Goal: Task Accomplishment & Management: Complete application form

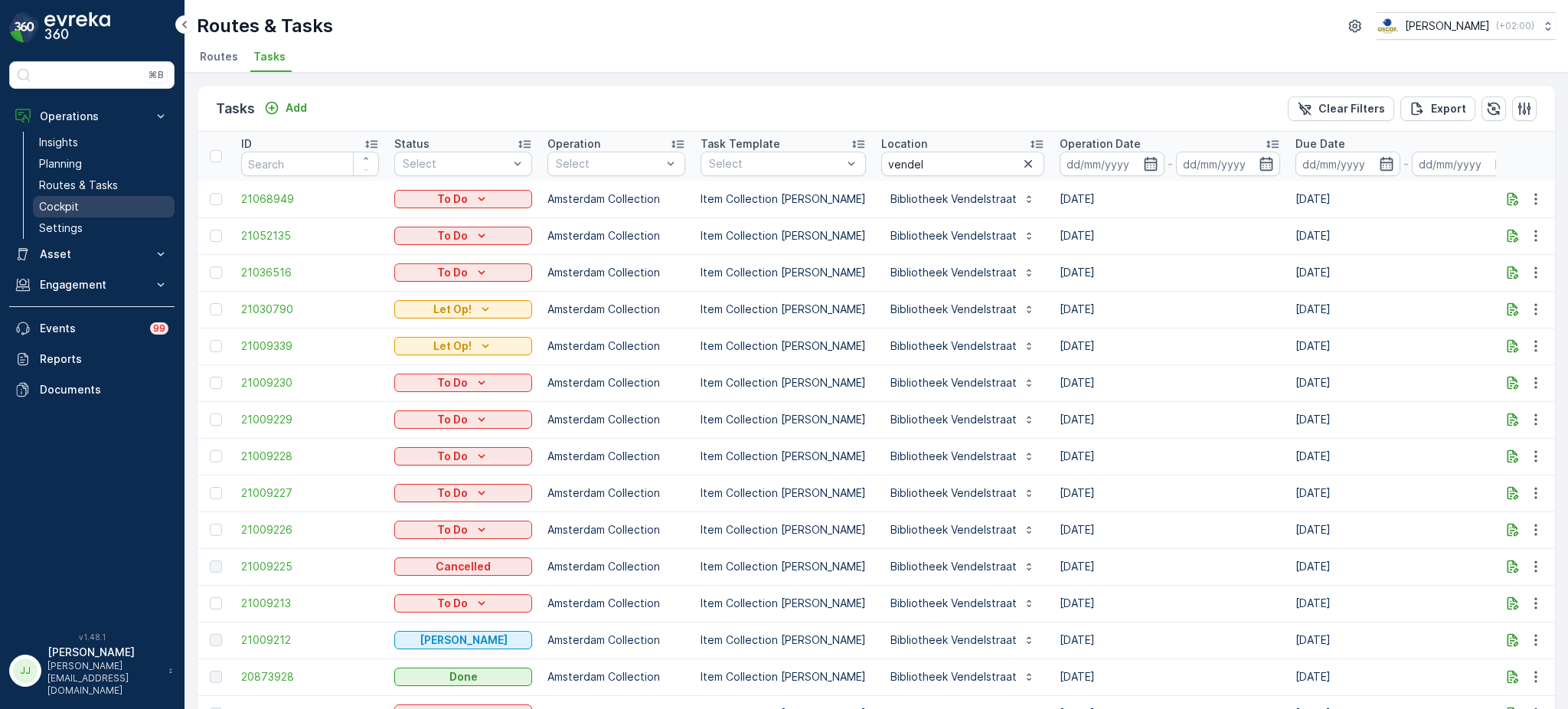
click at [64, 212] on p "Cockpit" at bounding box center [59, 207] width 40 height 15
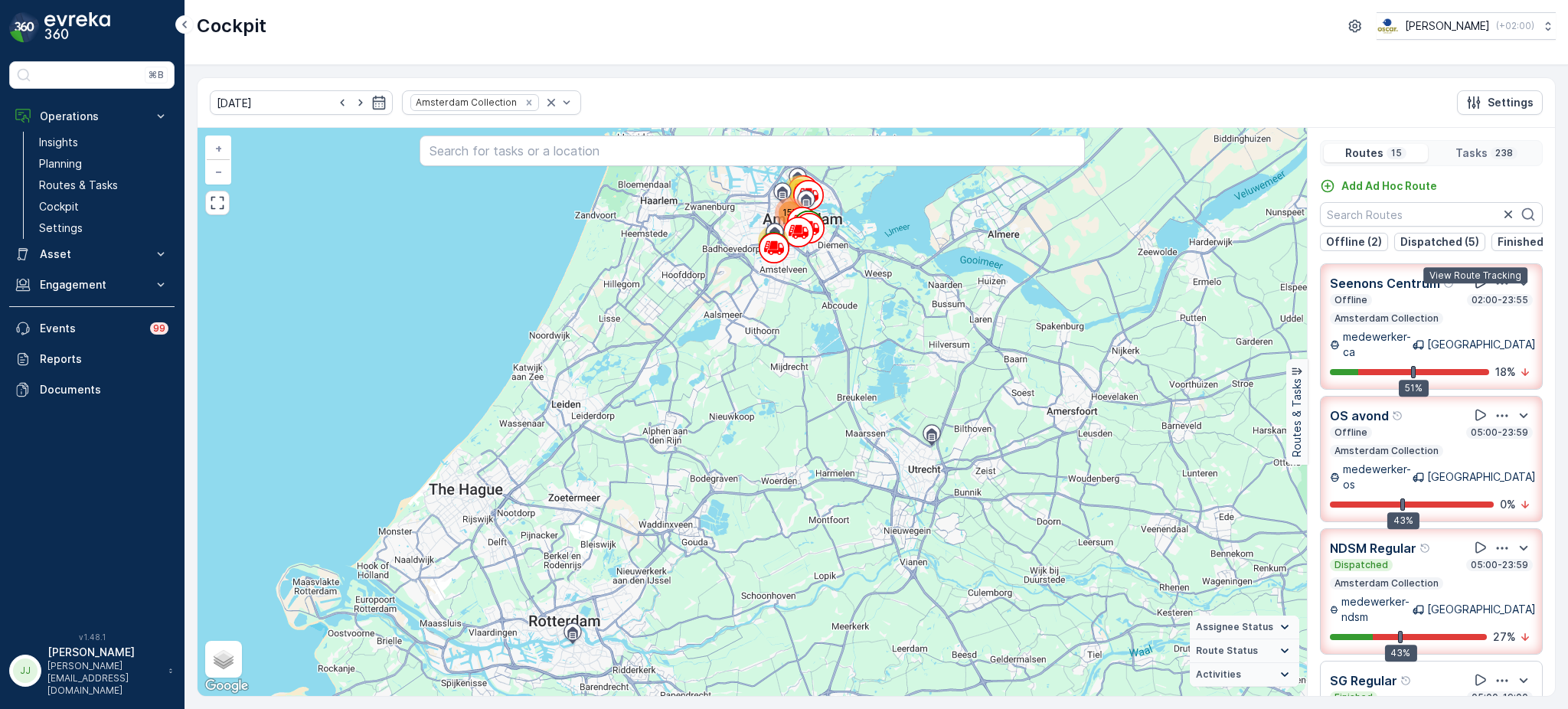
click at [1473, 290] on icon at bounding box center [1480, 282] width 15 height 15
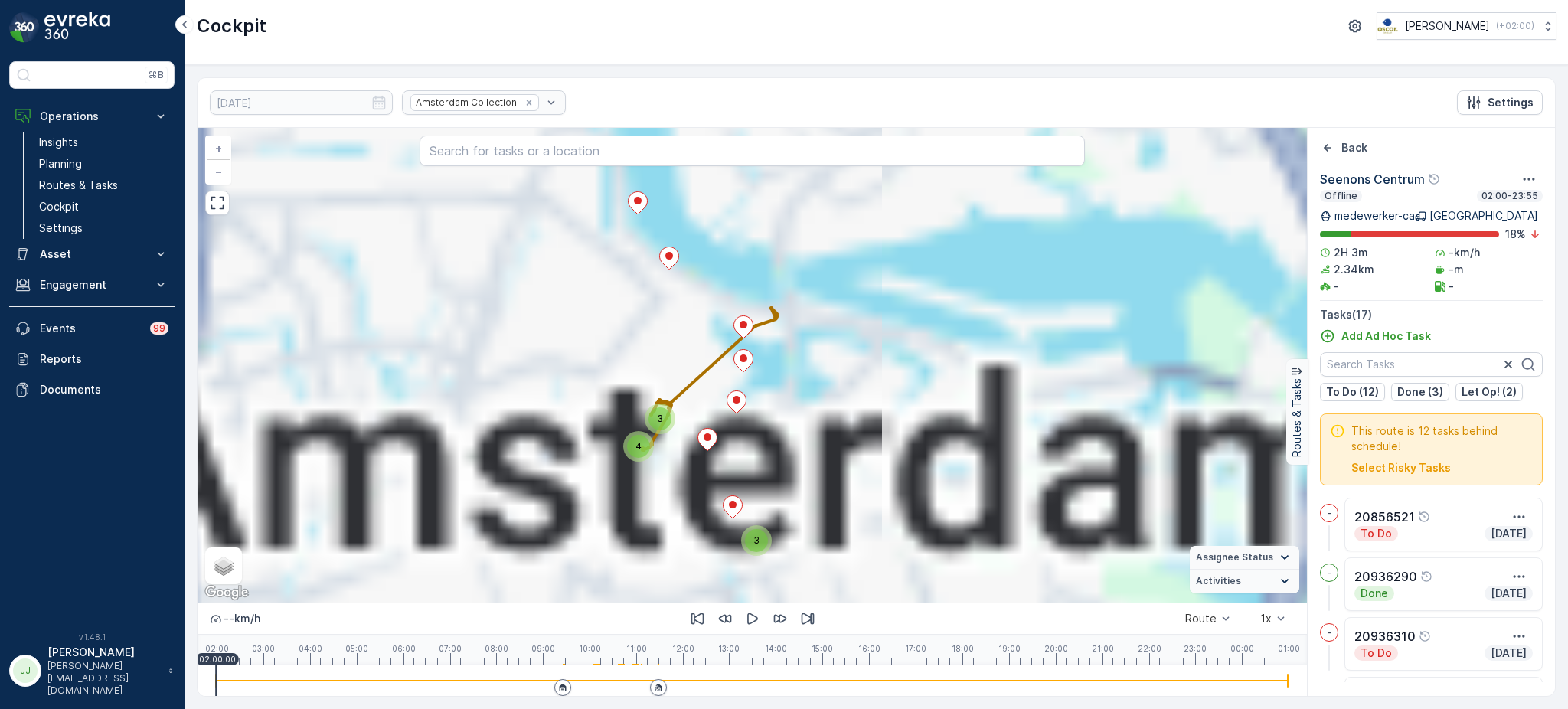
drag, startPoint x: 716, startPoint y: 313, endPoint x: 658, endPoint y: 329, distance: 60.2
click at [658, 329] on div "16 3 4 3 + − Satellite Roadmap Terrain Hybrid Leaflet Keyboard shortcuts Map Da…" at bounding box center [752, 364] width 1109 height 475
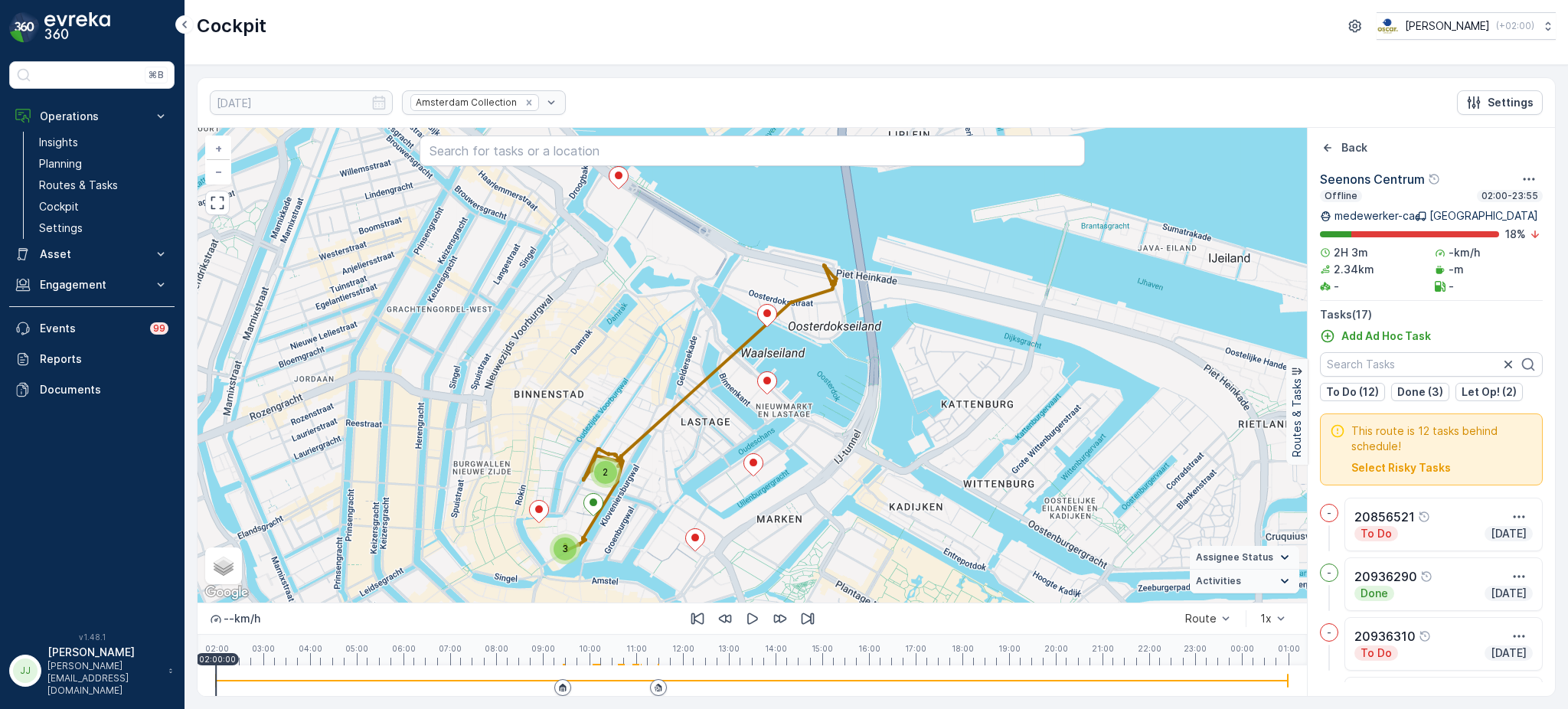
drag, startPoint x: 636, startPoint y: 367, endPoint x: 729, endPoint y: 277, distance: 129.4
click at [729, 277] on div "3 3 2 + − Satellite Roadmap Terrain Hybrid Leaflet Keyboard shortcuts Map Data …" at bounding box center [752, 364] width 1109 height 475
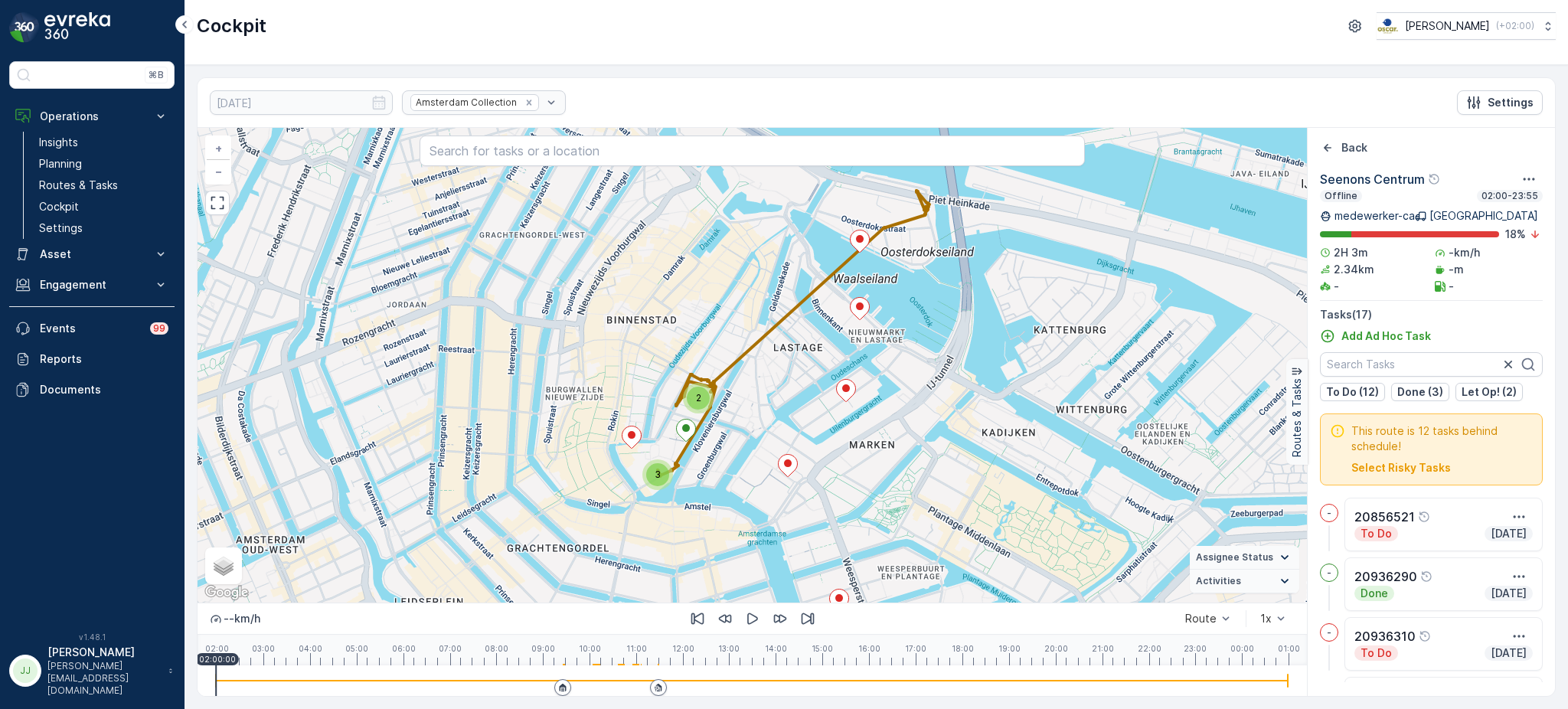
click at [658, 475] on span "3" at bounding box center [658, 475] width 6 height 11
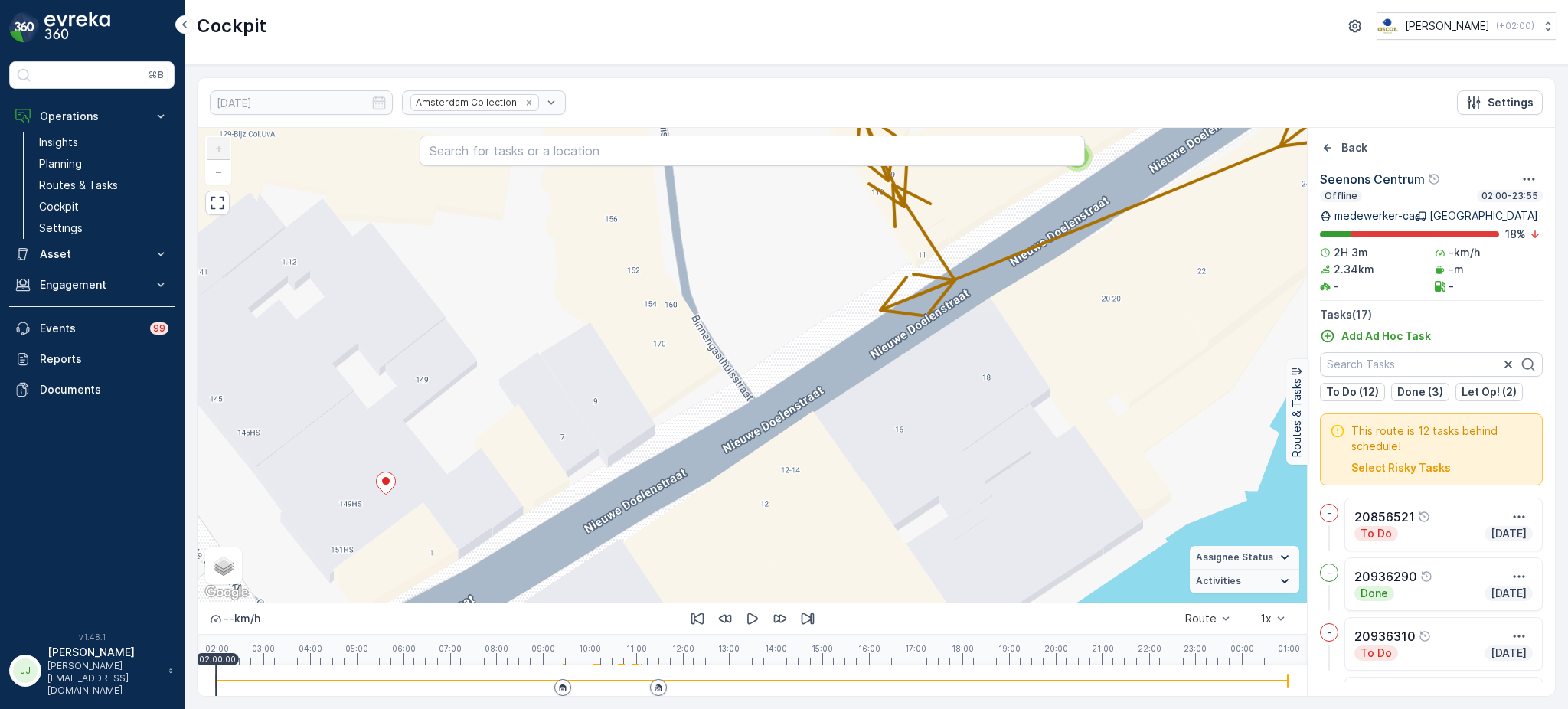
drag, startPoint x: 849, startPoint y: 355, endPoint x: 792, endPoint y: 292, distance: 85.0
click at [792, 292] on div "2 2 + − Satellite Roadmap Terrain Hybrid Leaflet Keyboard shortcuts Map Data Ma…" at bounding box center [752, 364] width 1109 height 475
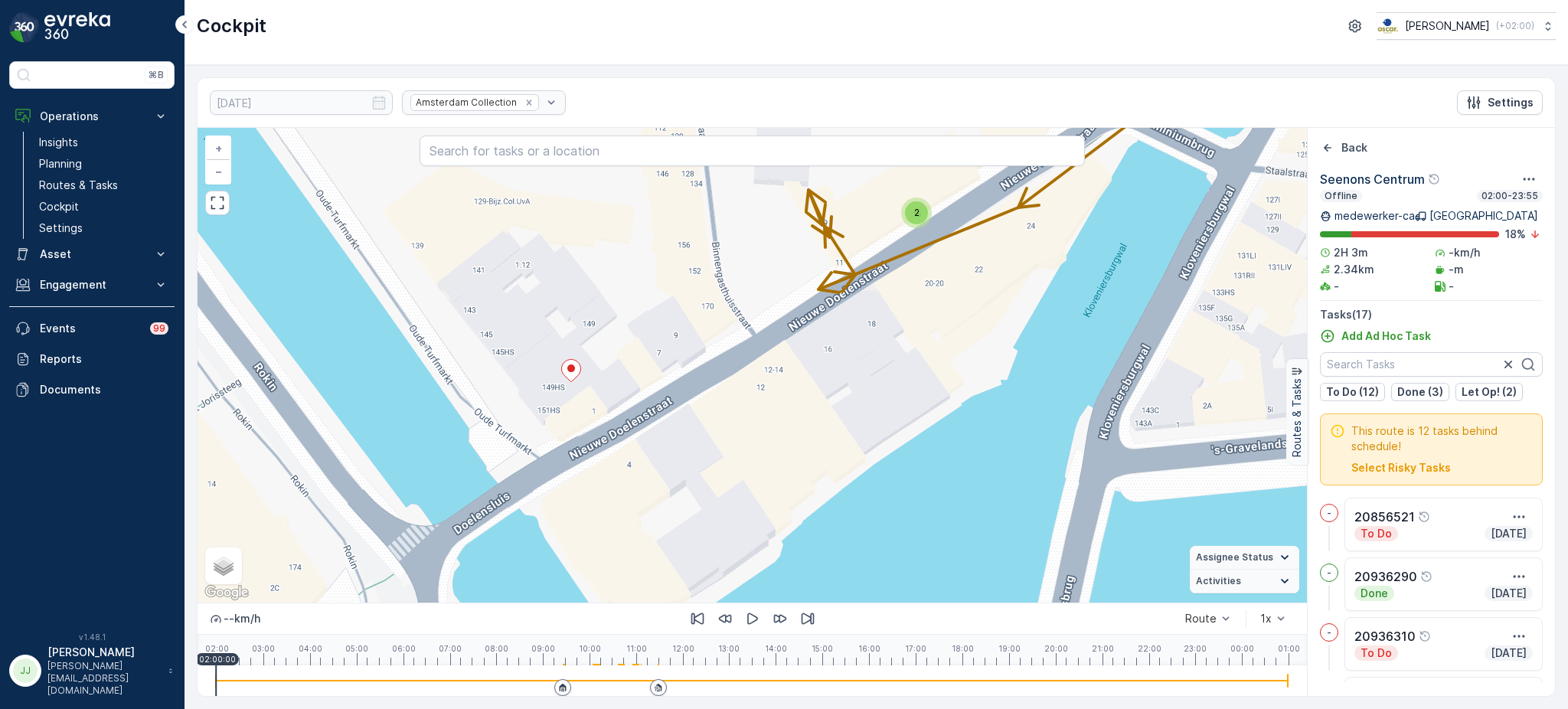
click at [914, 213] on span "2" at bounding box center [916, 212] width 6 height 11
drag, startPoint x: 675, startPoint y: 310, endPoint x: 656, endPoint y: 503, distance: 193.9
click at [656, 503] on div "2 2 + − Satellite Roadmap Terrain Hybrid Leaflet Keyboard shortcuts Map Data Ma…" at bounding box center [752, 364] width 1109 height 475
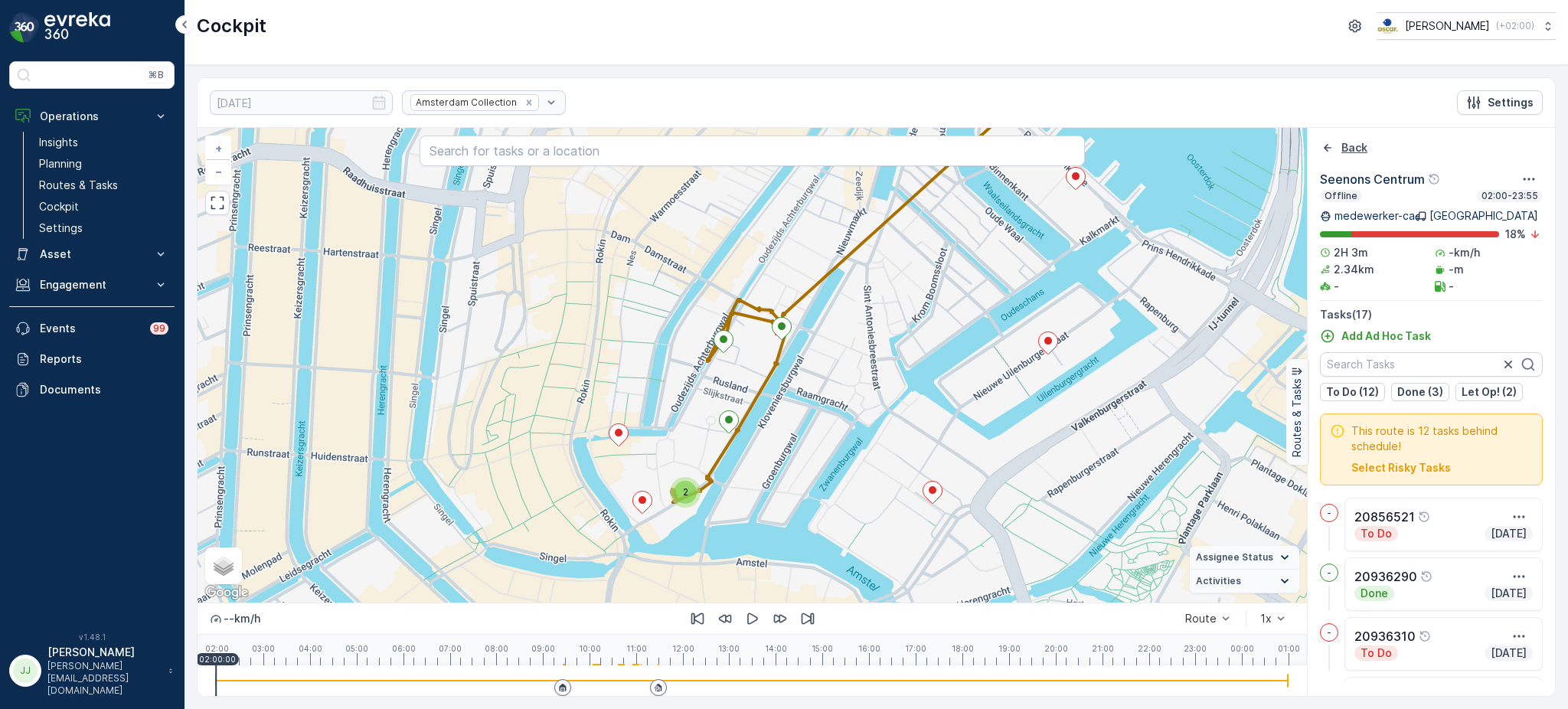
click at [1336, 147] on div "Back" at bounding box center [1344, 148] width 48 height 15
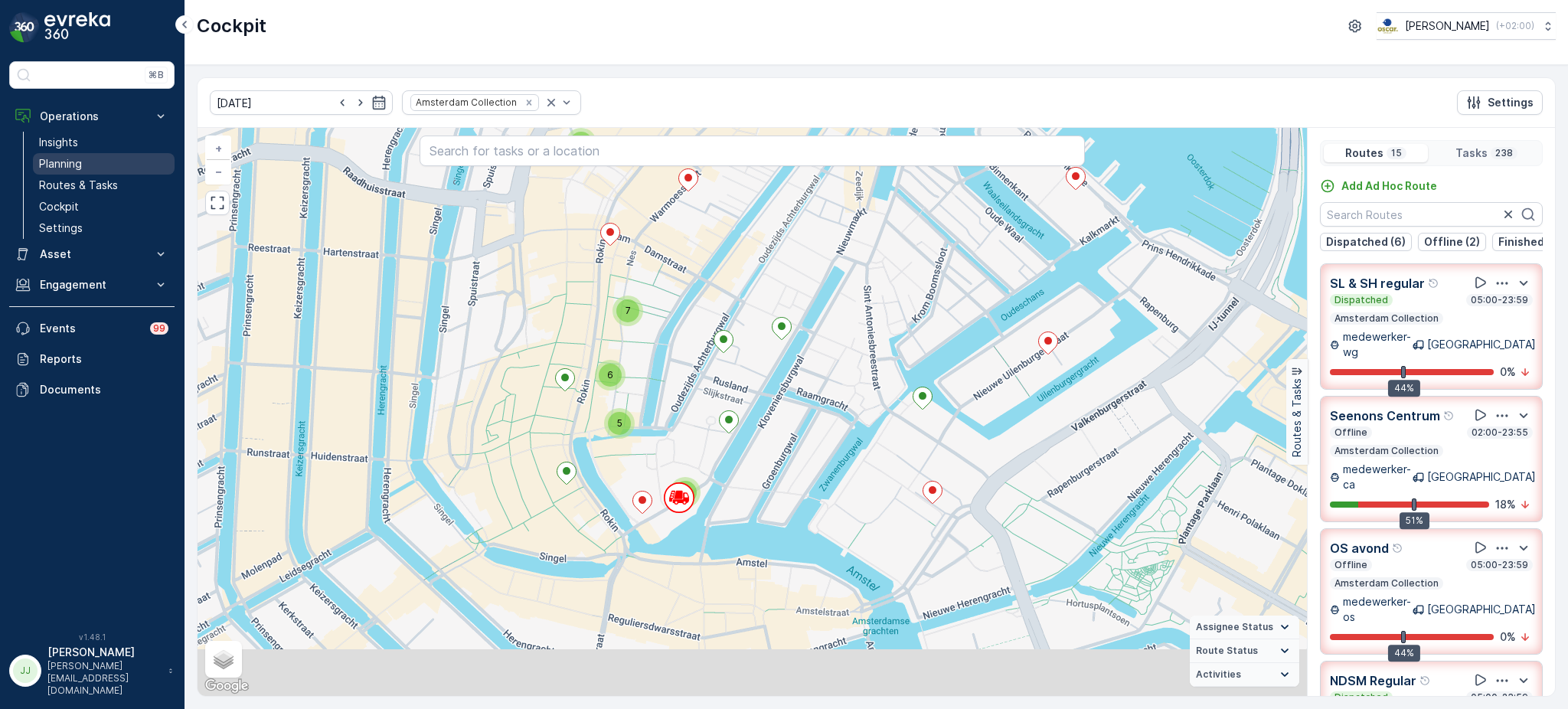
click at [95, 166] on link "Planning" at bounding box center [104, 163] width 142 height 22
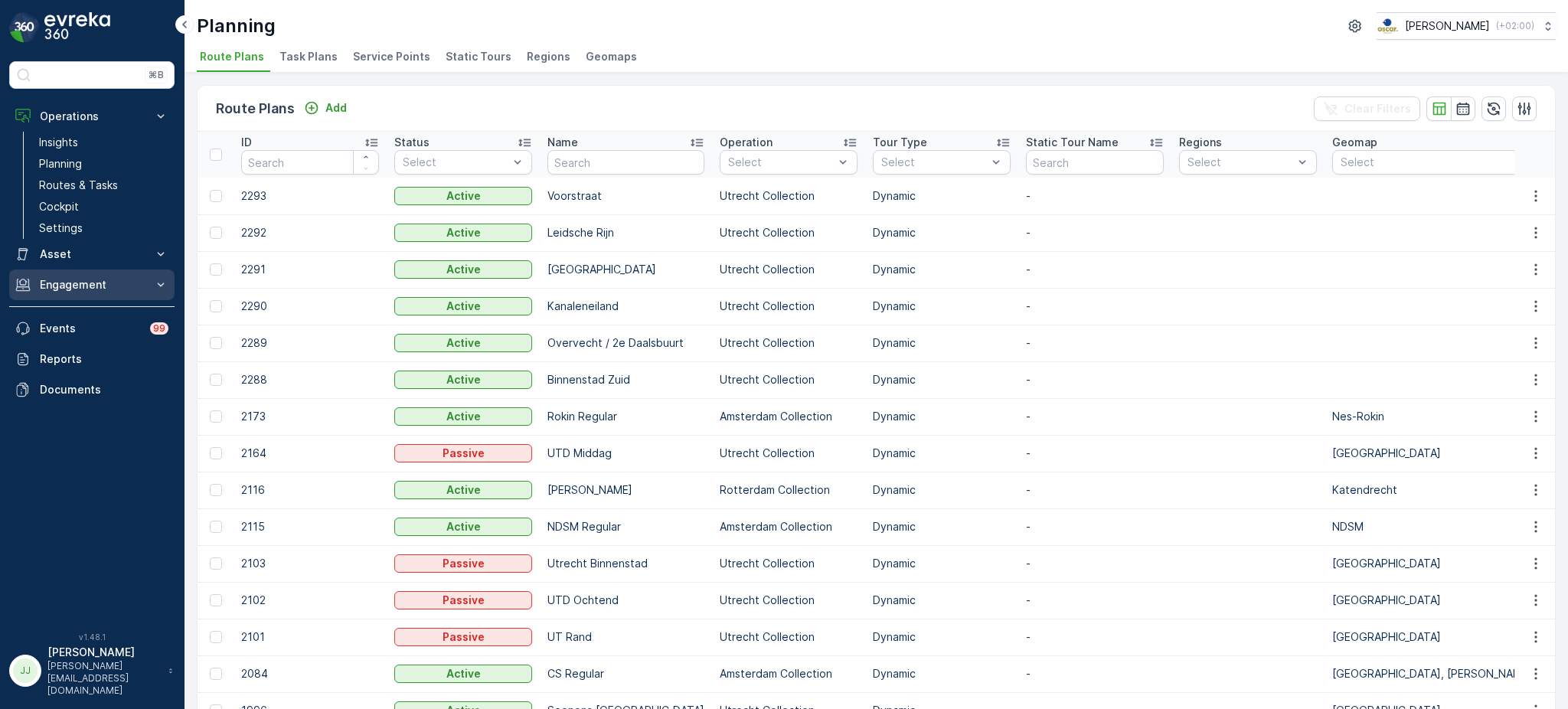
click at [48, 286] on p "Engagement" at bounding box center [92, 285] width 104 height 15
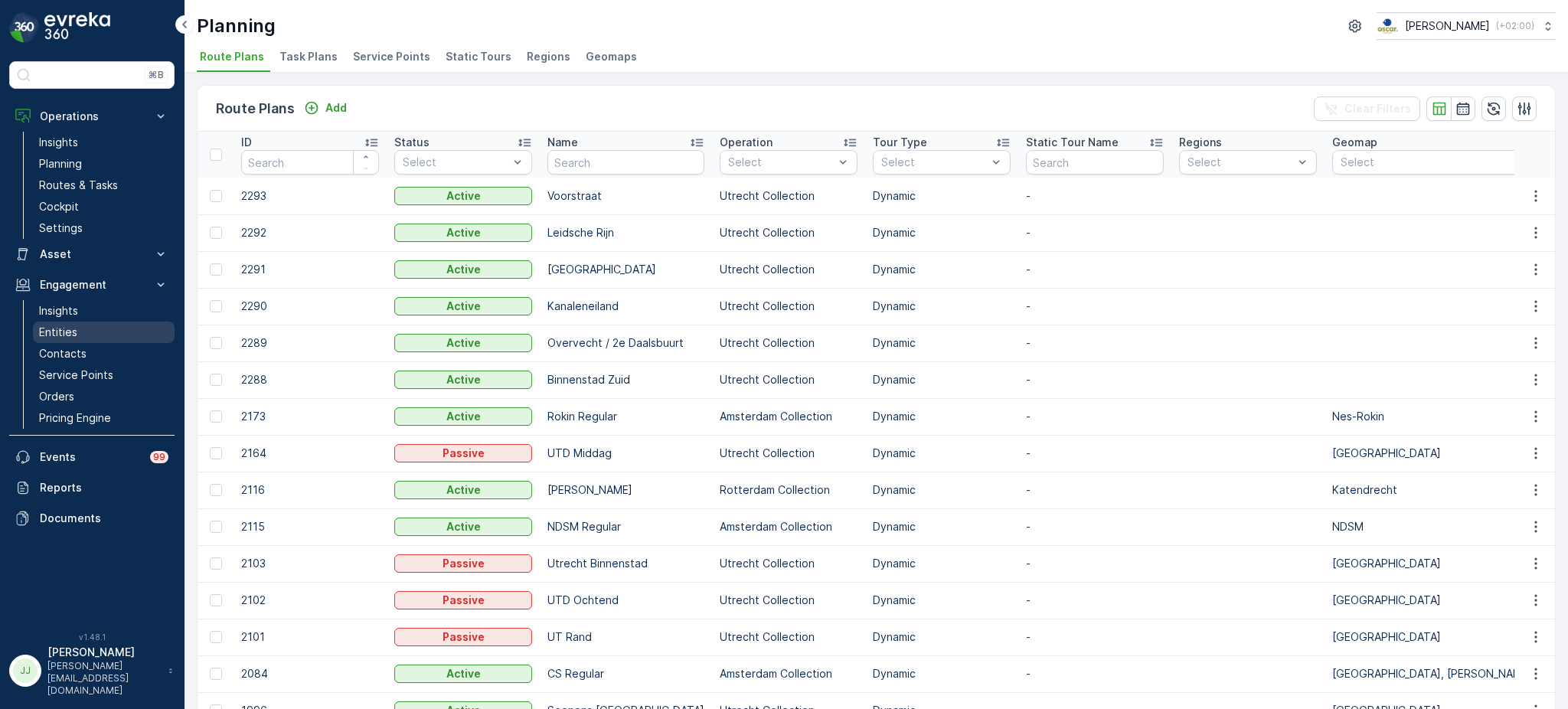
click at [53, 328] on p "Entities" at bounding box center [58, 332] width 38 height 15
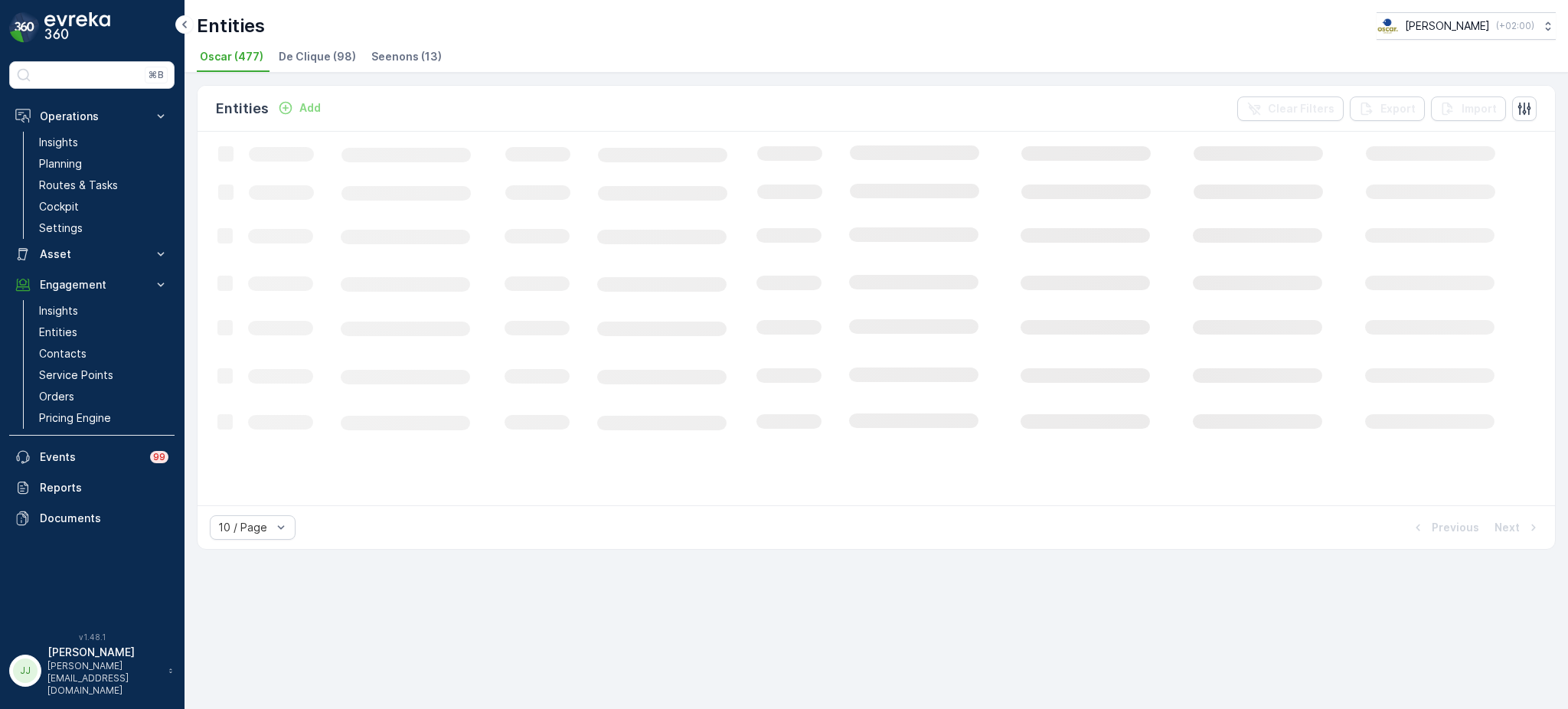
click at [322, 49] on span "De Clique (98)" at bounding box center [317, 56] width 77 height 15
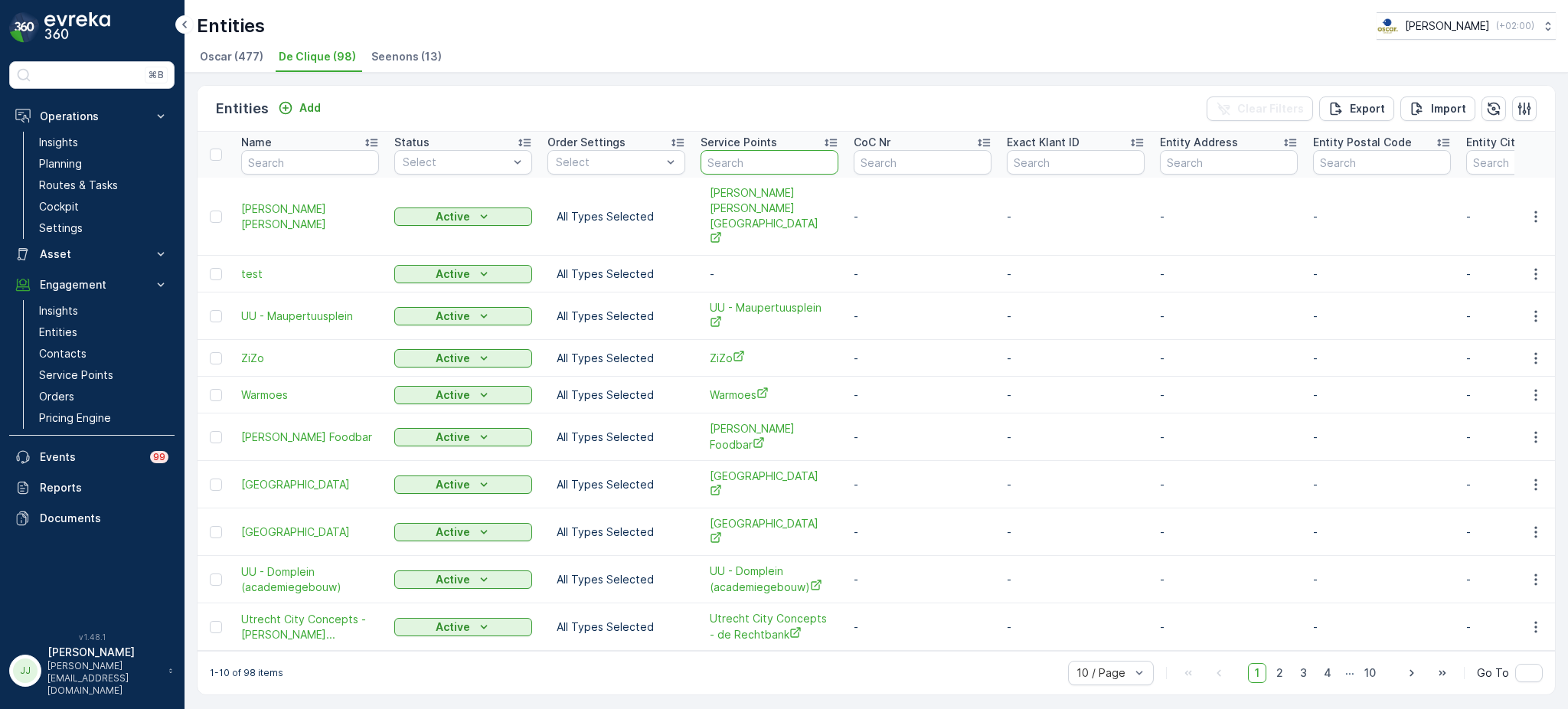
click at [789, 165] on input "text" at bounding box center [770, 162] width 138 height 25
type input "kook"
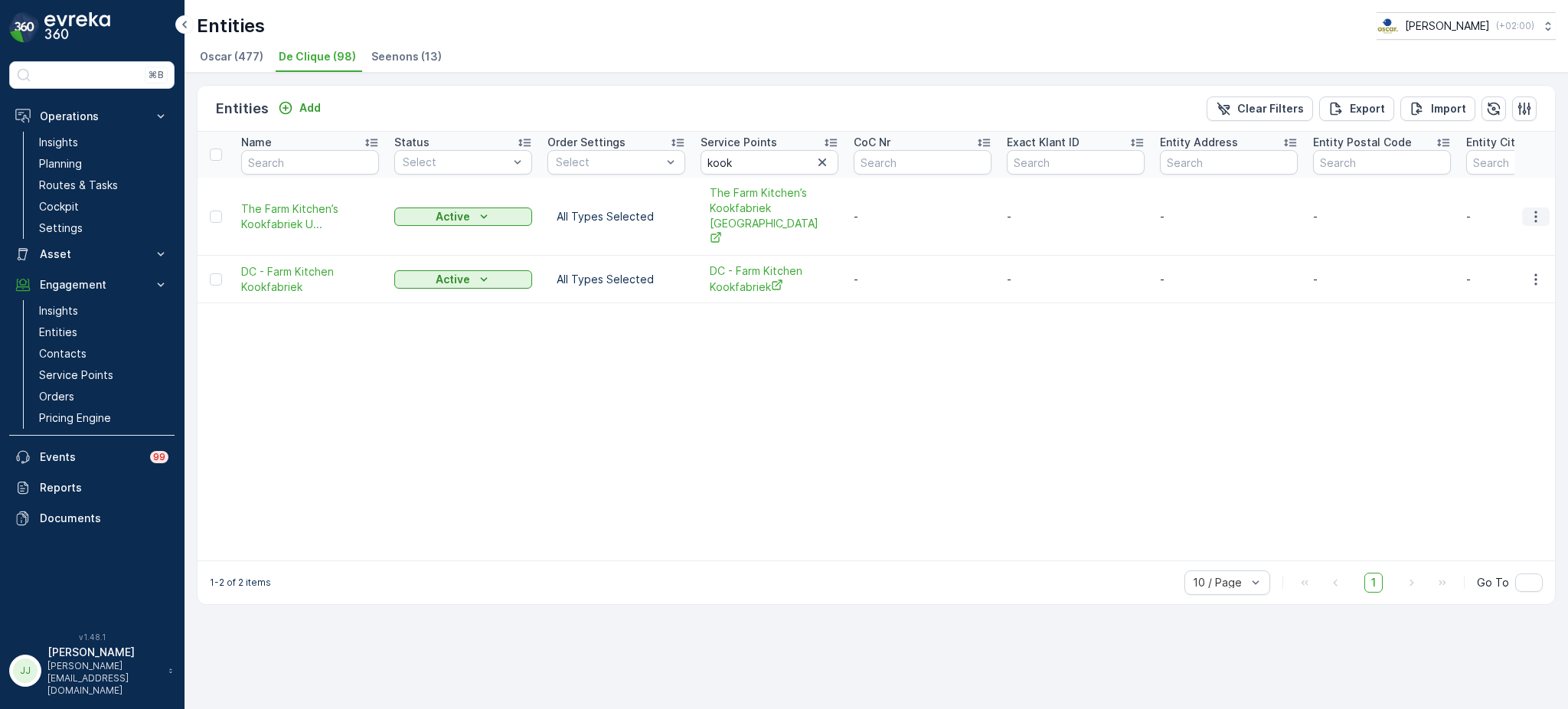
click at [1546, 207] on button "button" at bounding box center [1536, 216] width 28 height 18
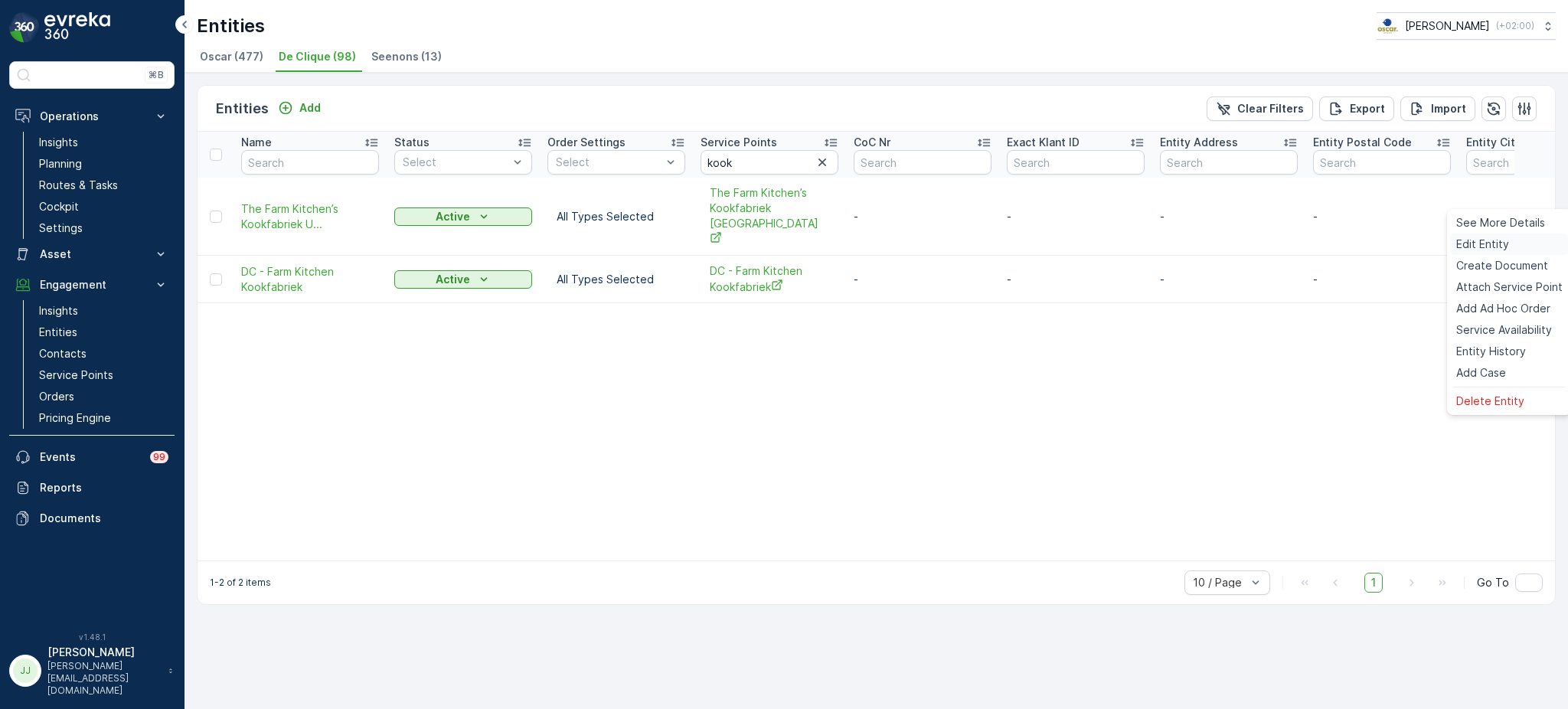
click at [1503, 239] on span "Edit Entity" at bounding box center [1483, 244] width 53 height 15
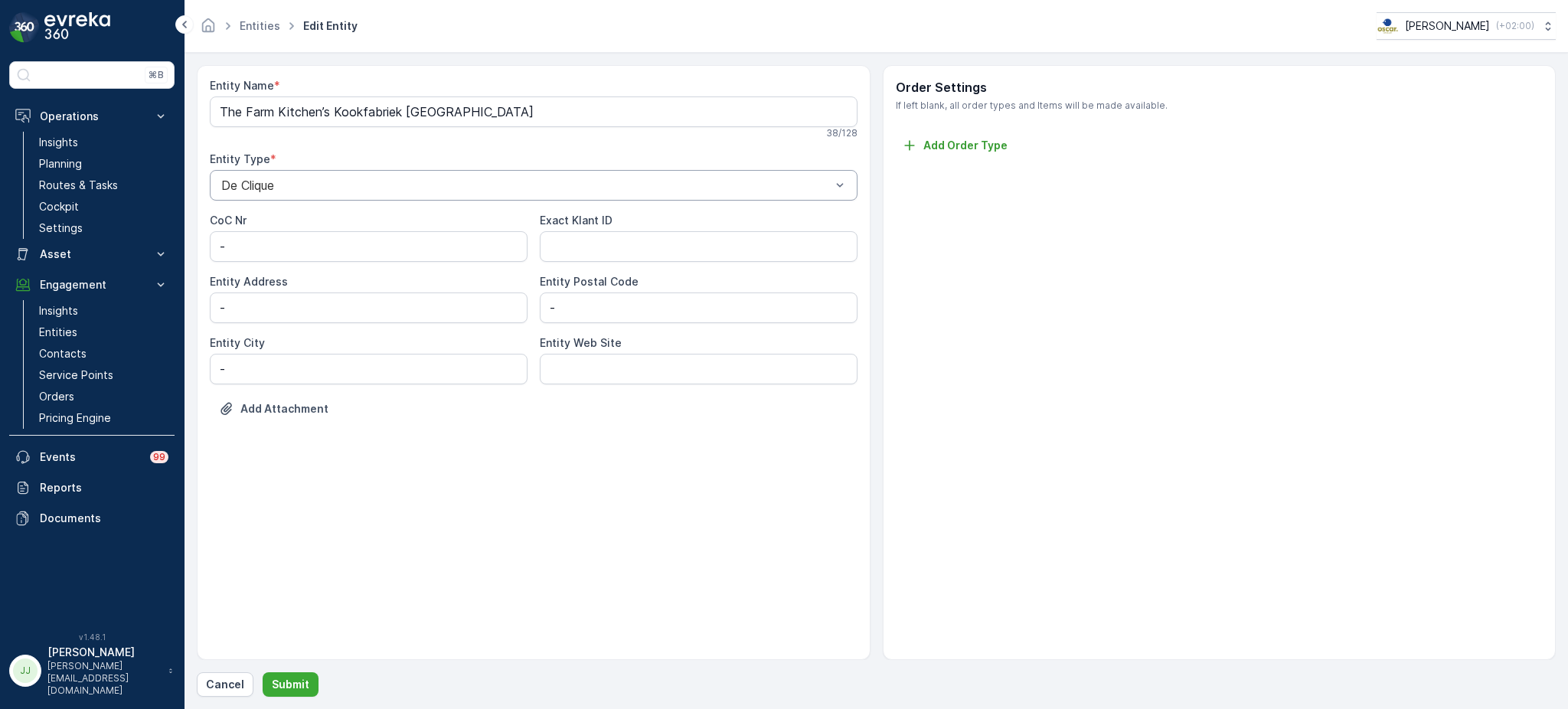
click at [460, 184] on div at bounding box center [526, 185] width 613 height 14
click at [388, 146] on div "Entity Name * The Farm Kitchen’s Kookfabriek Utrecht 38 / 128 Entity Type * De …" at bounding box center [534, 258] width 648 height 361
click at [375, 177] on div "De Clique" at bounding box center [534, 185] width 648 height 30
click at [268, 268] on div "Oscar" at bounding box center [534, 274] width 629 height 14
click at [282, 686] on p "Submit" at bounding box center [290, 684] width 37 height 15
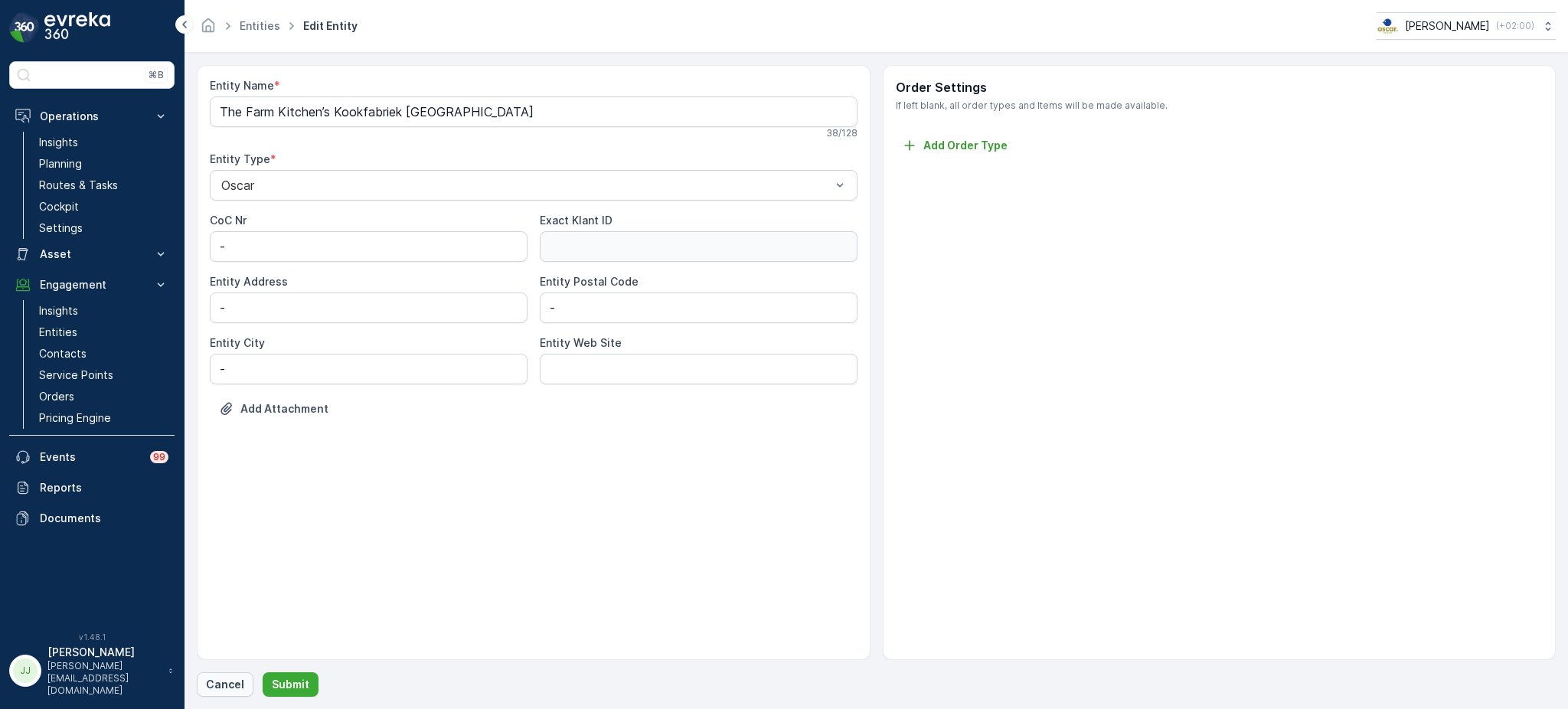
click at [230, 683] on p "Cancel" at bounding box center [225, 684] width 38 height 15
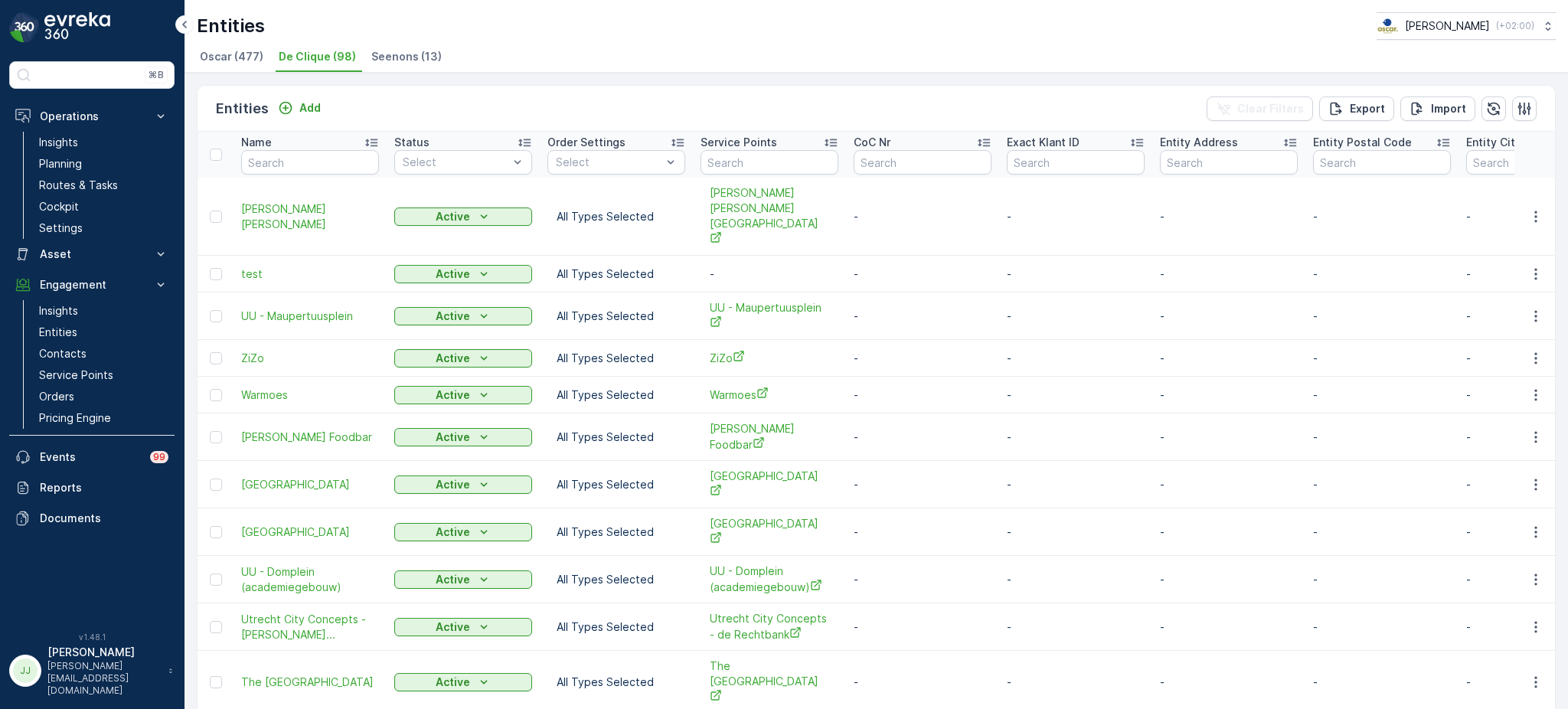
click at [215, 62] on span "Oscar (477)" at bounding box center [232, 56] width 64 height 15
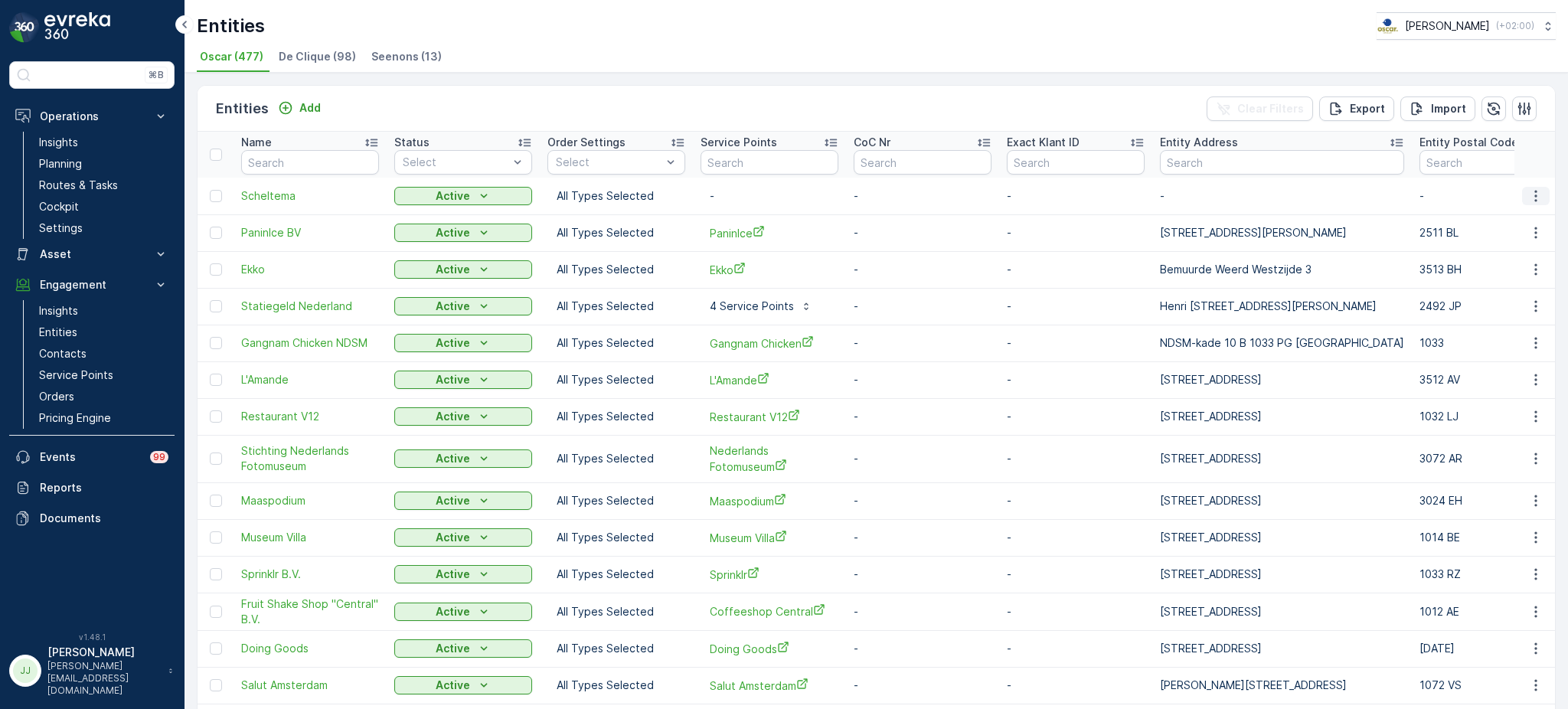
click at [1532, 196] on icon "button" at bounding box center [1535, 195] width 15 height 15
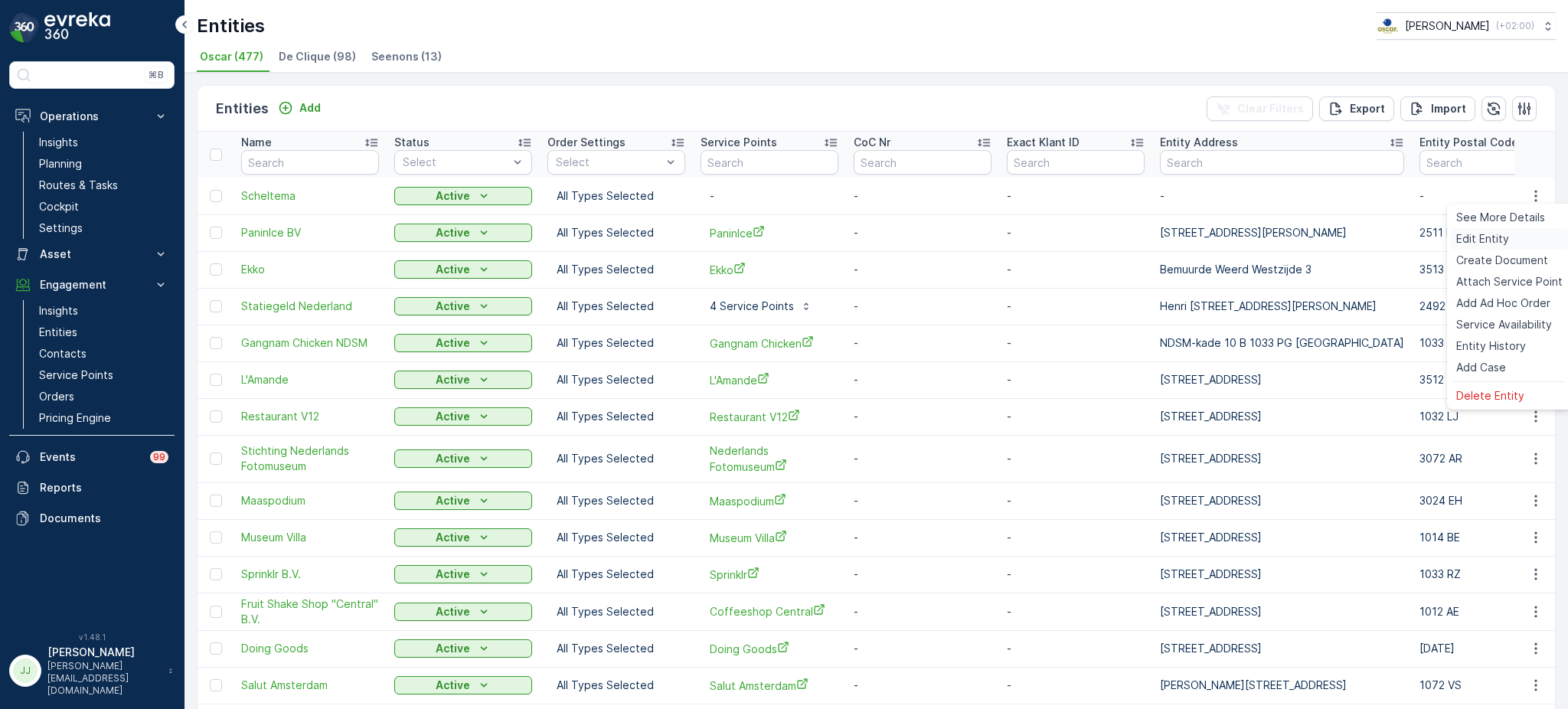
click at [1520, 234] on div "Edit Entity" at bounding box center [1510, 238] width 119 height 22
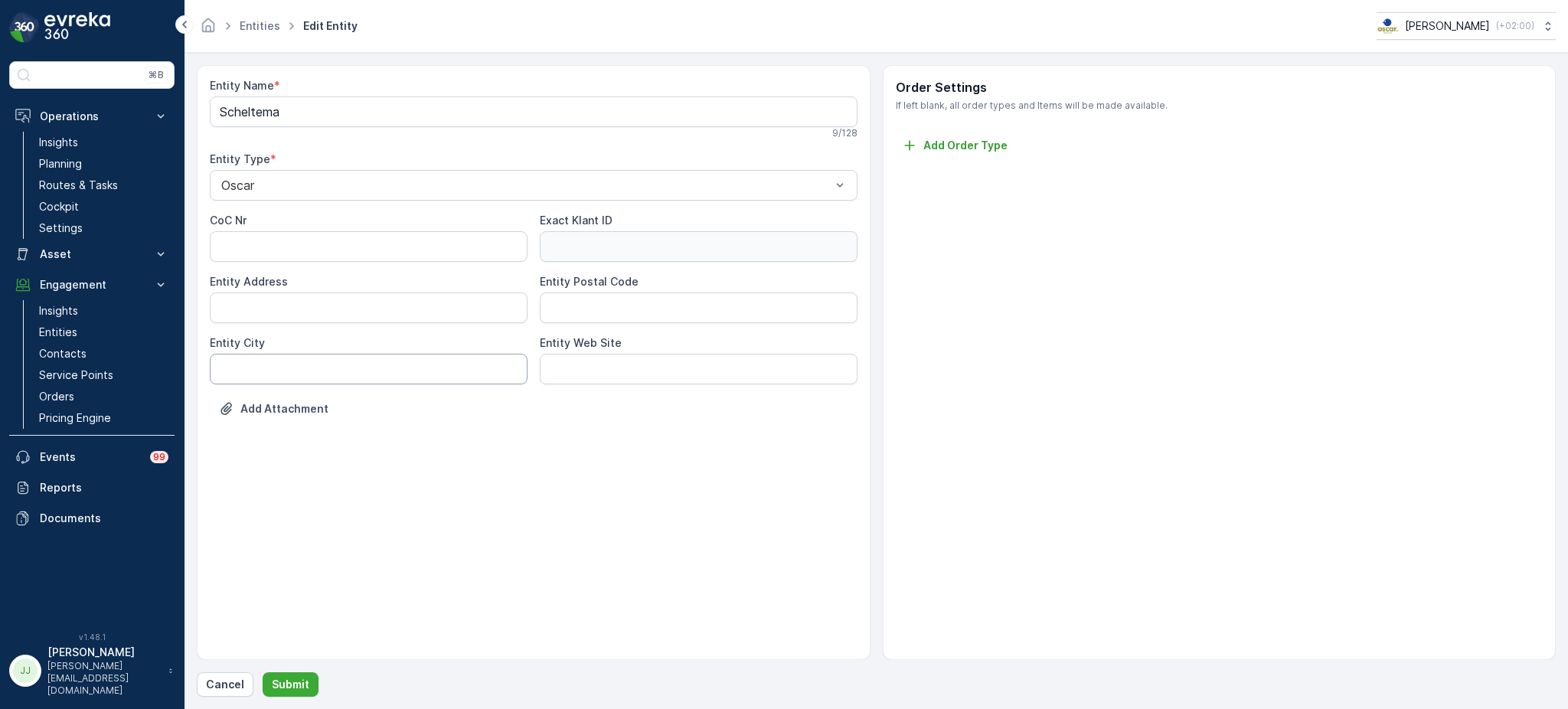
click at [308, 367] on City "Entity City" at bounding box center [368, 369] width 317 height 30
type City "[GEOGRAPHIC_DATA]"
click at [293, 318] on Address "Entity Address" at bounding box center [368, 308] width 317 height 30
click at [278, 305] on Address "Rokin" at bounding box center [368, 308] width 317 height 30
type Address "Rokin"
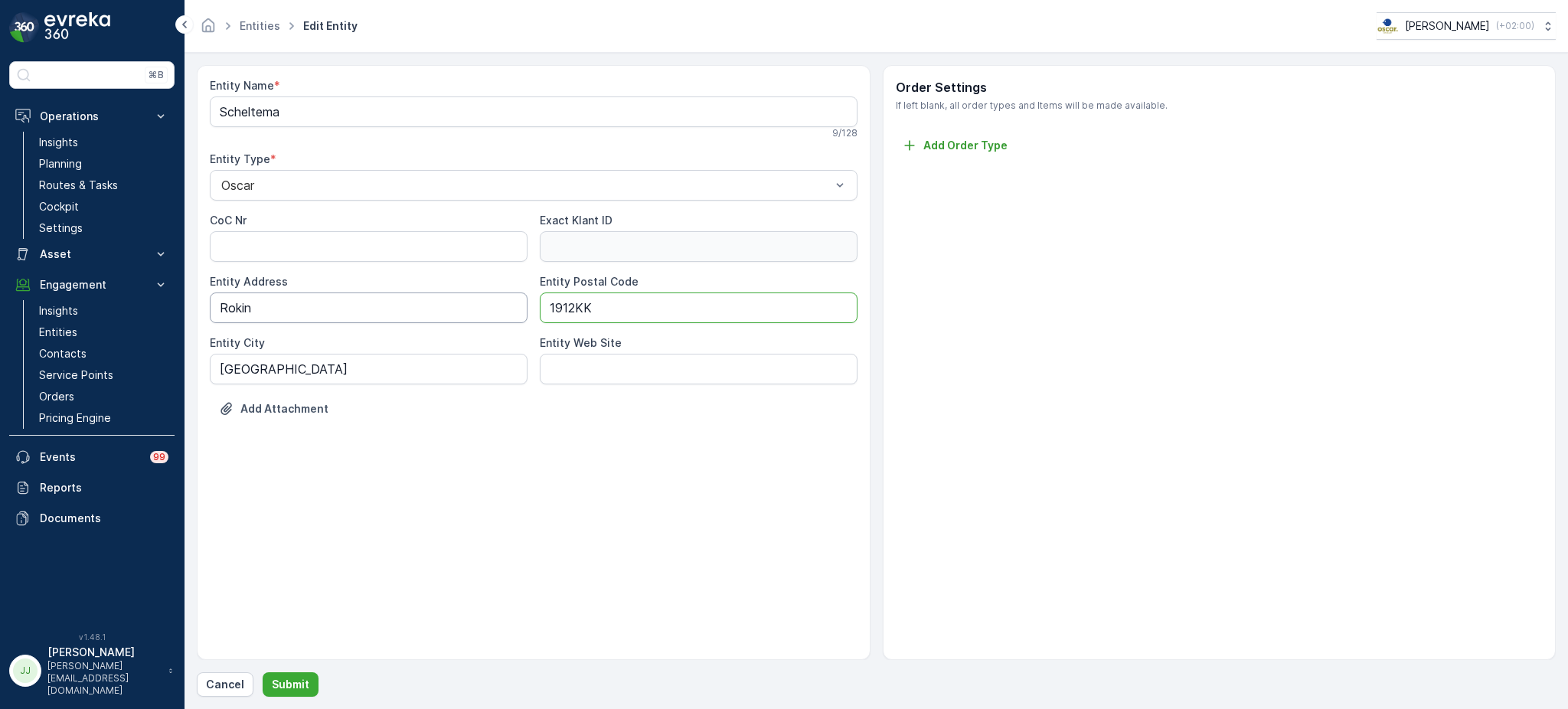
type Code "1912KK"
click at [278, 305] on Address "Rokin" at bounding box center [368, 308] width 317 height 30
type Address "Rokin 9"
click at [278, 677] on p "Submit" at bounding box center [290, 684] width 37 height 15
click at [1545, 28] on icon "close" at bounding box center [1544, 28] width 8 height 8
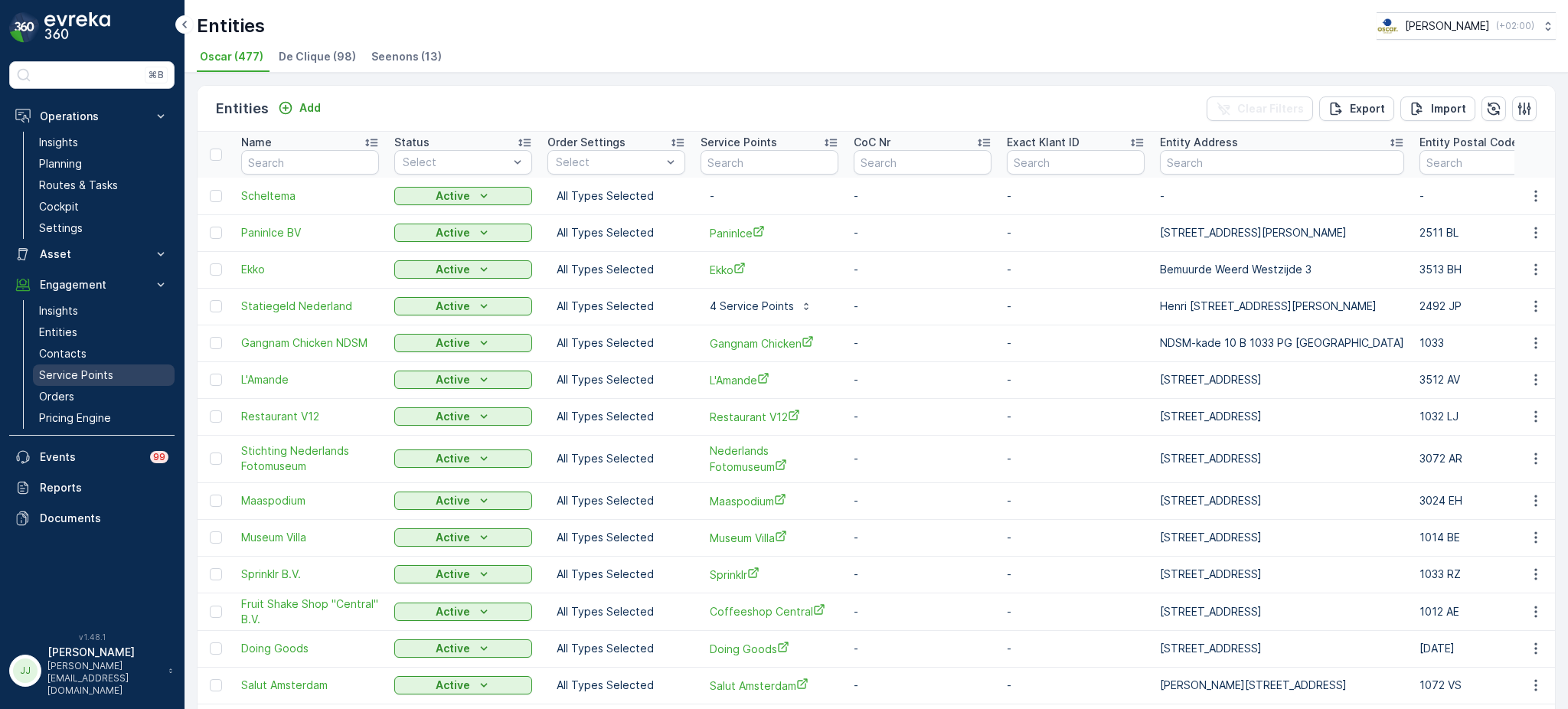
click at [69, 371] on p "Service Points" at bounding box center [76, 375] width 74 height 15
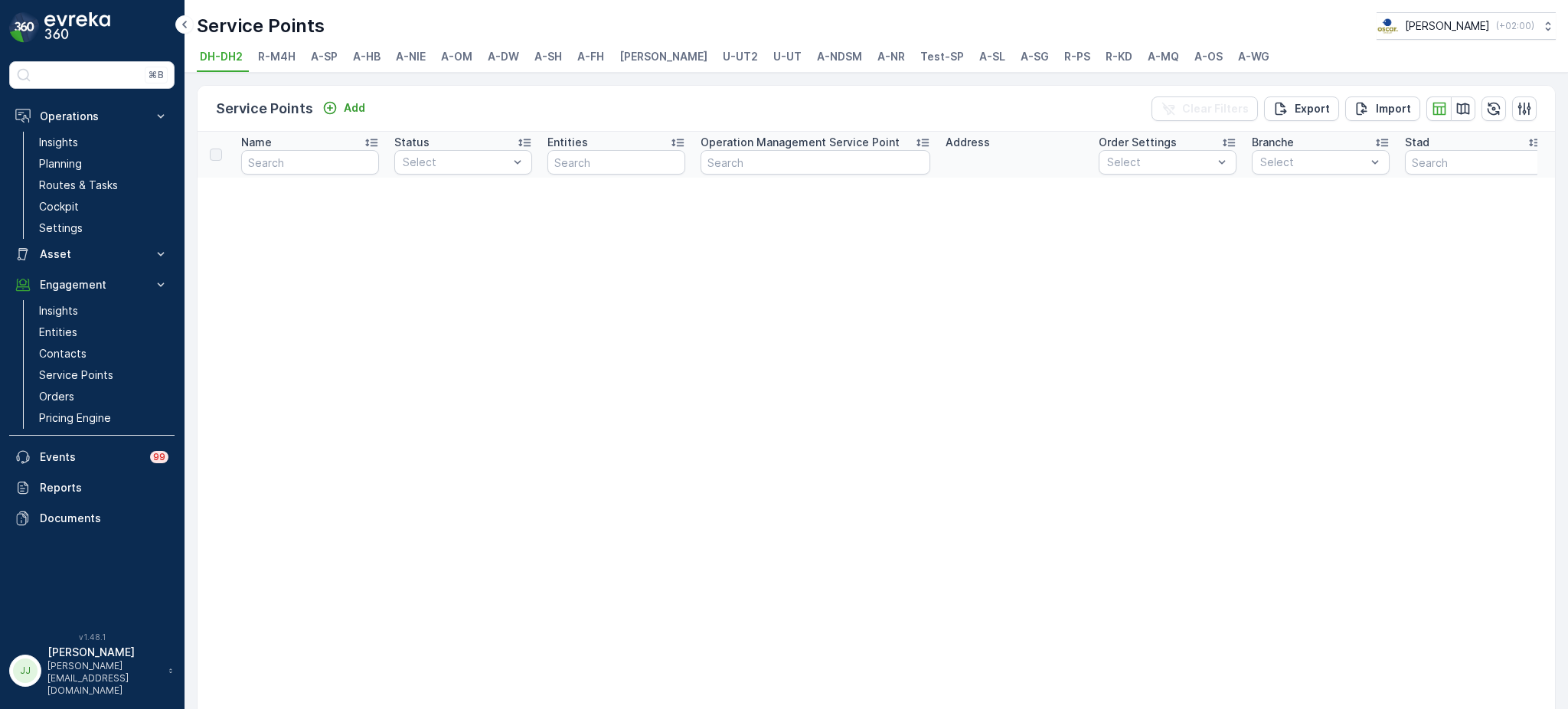
click at [877, 55] on span "A-NR" at bounding box center [891, 56] width 28 height 15
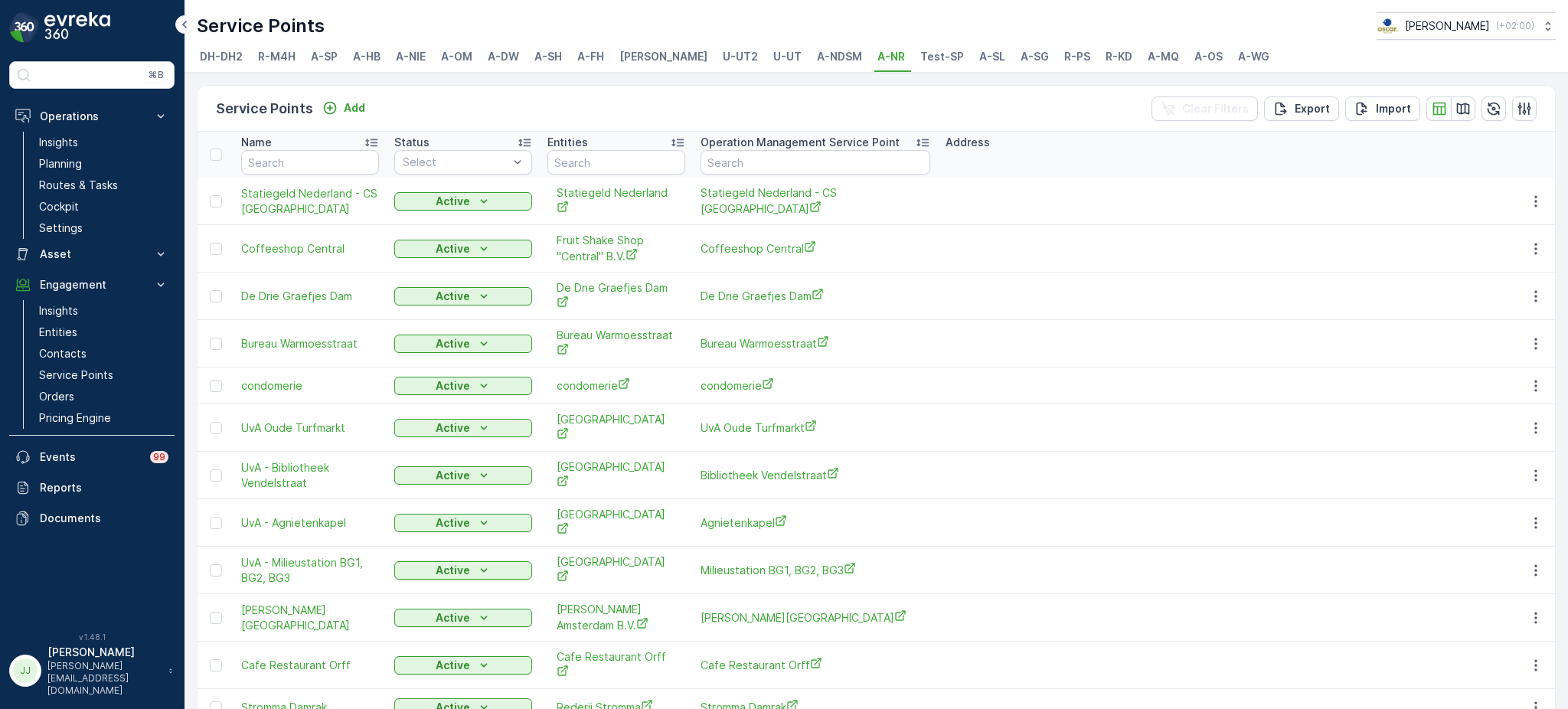
click at [311, 54] on span "A-SP" at bounding box center [325, 56] width 27 height 15
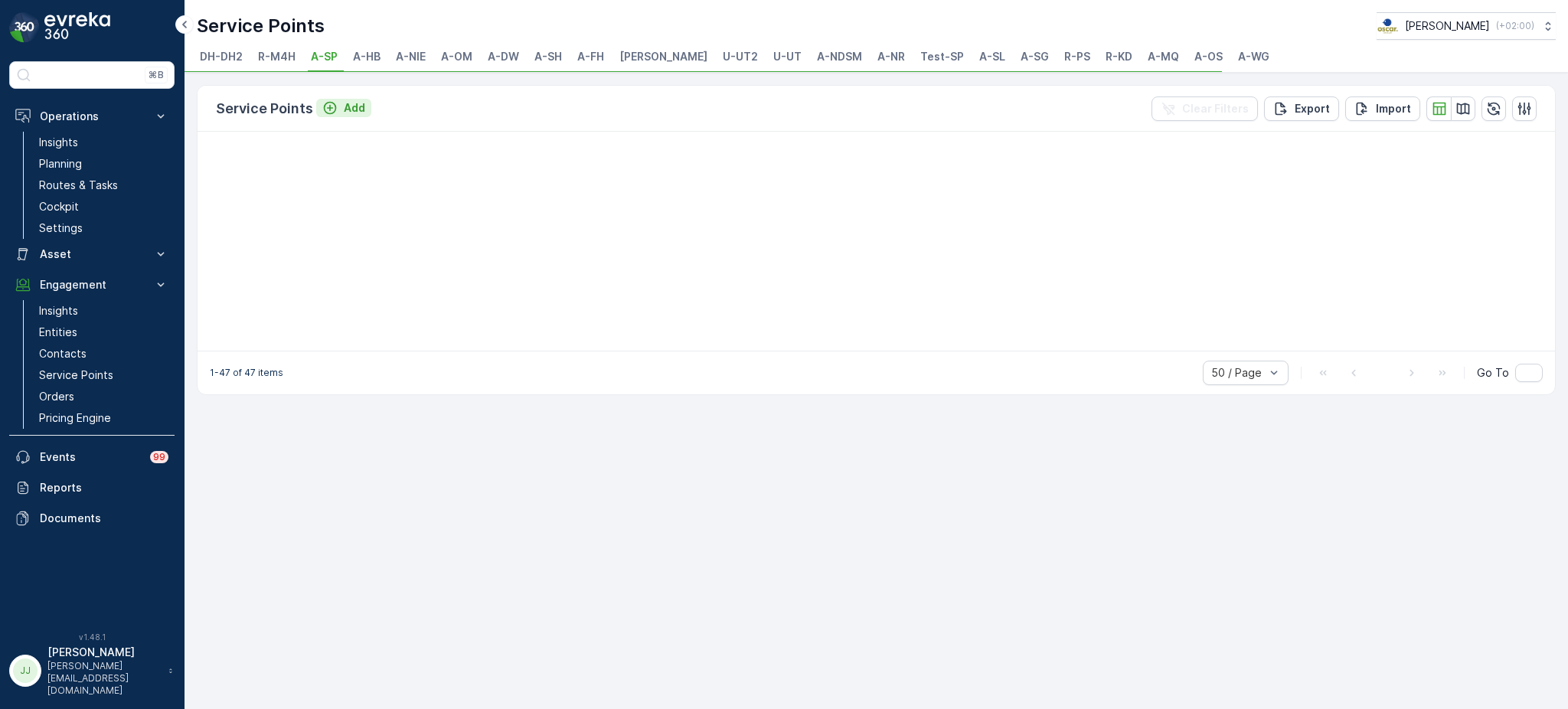
click at [333, 104] on icon "Add" at bounding box center [330, 108] width 13 height 13
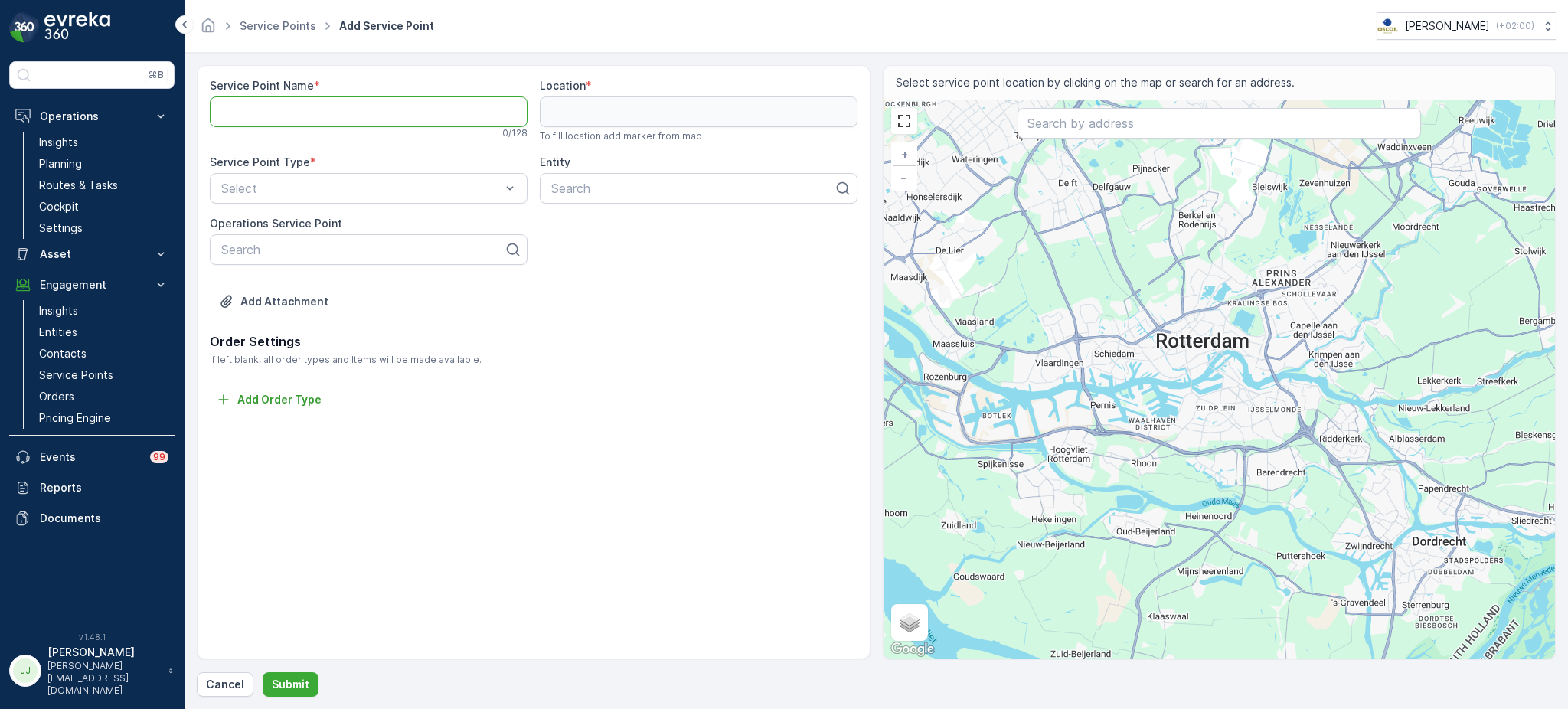
drag, startPoint x: 312, startPoint y: 105, endPoint x: 337, endPoint y: 102, distance: 25.2
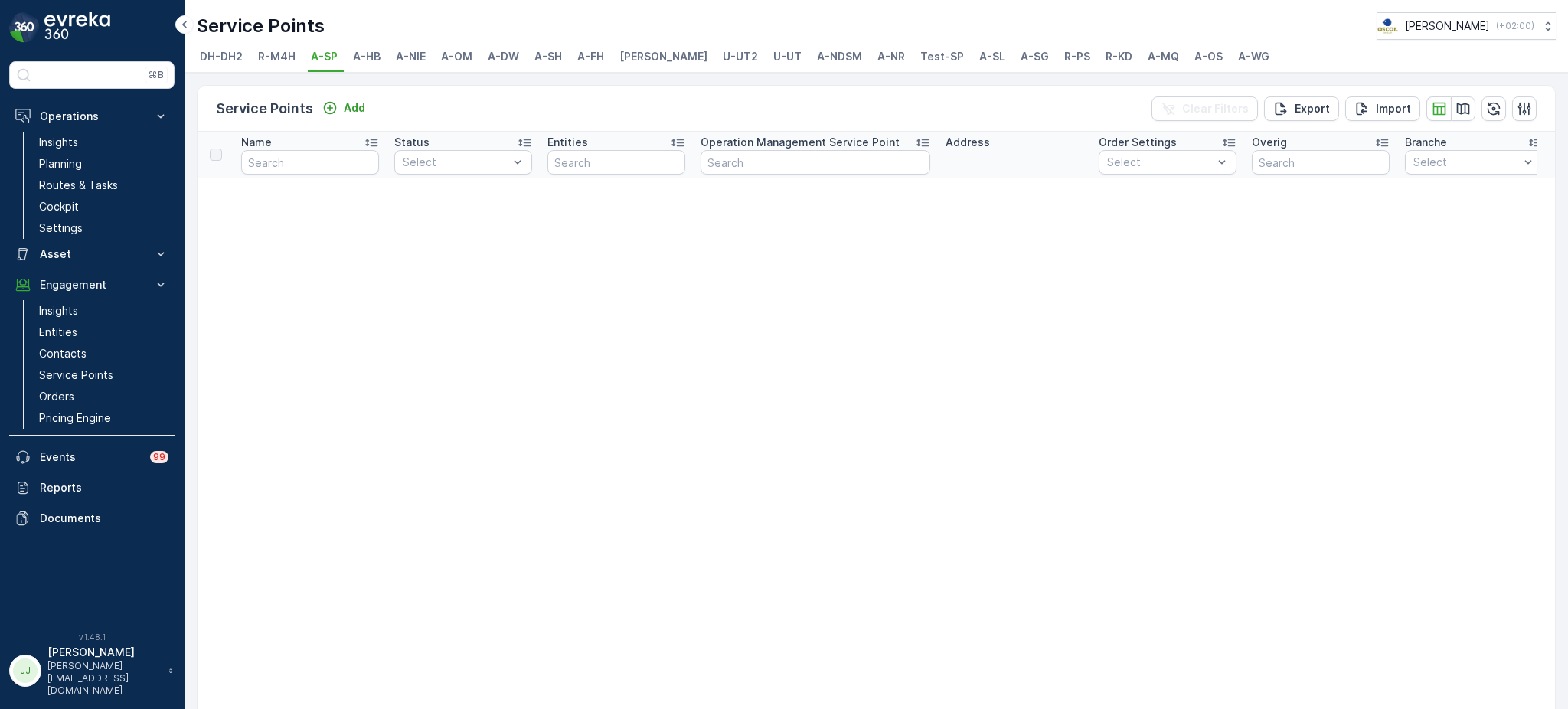
click at [877, 52] on span "A-NR" at bounding box center [891, 56] width 28 height 15
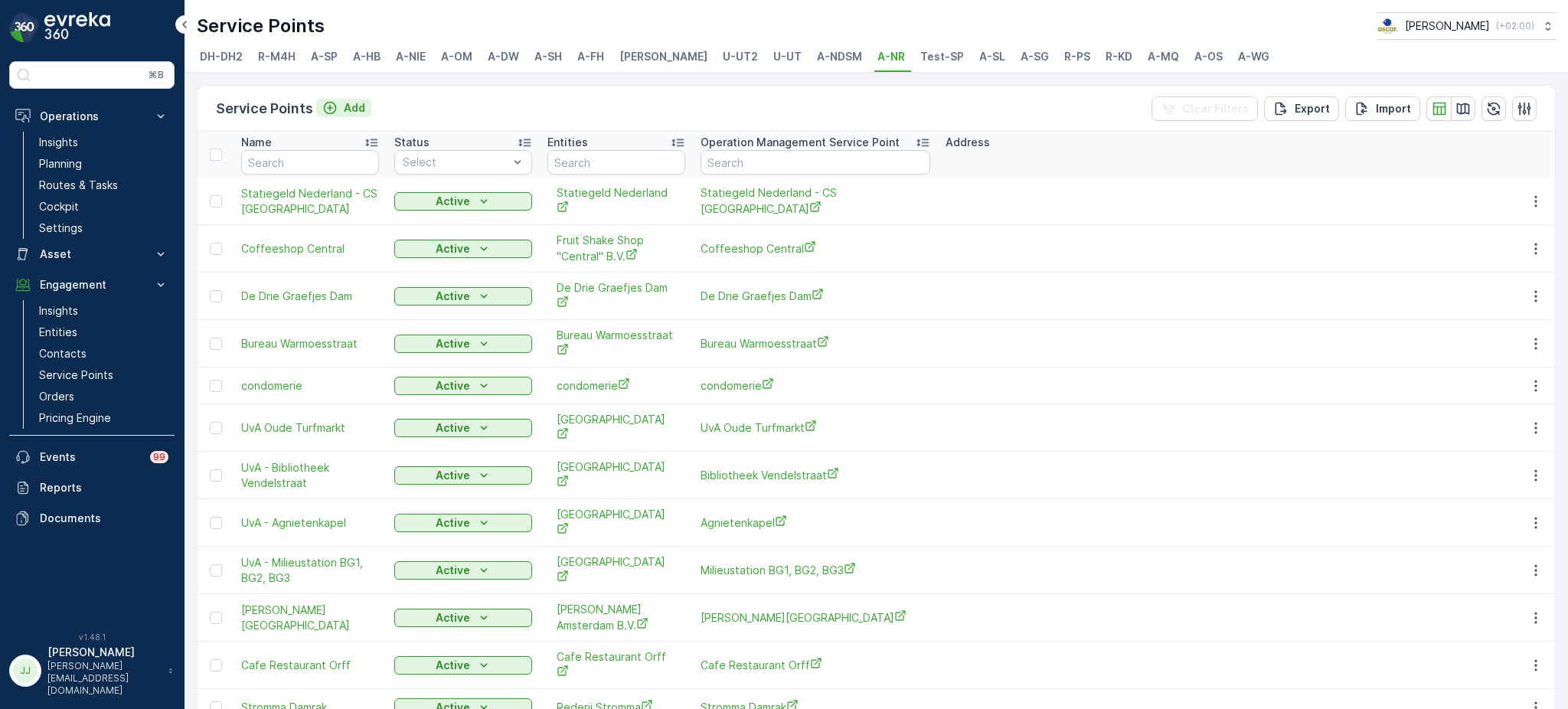
click at [332, 109] on icon "Add" at bounding box center [329, 108] width 15 height 15
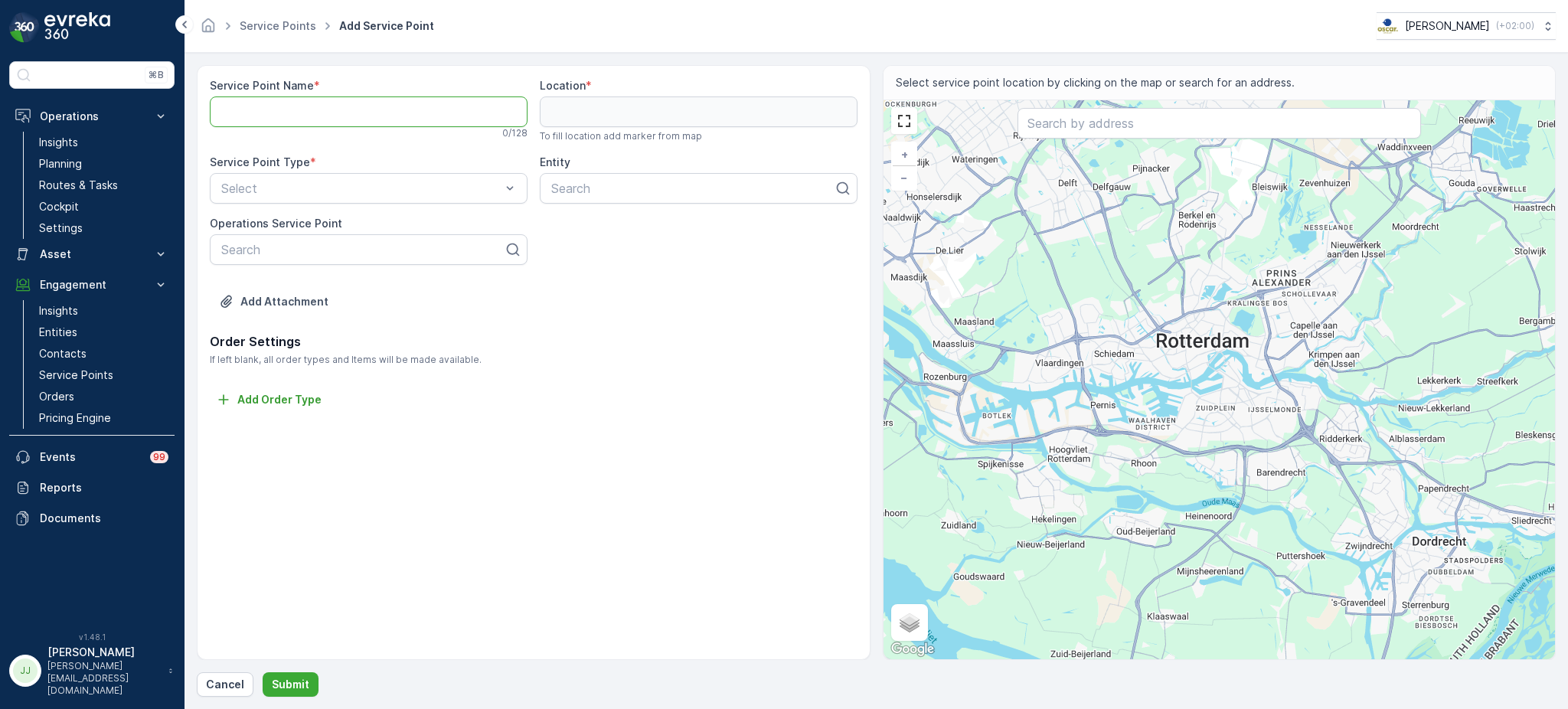
click at [246, 99] on Name "Service Point Name" at bounding box center [368, 112] width 317 height 30
type Name "Scheltema"
click at [1066, 134] on input "text" at bounding box center [1219, 123] width 404 height 30
type input "Rokin 9"
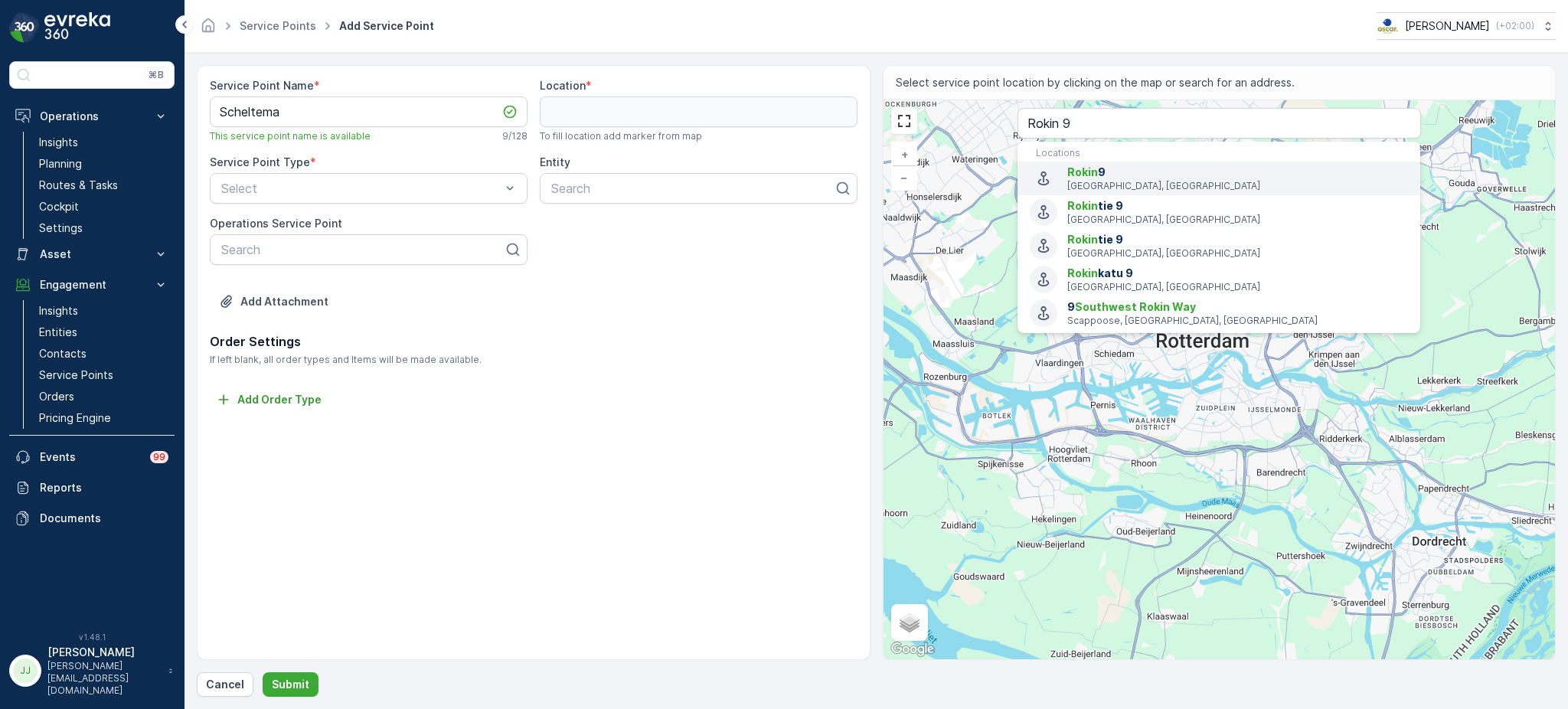
click at [1163, 173] on span "Rokin 9" at bounding box center [1237, 171] width 341 height 15
type input "52.3721459,4.8934411"
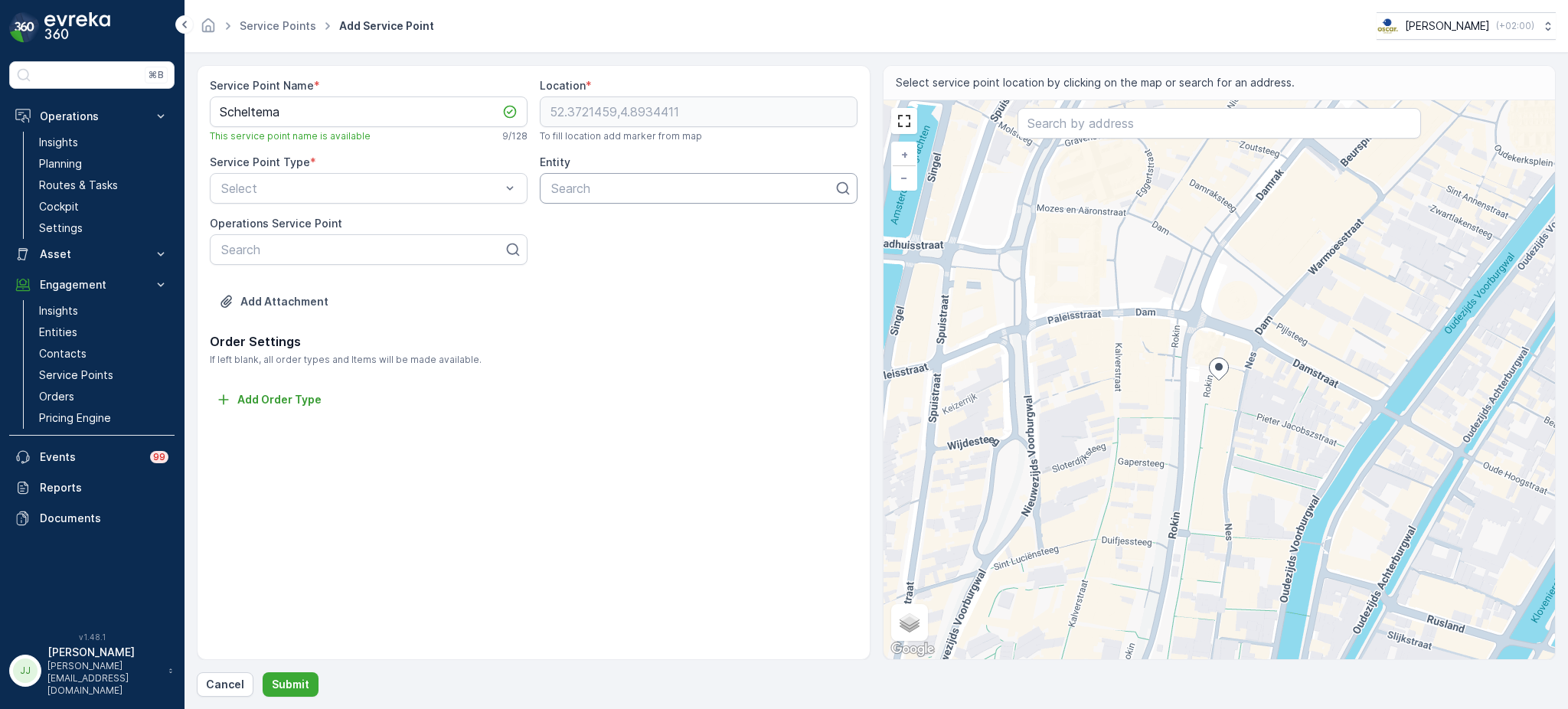
click at [666, 173] on div "Search" at bounding box center [699, 188] width 317 height 30
click at [337, 187] on div at bounding box center [361, 188] width 282 height 14
click at [264, 360] on div "A-NR" at bounding box center [368, 360] width 299 height 14
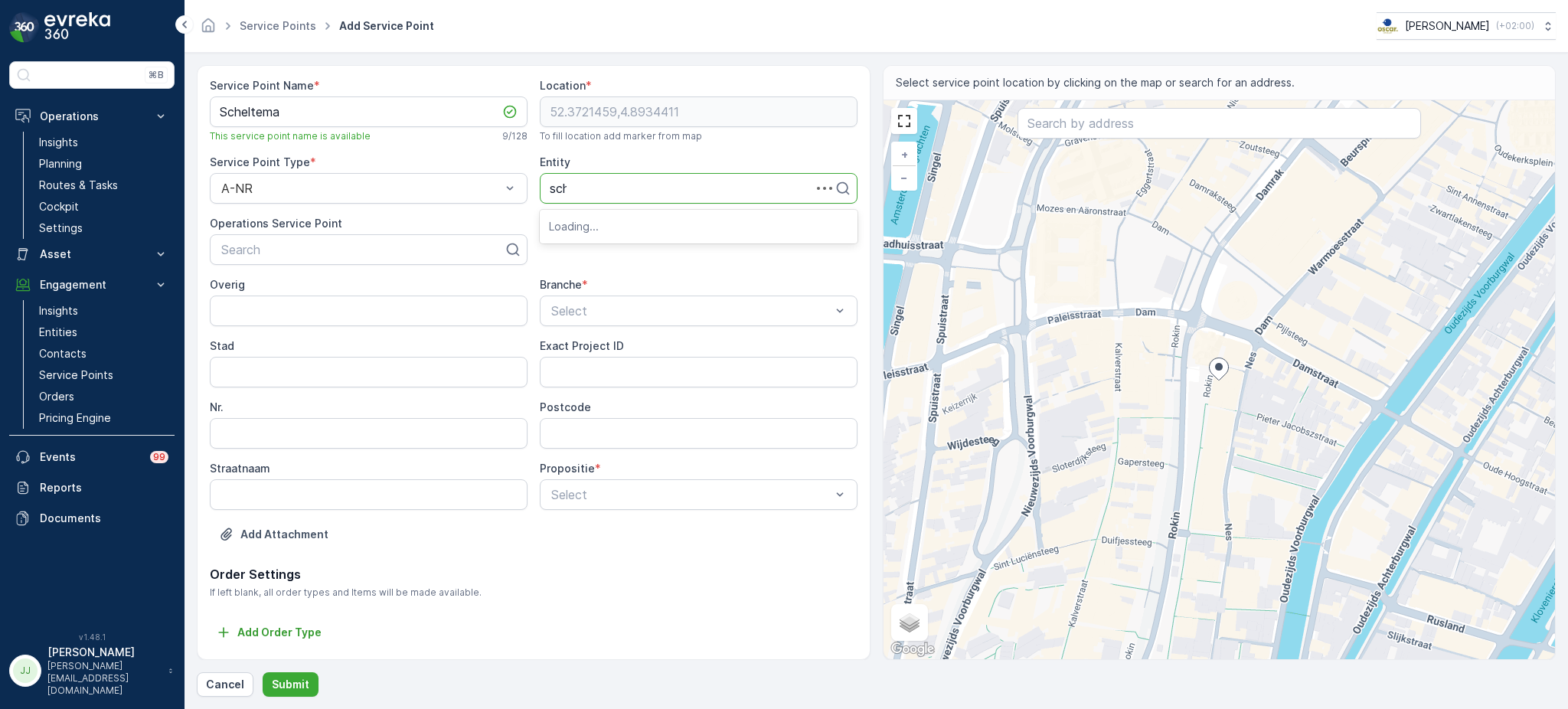
type input "sche"
click at [621, 233] on div "Scheltema" at bounding box center [699, 226] width 317 height 26
click at [418, 307] on input "Overig" at bounding box center [368, 311] width 317 height 30
click at [680, 316] on div at bounding box center [691, 310] width 282 height 14
click at [617, 420] on div "[PERSON_NAME]" at bounding box center [698, 426] width 299 height 14
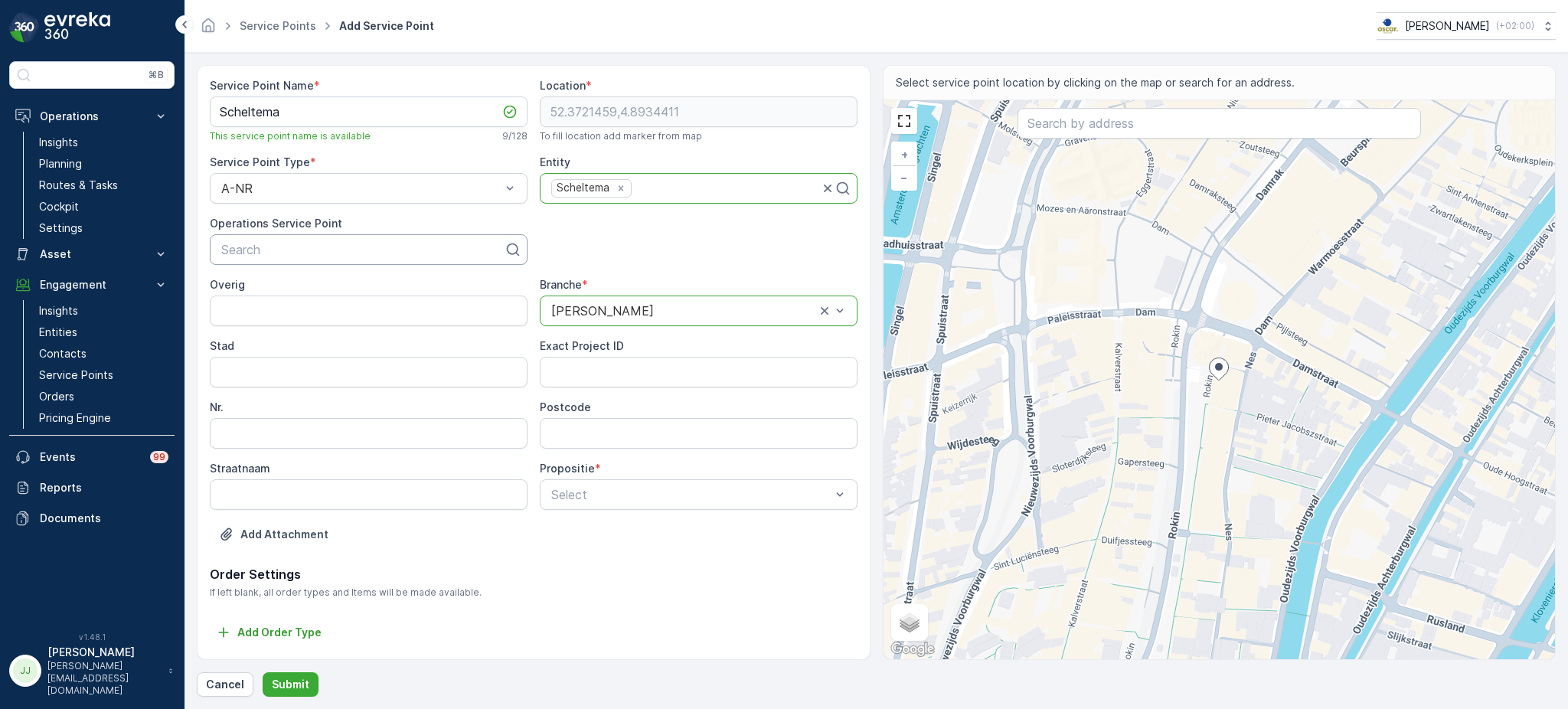
click at [309, 254] on div at bounding box center [363, 249] width 286 height 14
click at [435, 364] on input "Stad" at bounding box center [368, 372] width 317 height 30
type input "[GEOGRAPHIC_DATA]"
click at [300, 431] on input "Nr." at bounding box center [368, 433] width 317 height 30
type input "9"
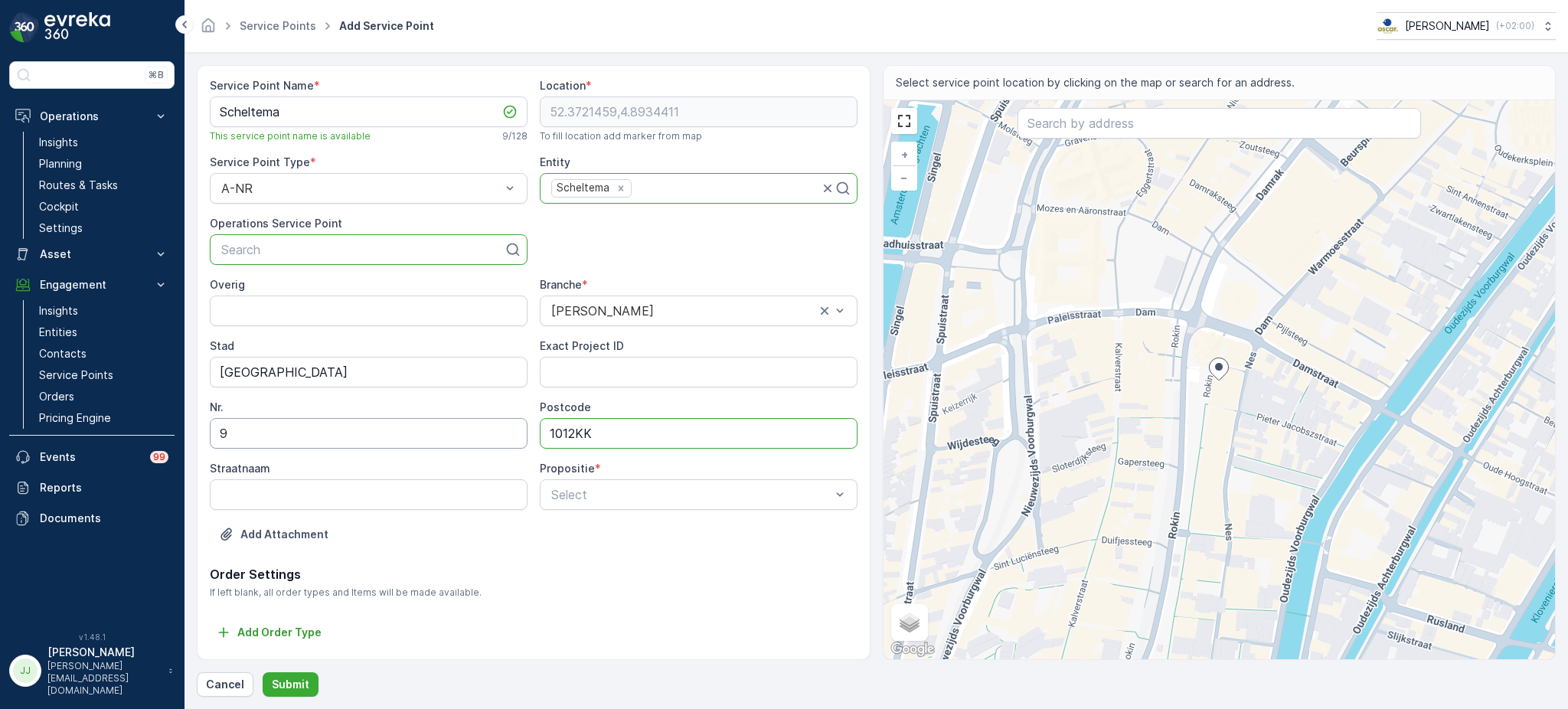
type input "1012KK"
type input "Rokin"
click at [581, 486] on p "Select" at bounding box center [691, 494] width 279 height 18
click at [565, 526] on span "Volledig" at bounding box center [570, 532] width 44 height 14
click at [290, 679] on p "Submit" at bounding box center [290, 684] width 37 height 15
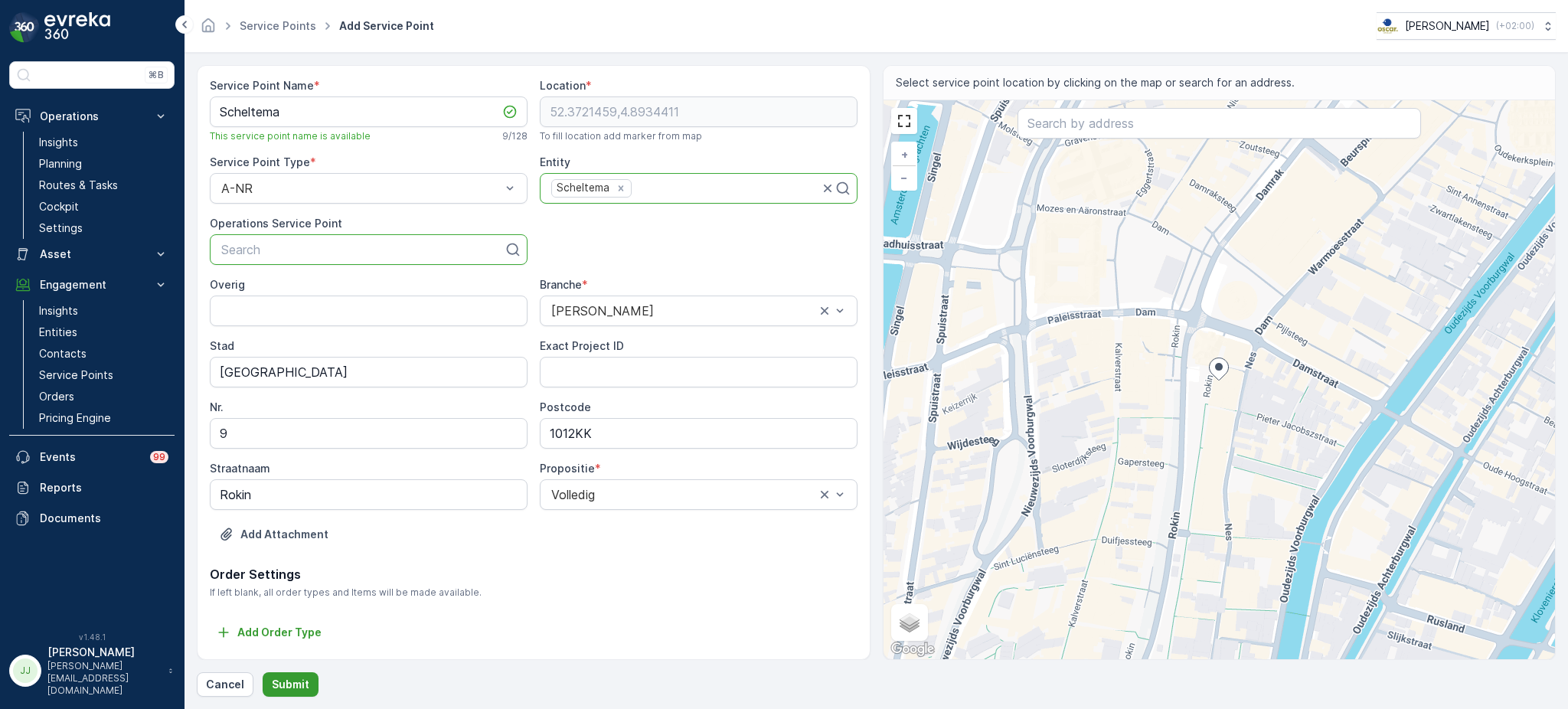
click at [288, 674] on button "Submit" at bounding box center [290, 684] width 56 height 25
click at [1545, 26] on icon "close" at bounding box center [1544, 28] width 8 height 8
click at [167, 679] on icon at bounding box center [171, 671] width 8 height 15
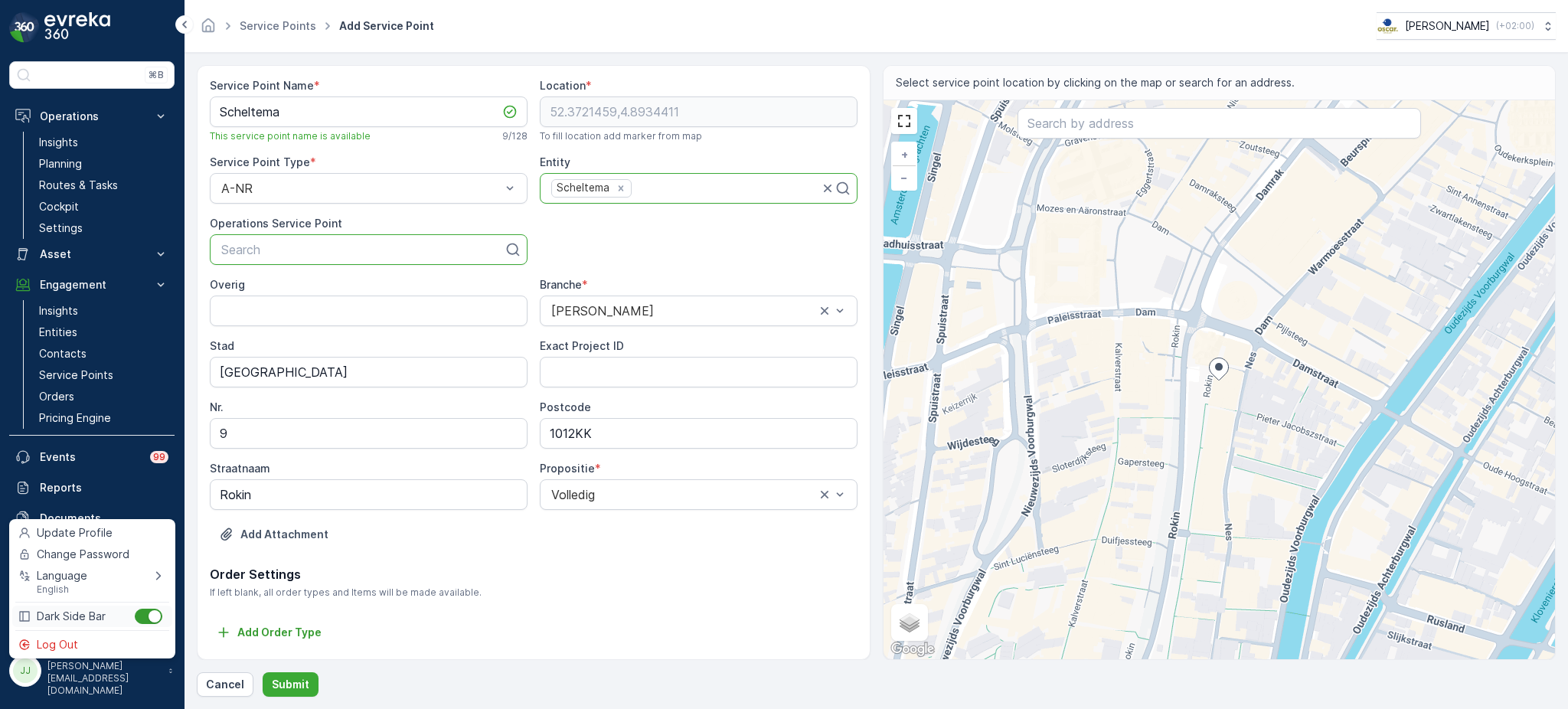
click at [144, 609] on div "Menu" at bounding box center [148, 616] width 28 height 15
click at [135, 609] on input "Menu" at bounding box center [135, 609] width 0 height 0
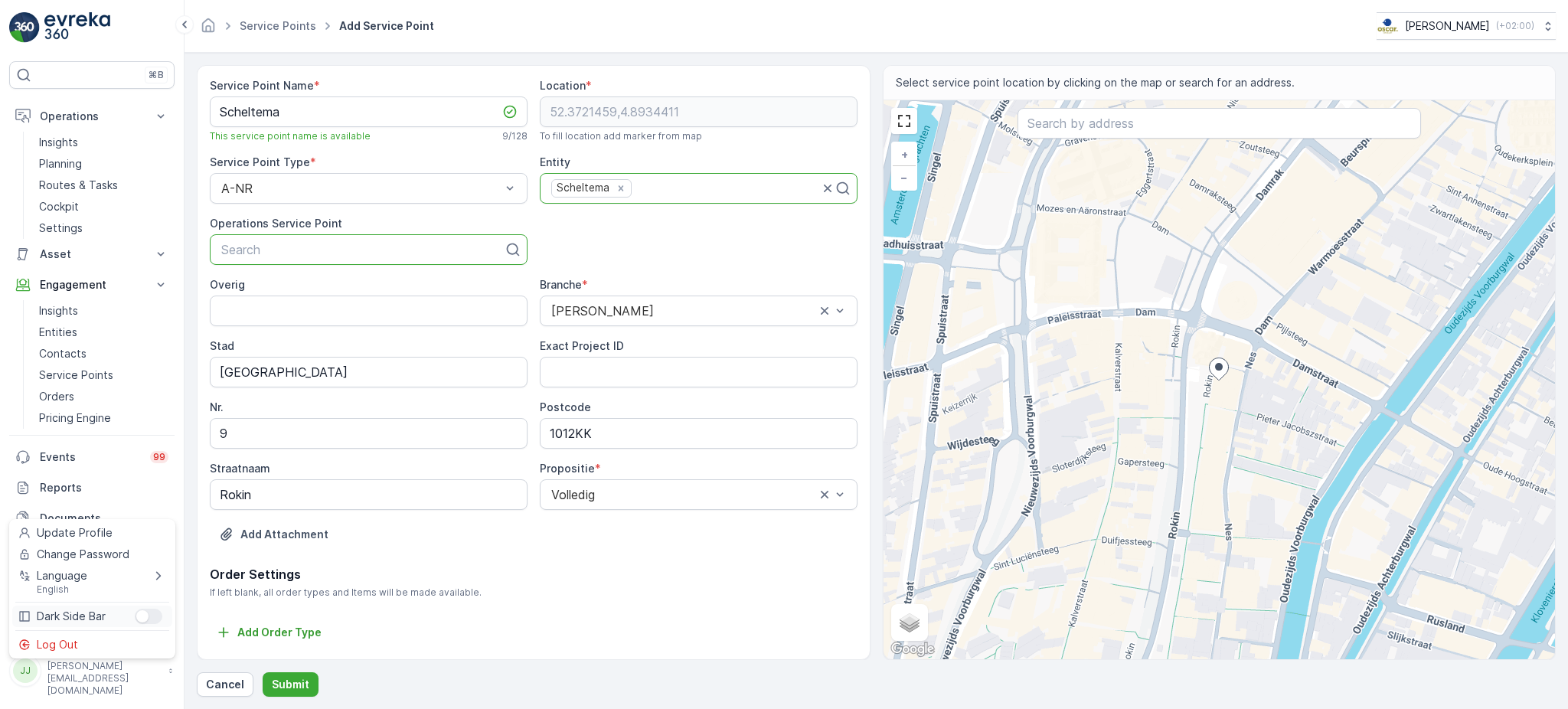
click at [145, 619] on div "Menu" at bounding box center [142, 616] width 12 height 12
click at [135, 609] on input "Menu" at bounding box center [135, 609] width 0 height 0
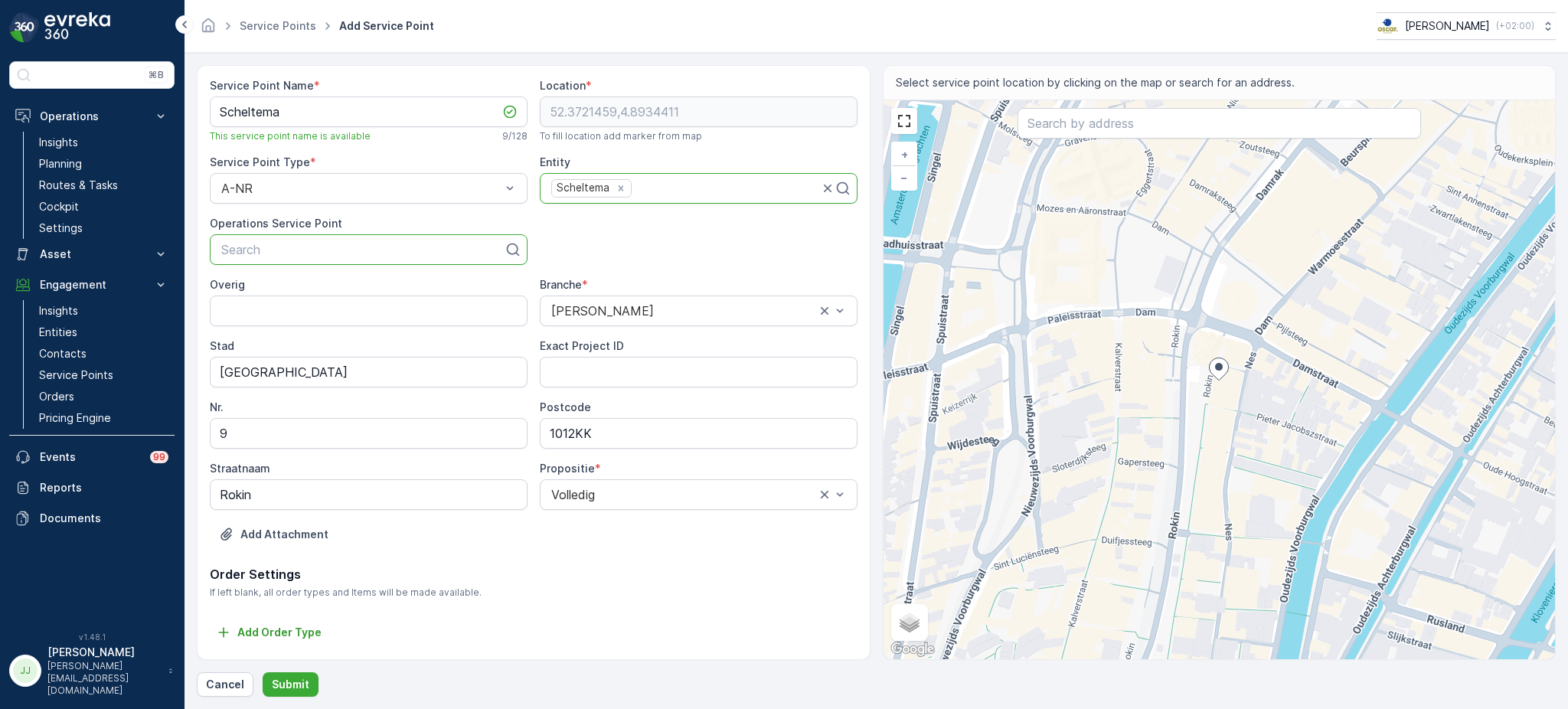
click at [656, 31] on div "Service Points Add Service Point Oscar Circulair ( +02:00 )" at bounding box center [877, 26] width 1359 height 28
click at [280, 689] on p "Submit" at bounding box center [290, 684] width 37 height 15
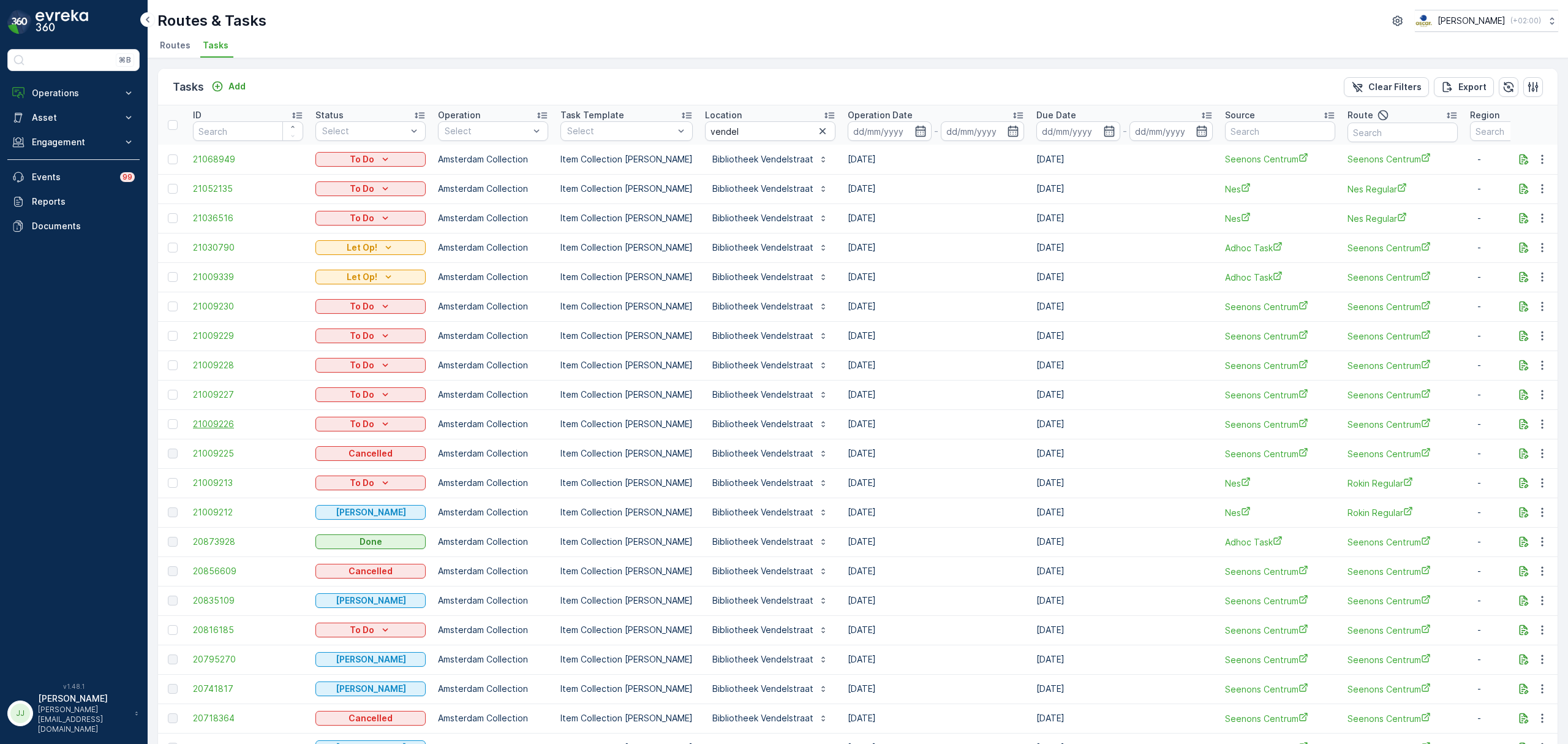
click at [223, 420] on span "21009226" at bounding box center [248, 424] width 110 height 12
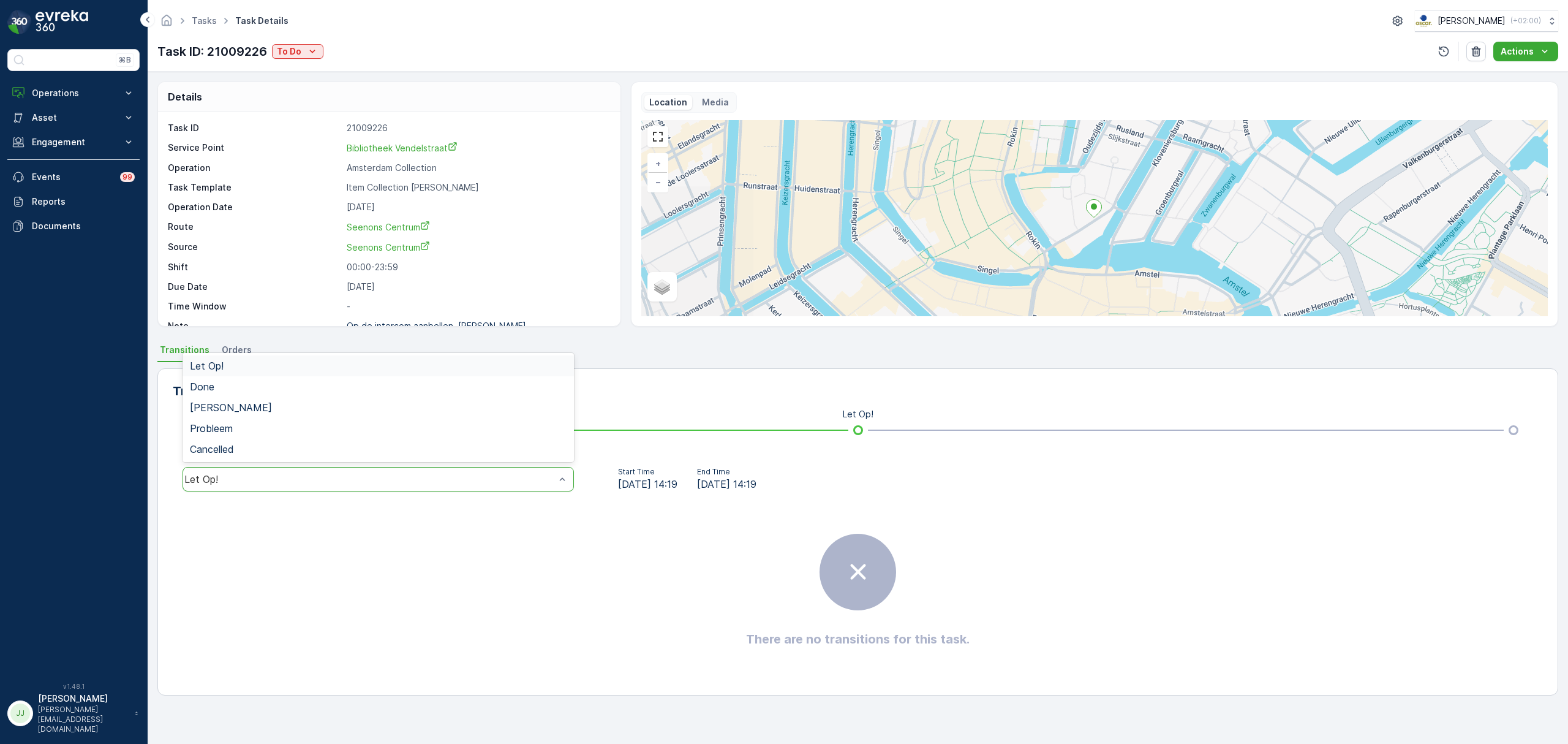
click at [462, 483] on div "Let Op!" at bounding box center [369, 479] width 371 height 11
click at [316, 394] on div "Done" at bounding box center [378, 387] width 392 height 21
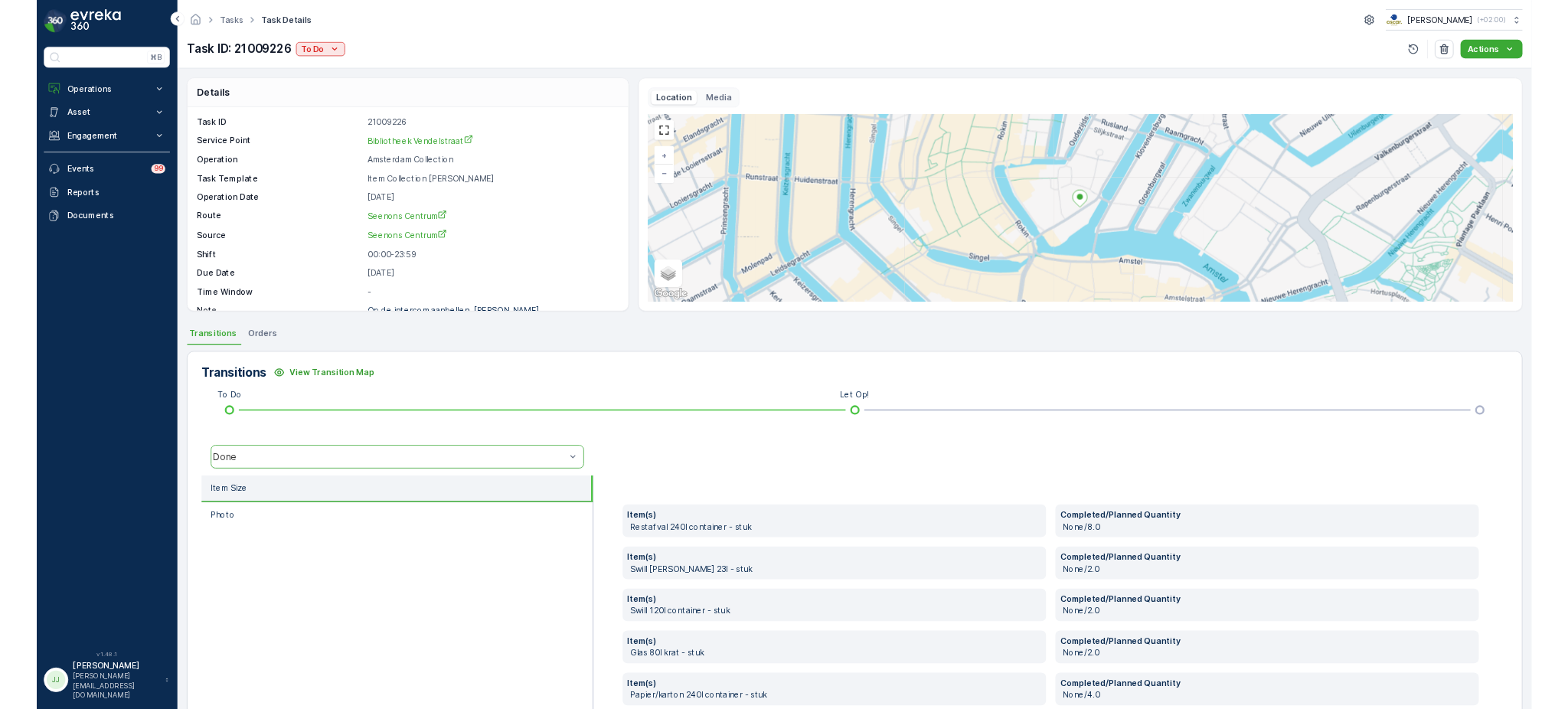
scroll to position [102, 0]
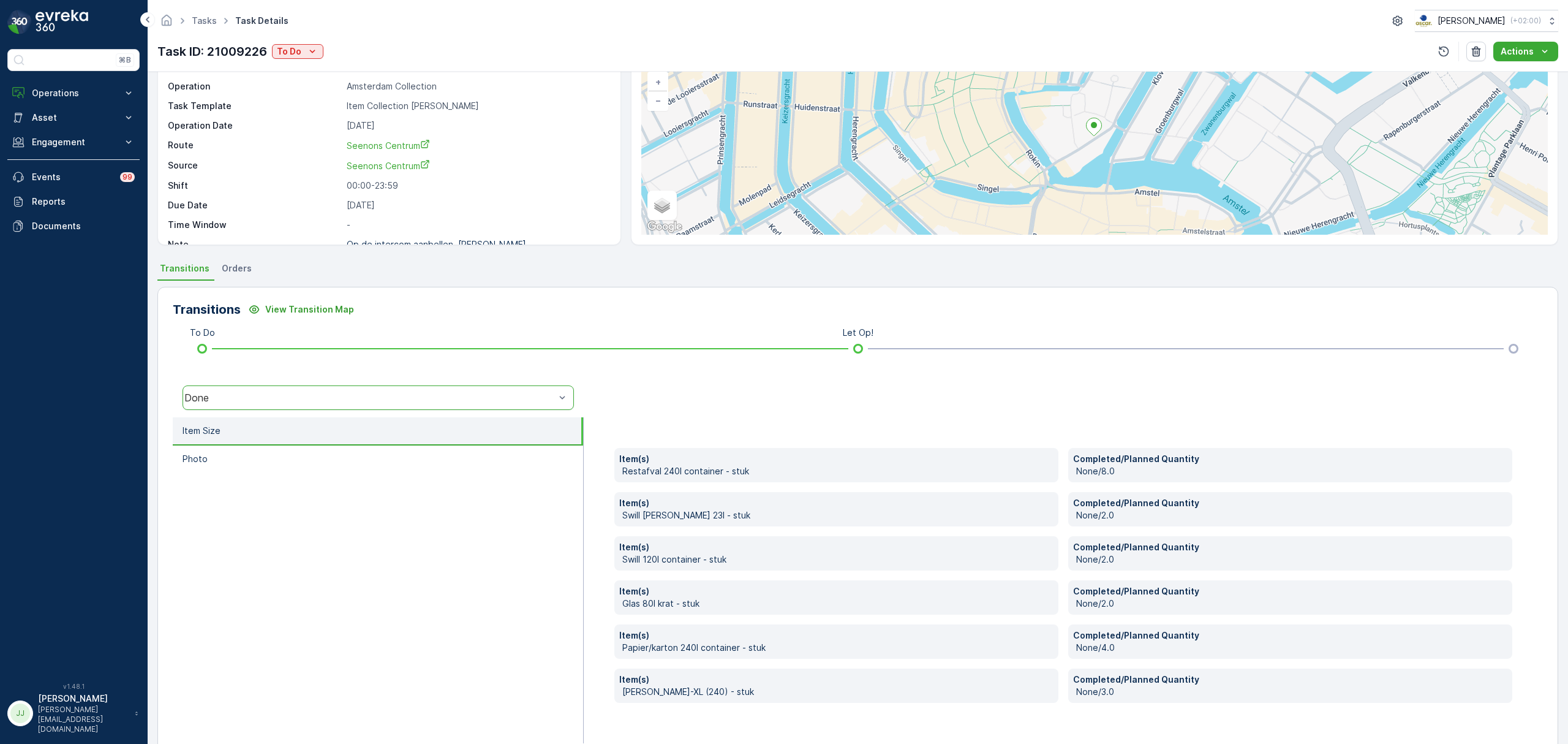
drag, startPoint x: 316, startPoint y: 500, endPoint x: 0, endPoint y: 54, distance: 546.6
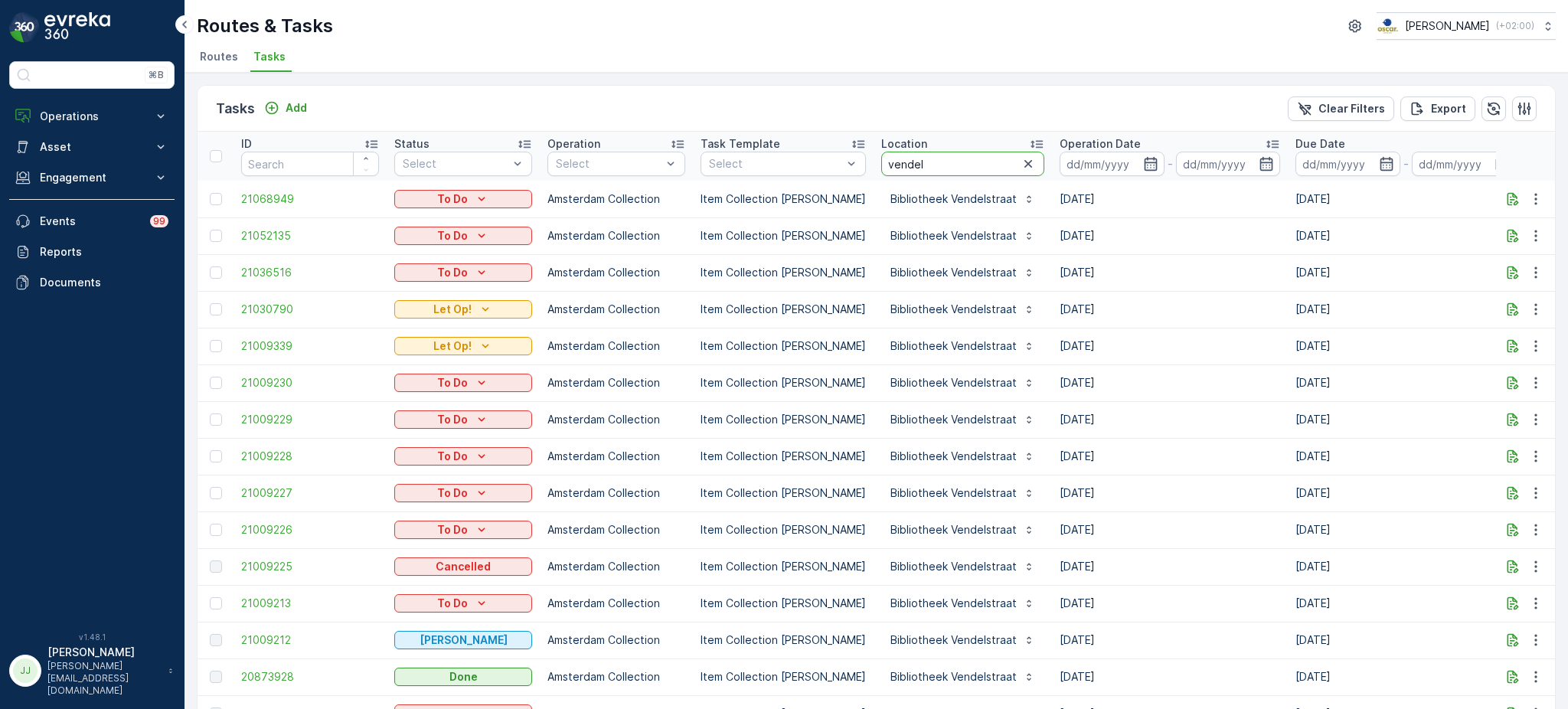
drag, startPoint x: 921, startPoint y: 157, endPoint x: 786, endPoint y: 190, distance: 139.0
type input "sea"
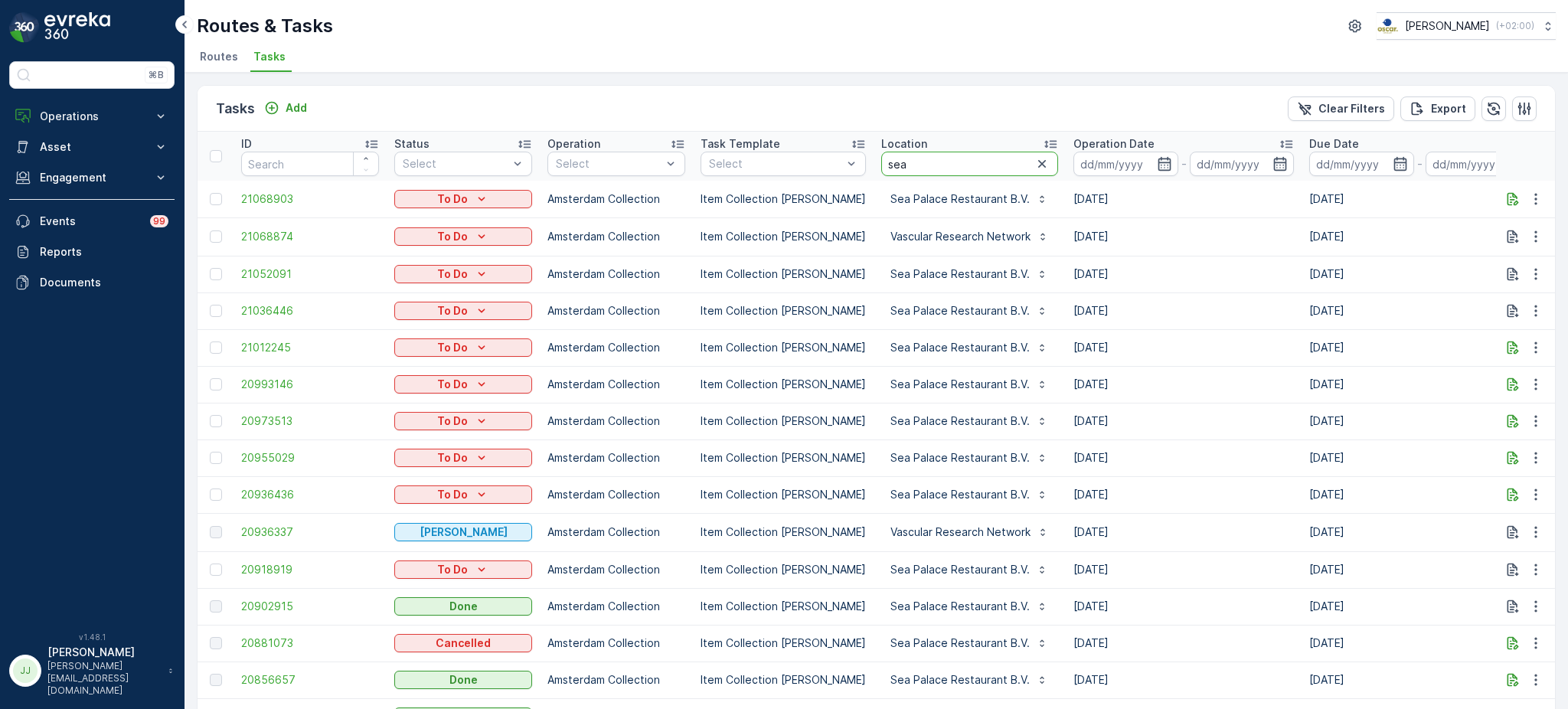
click at [912, 166] on input "sea" at bounding box center [970, 163] width 177 height 25
type input "sea pala"
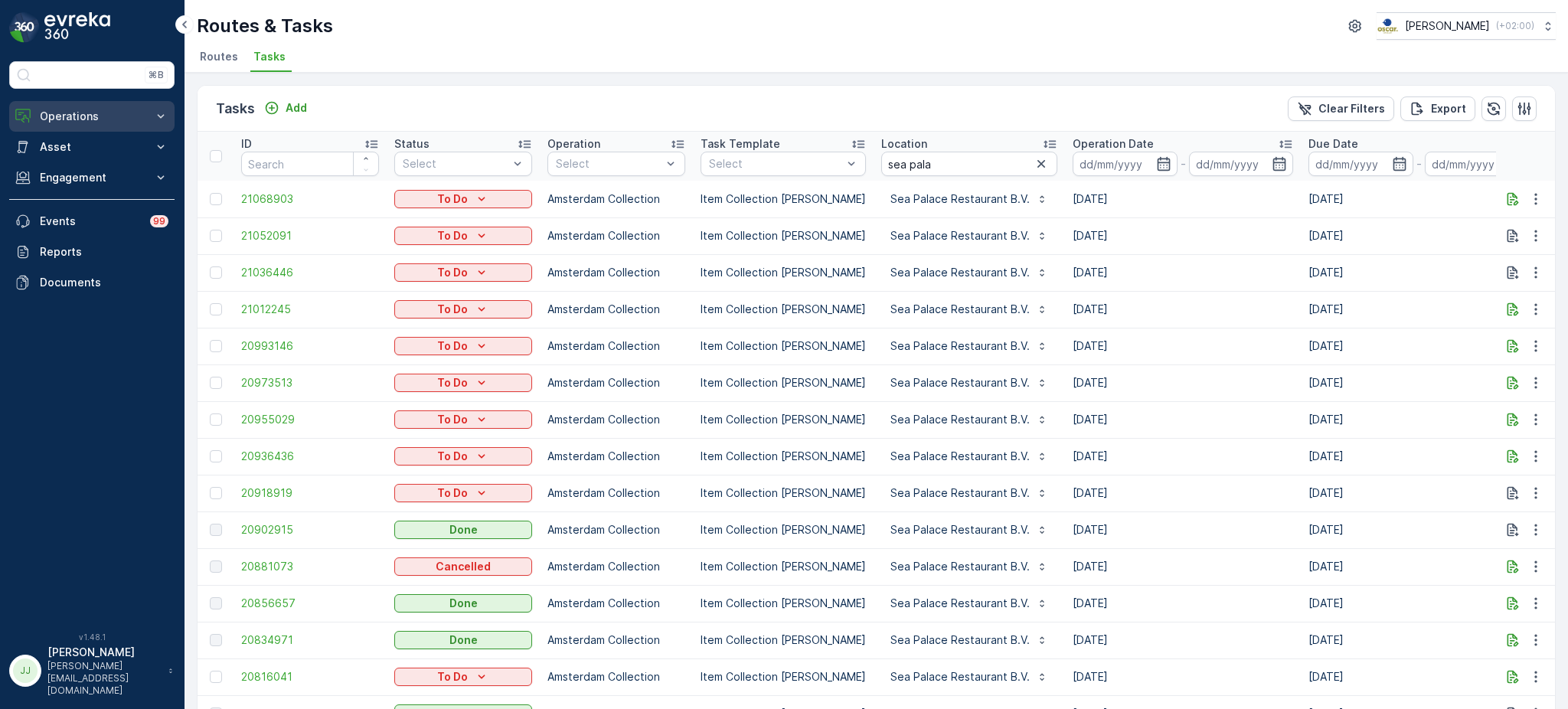
click at [127, 119] on p "Operations" at bounding box center [92, 116] width 104 height 15
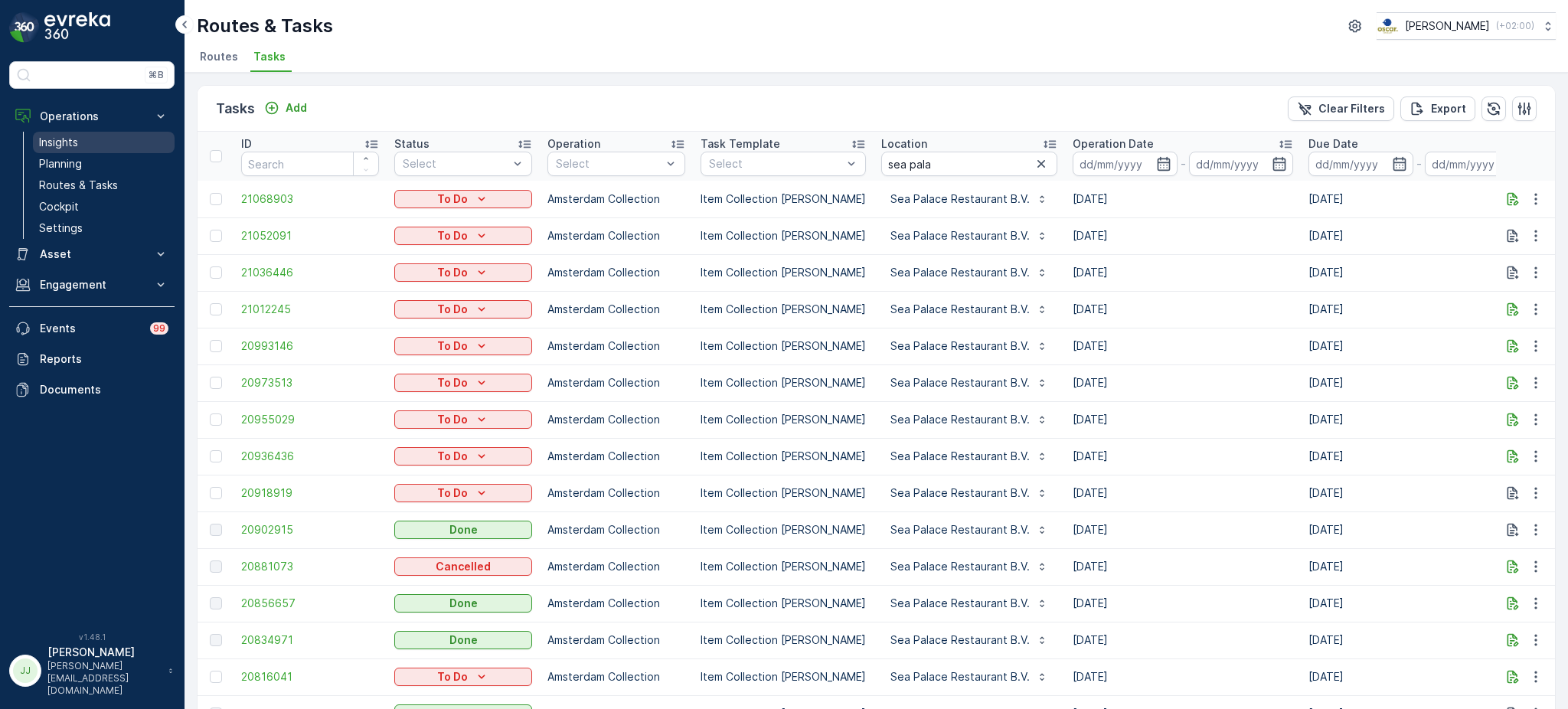
click at [69, 140] on p "Insights" at bounding box center [58, 142] width 39 height 15
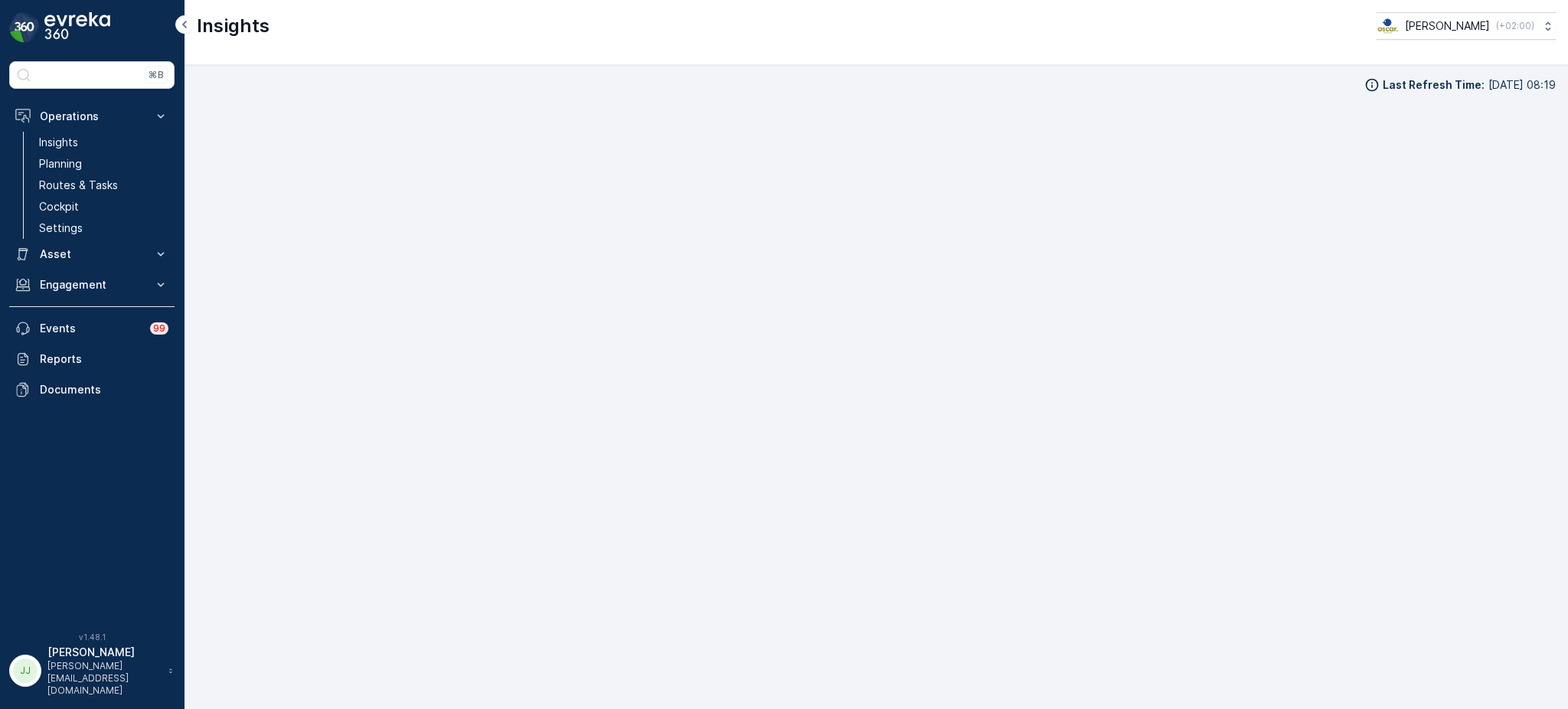
scroll to position [16, 0]
click at [144, 280] on button "Engagement" at bounding box center [92, 285] width 165 height 30
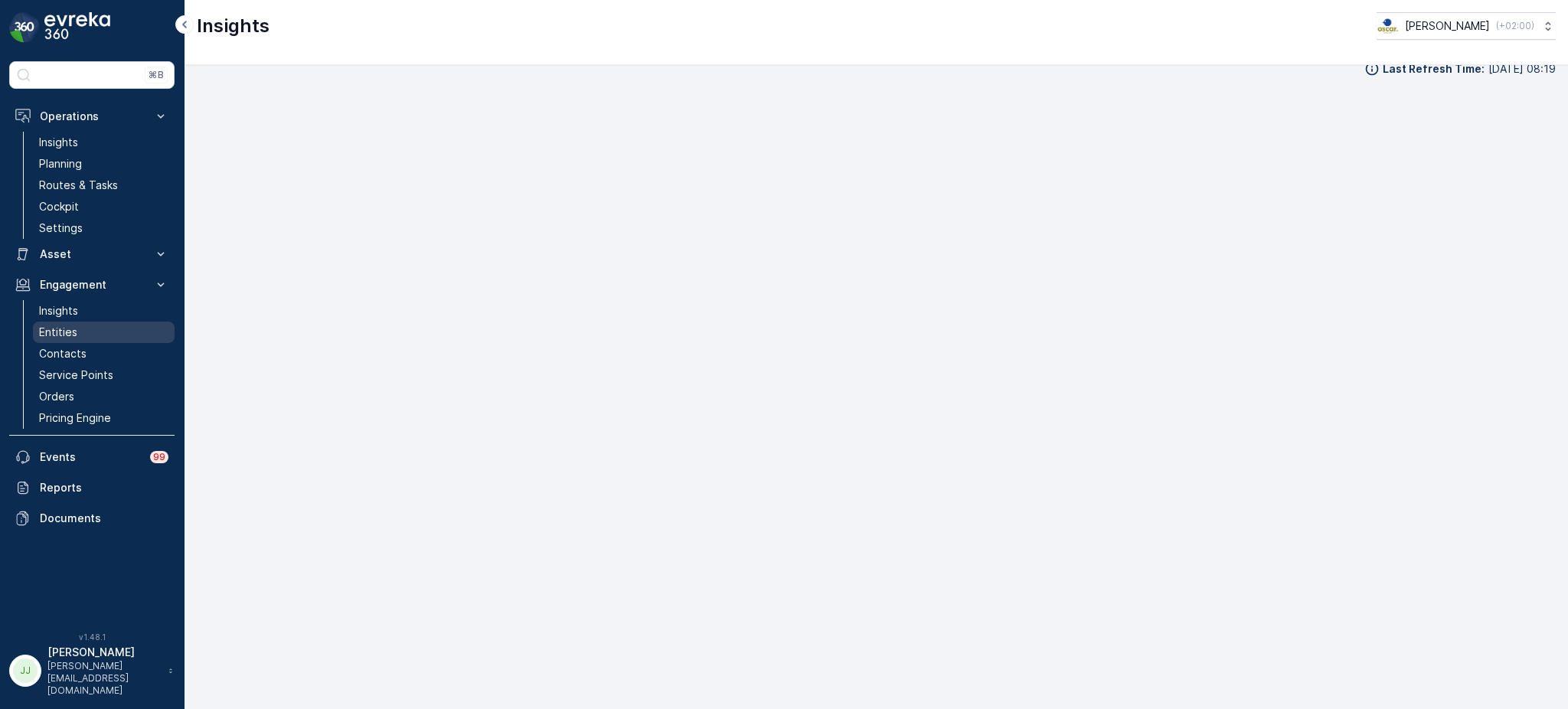
click at [84, 323] on link "Entities" at bounding box center [104, 332] width 142 height 22
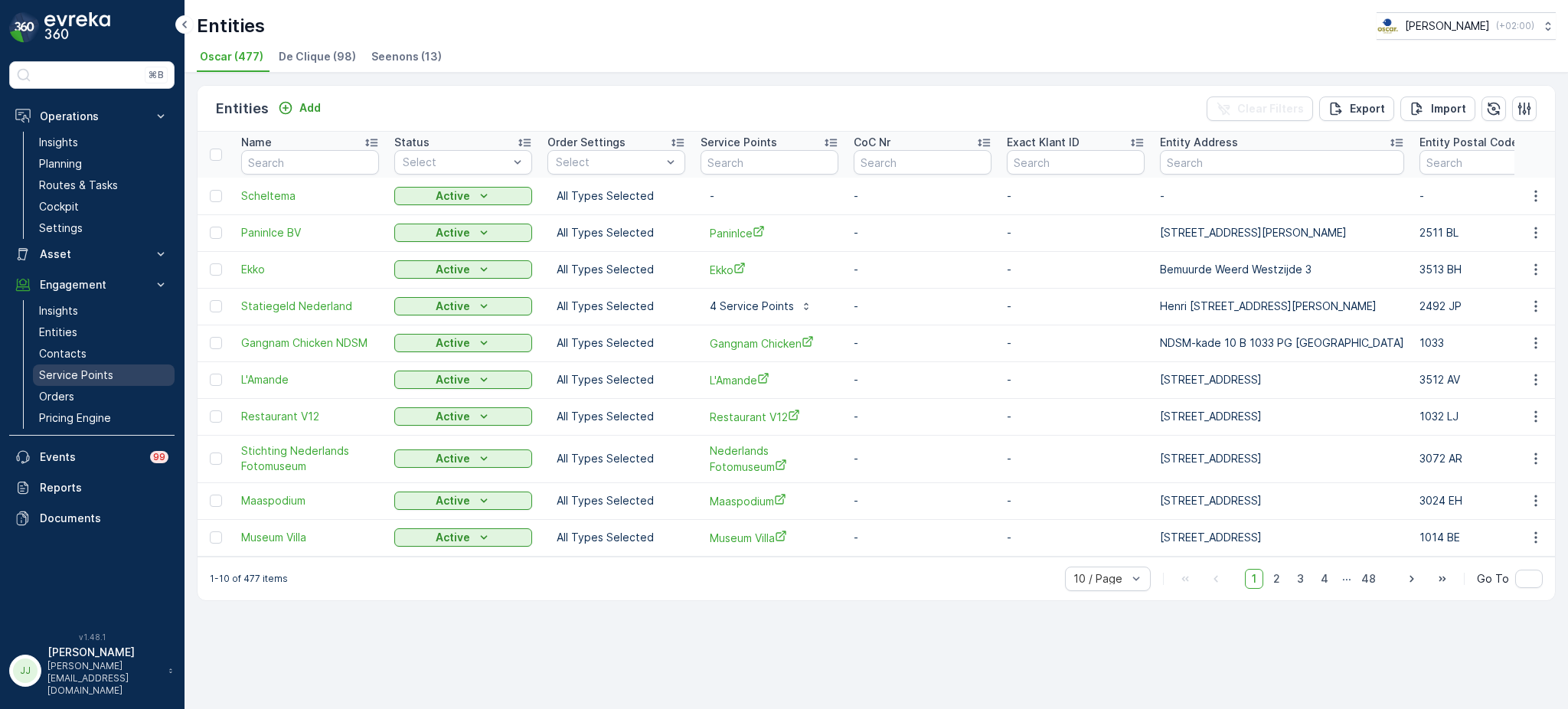
click at [114, 372] on link "Service Points" at bounding box center [104, 375] width 142 height 22
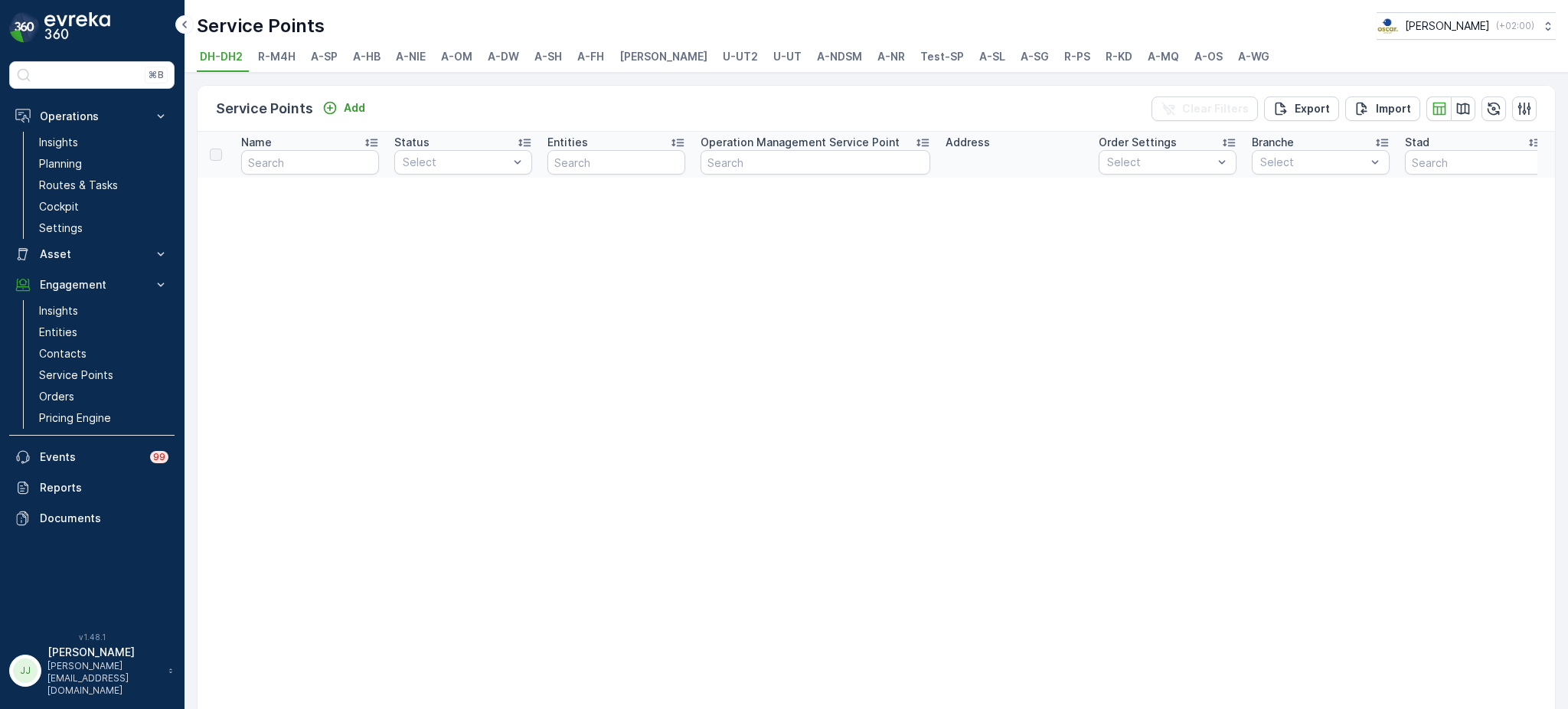
click at [424, 54] on span "A-NIE" at bounding box center [410, 56] width 30 height 15
click at [875, 54] on li "A-NR" at bounding box center [893, 59] width 37 height 26
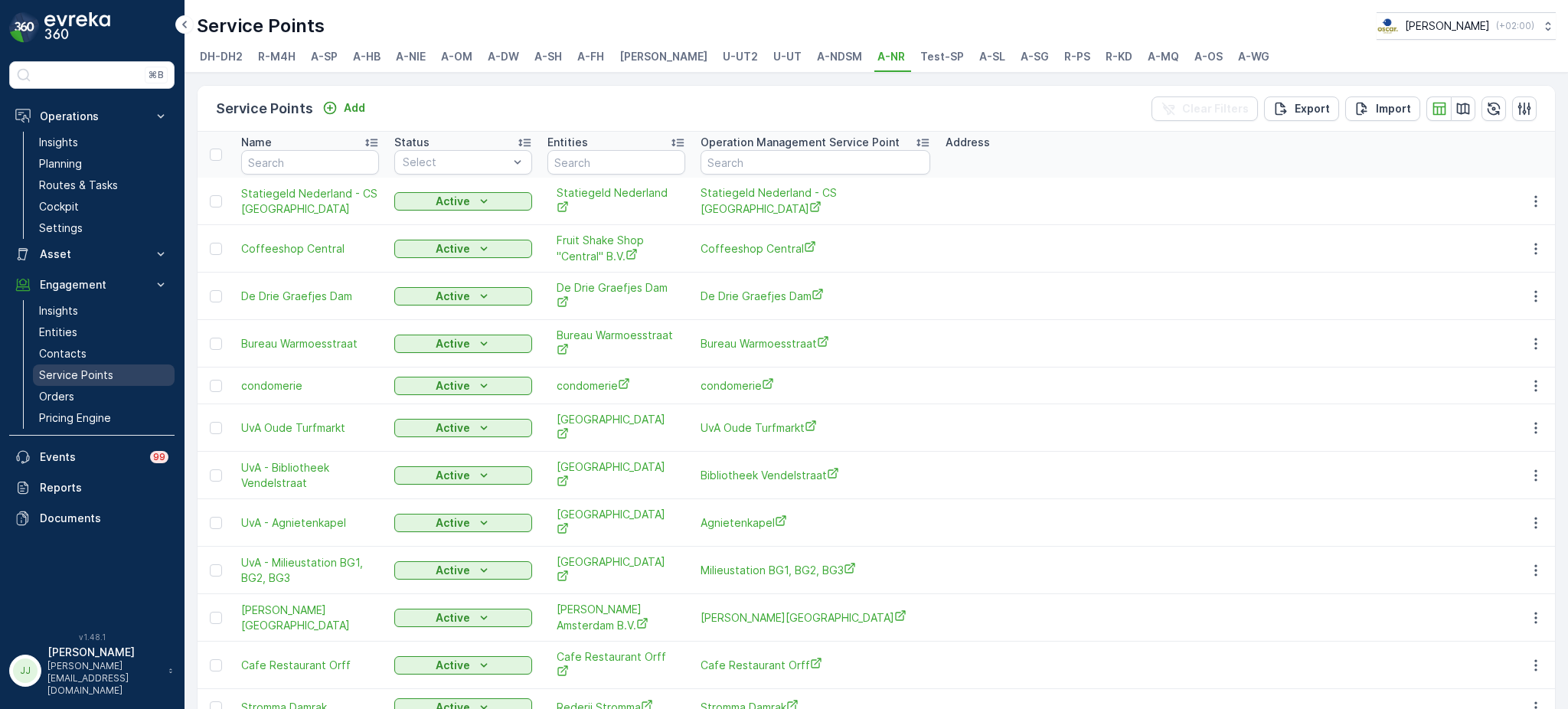
click at [105, 375] on p "Service Points" at bounding box center [76, 375] width 74 height 15
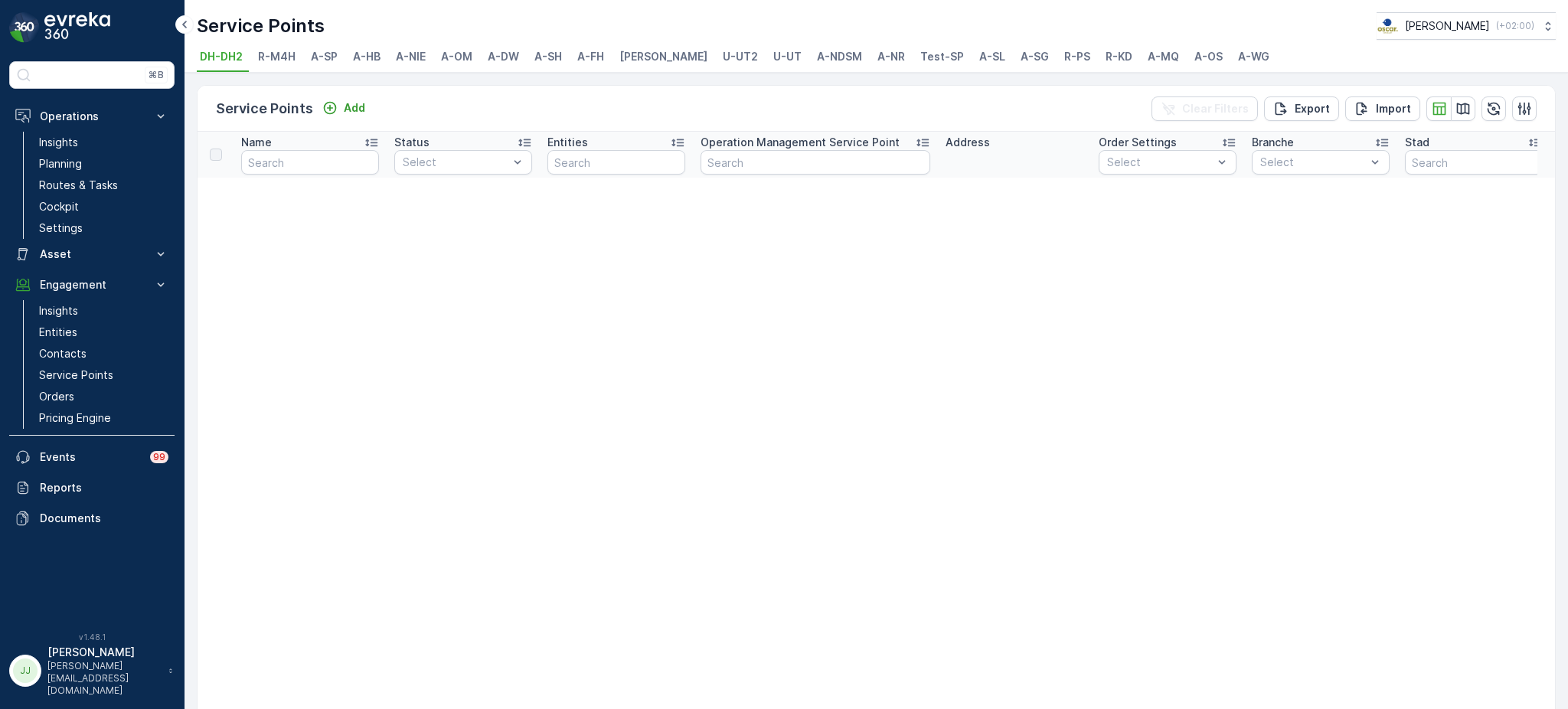
click at [774, 56] on span "U-UT" at bounding box center [788, 56] width 29 height 15
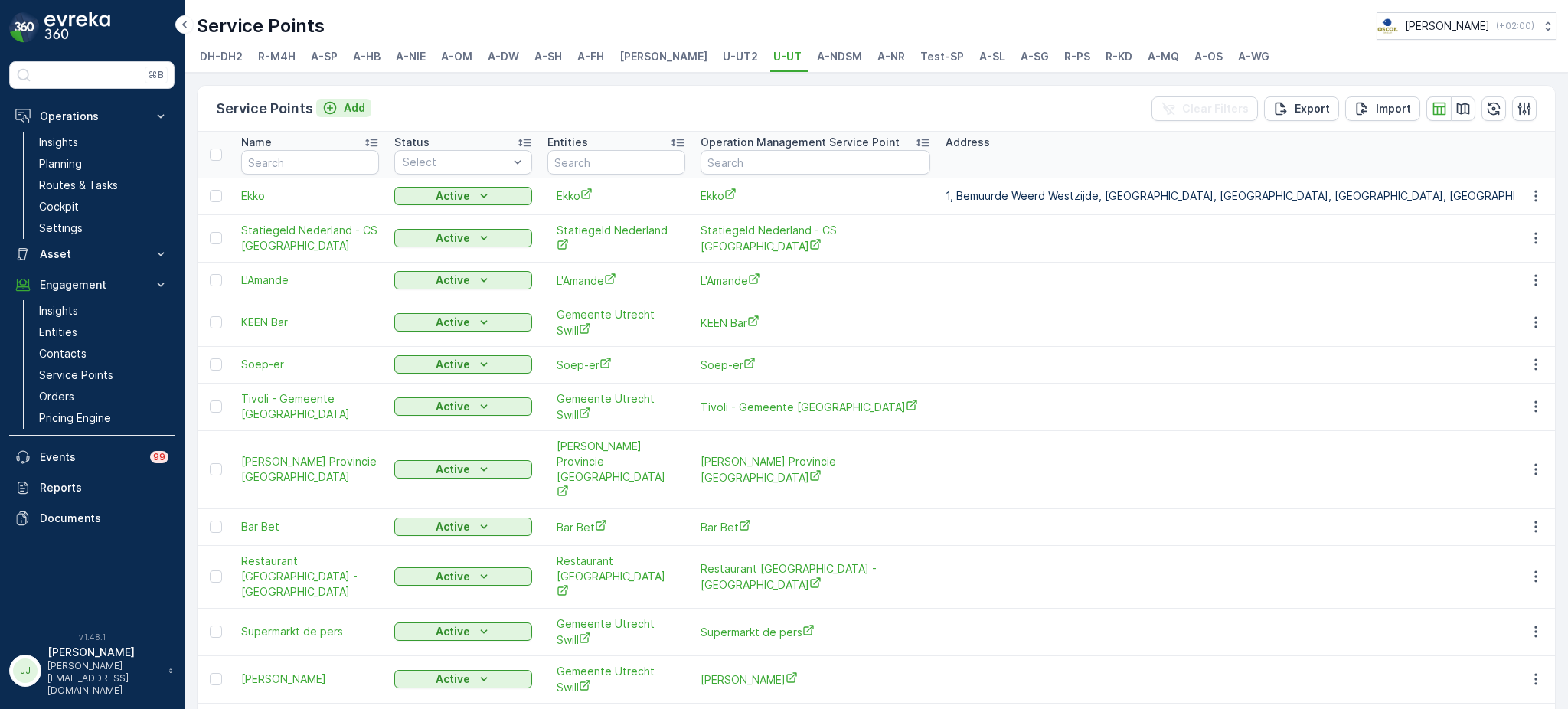
click at [317, 99] on button "Add" at bounding box center [344, 108] width 55 height 18
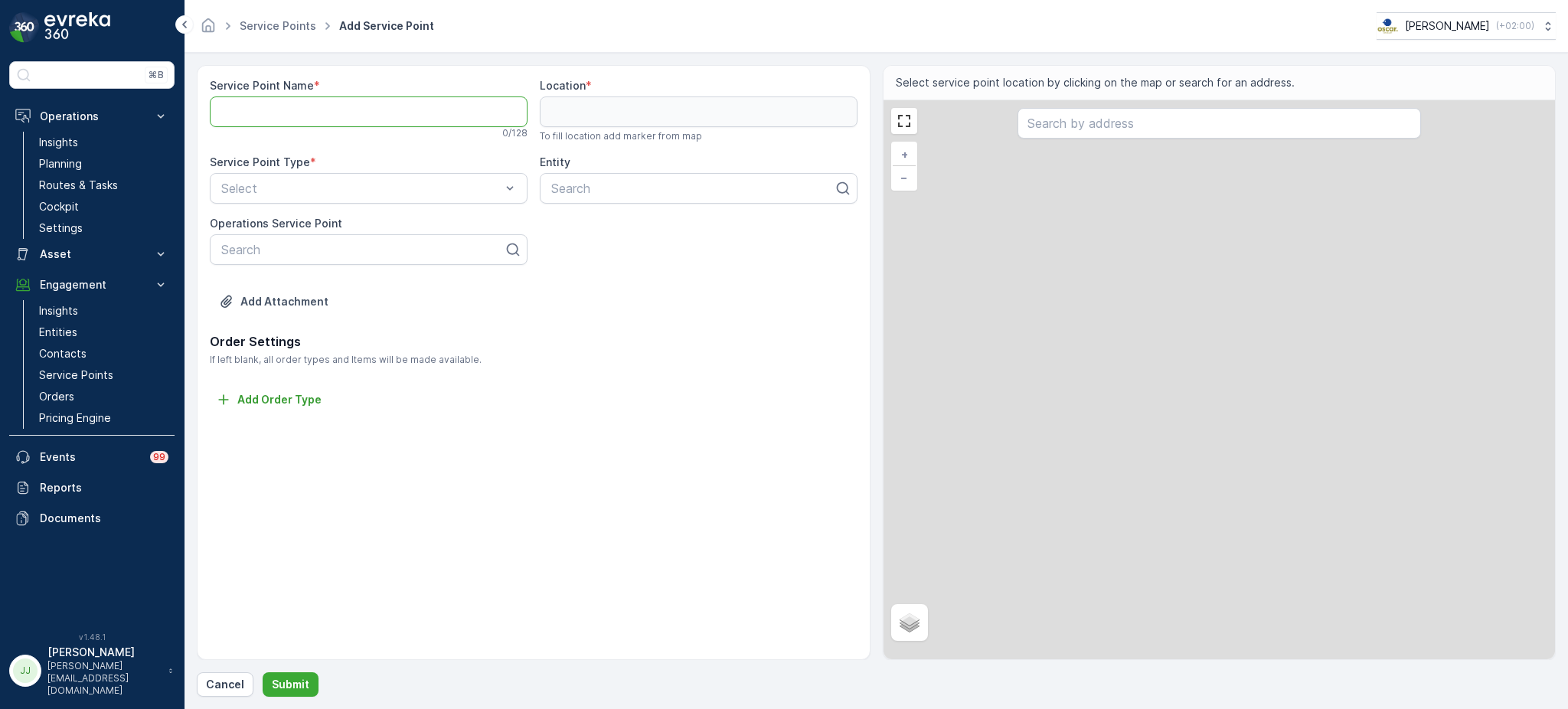
click at [395, 120] on Name "Service Point Name" at bounding box center [368, 112] width 317 height 30
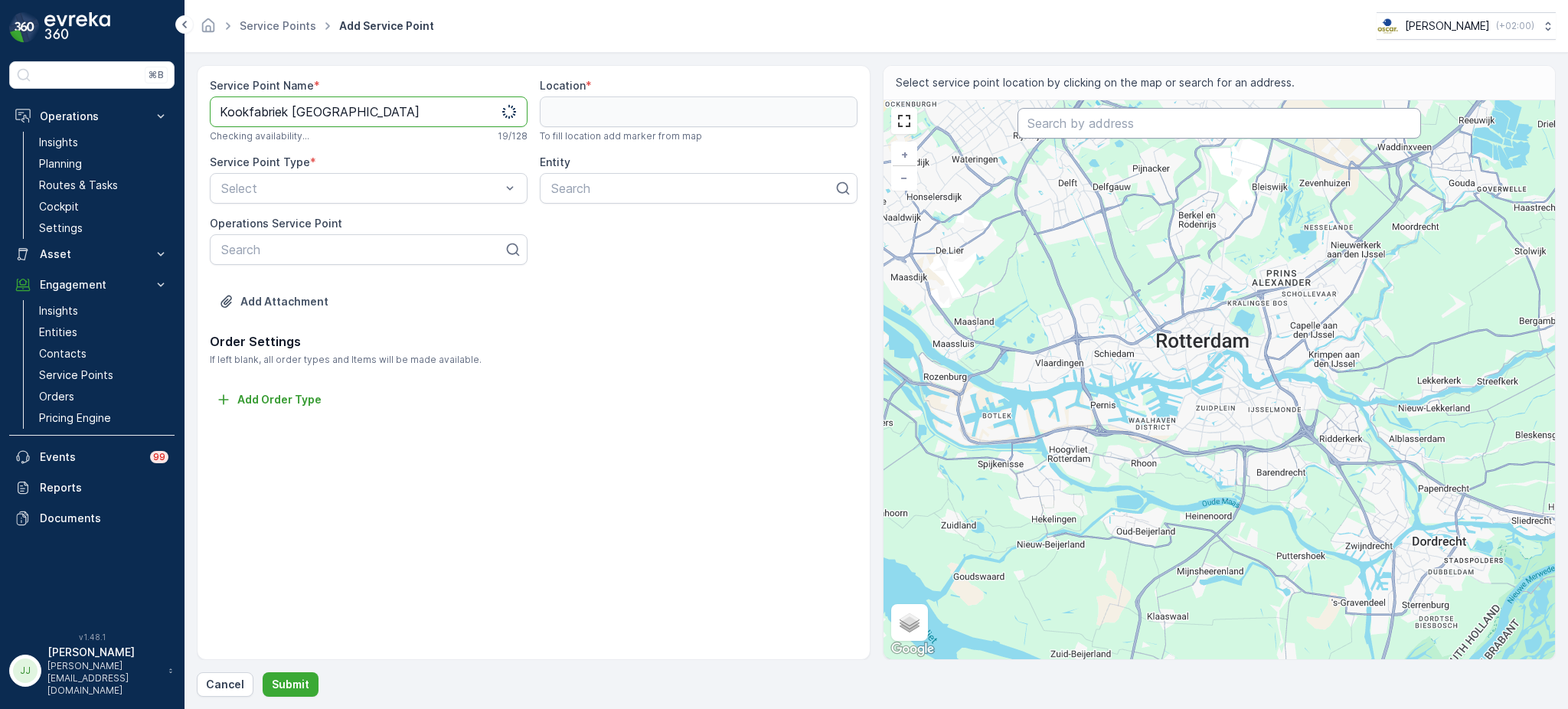
type Name "Kookfabriek [GEOGRAPHIC_DATA]"
click at [1110, 113] on input "text" at bounding box center [1219, 123] width 404 height 30
click at [447, 192] on div at bounding box center [361, 188] width 282 height 14
type input "ut"
click at [325, 257] on div "U-UT" at bounding box center [368, 251] width 299 height 14
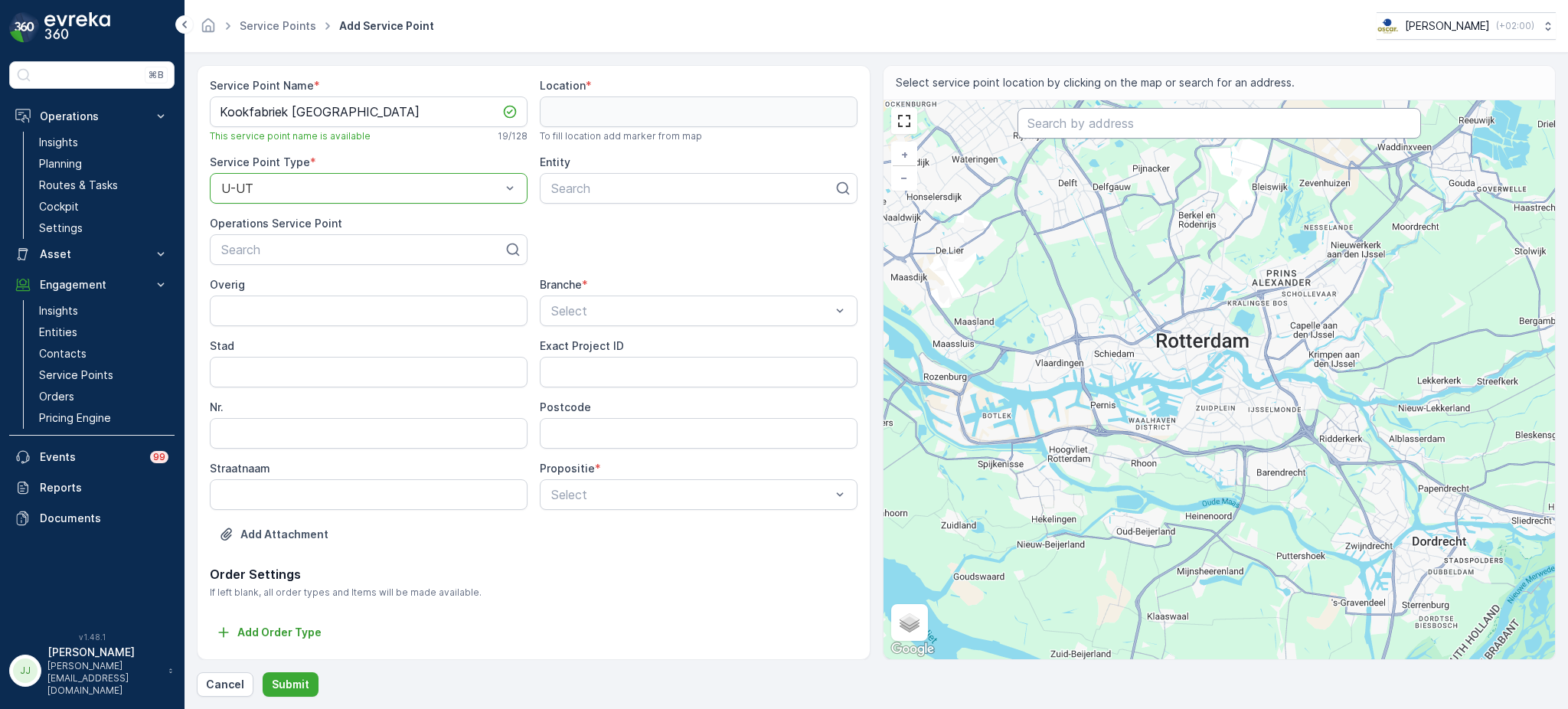
click at [1180, 125] on input "text" at bounding box center [1219, 123] width 404 height 30
type input "2e daalsedijk"
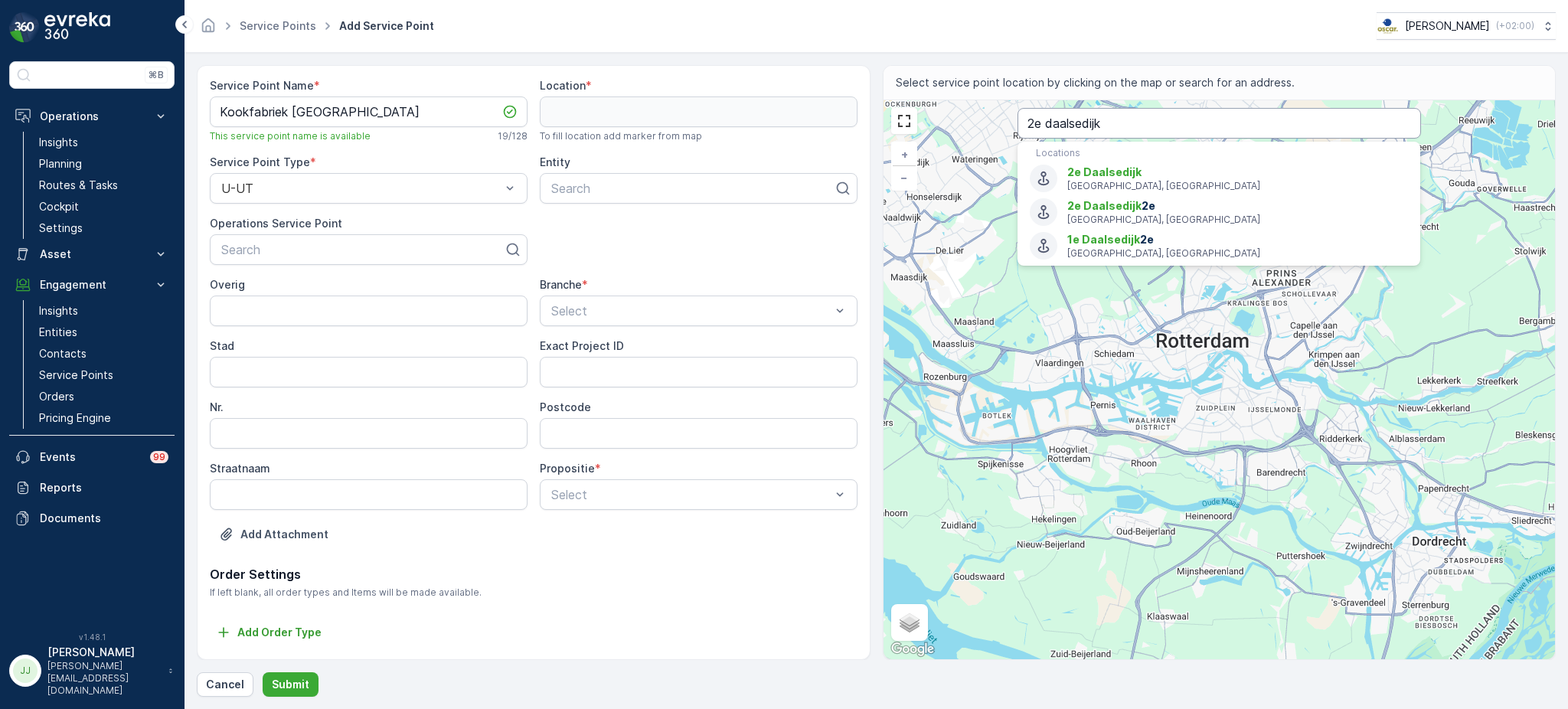
click at [1171, 121] on input "2e daalsedijk" at bounding box center [1219, 123] width 404 height 30
type input "[STREET_ADDRESS]"
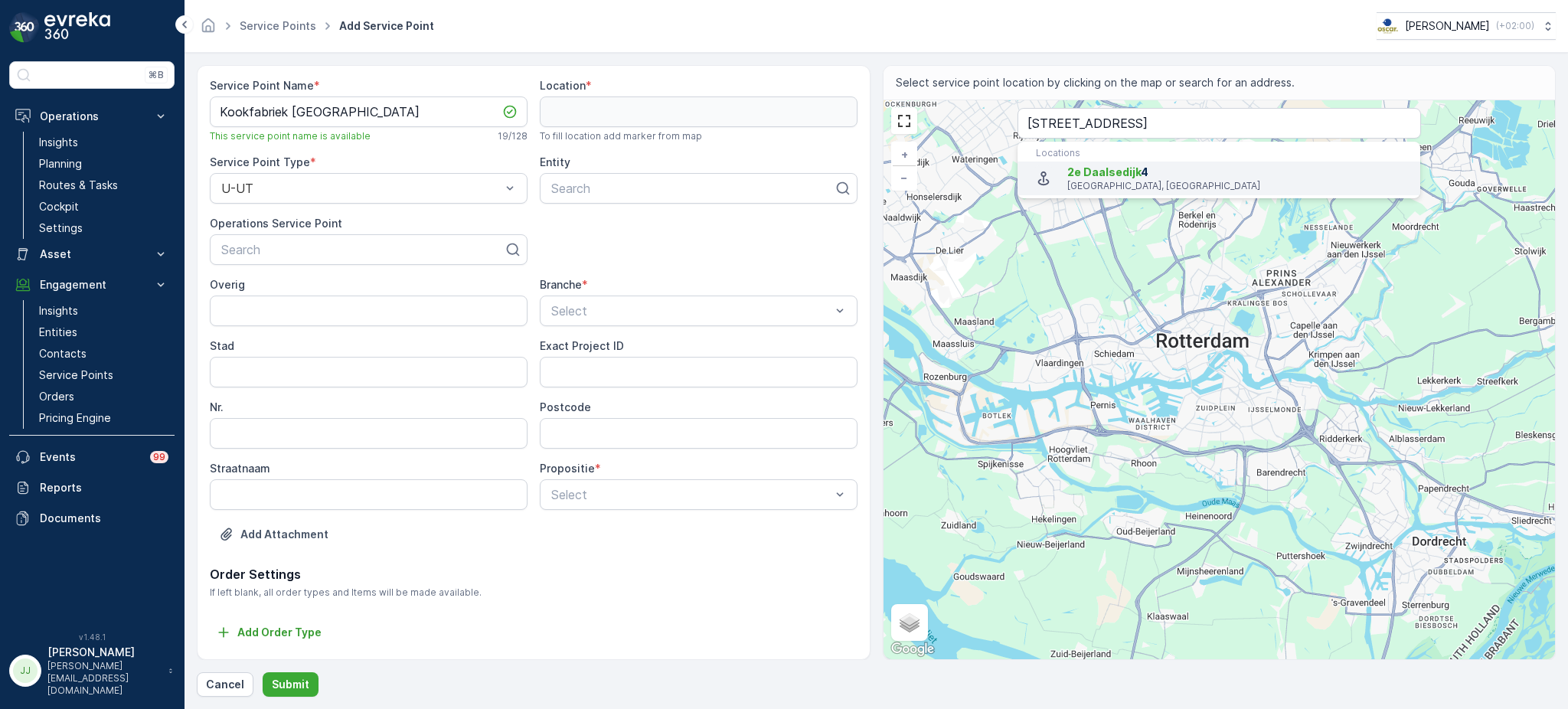
click at [1142, 175] on span "2e [STREET_ADDRESS]" at bounding box center [1237, 171] width 341 height 15
type input "52.09728699999999,5.102577999999999"
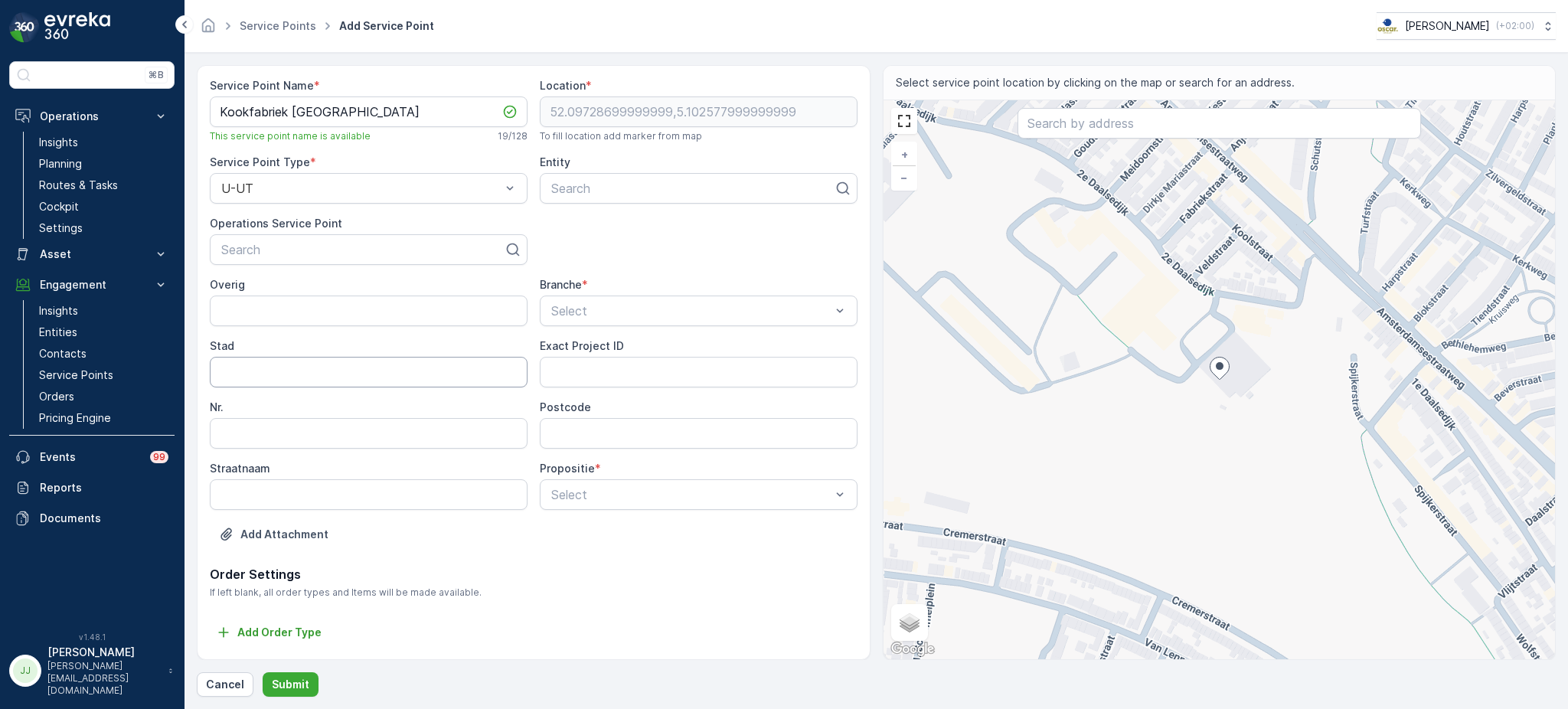
click at [356, 380] on input "Stad" at bounding box center [368, 372] width 317 height 30
type input "[GEOGRAPHIC_DATA]"
click at [317, 430] on input "Nr." at bounding box center [368, 433] width 317 height 30
type input "4"
type input "3551 EH"
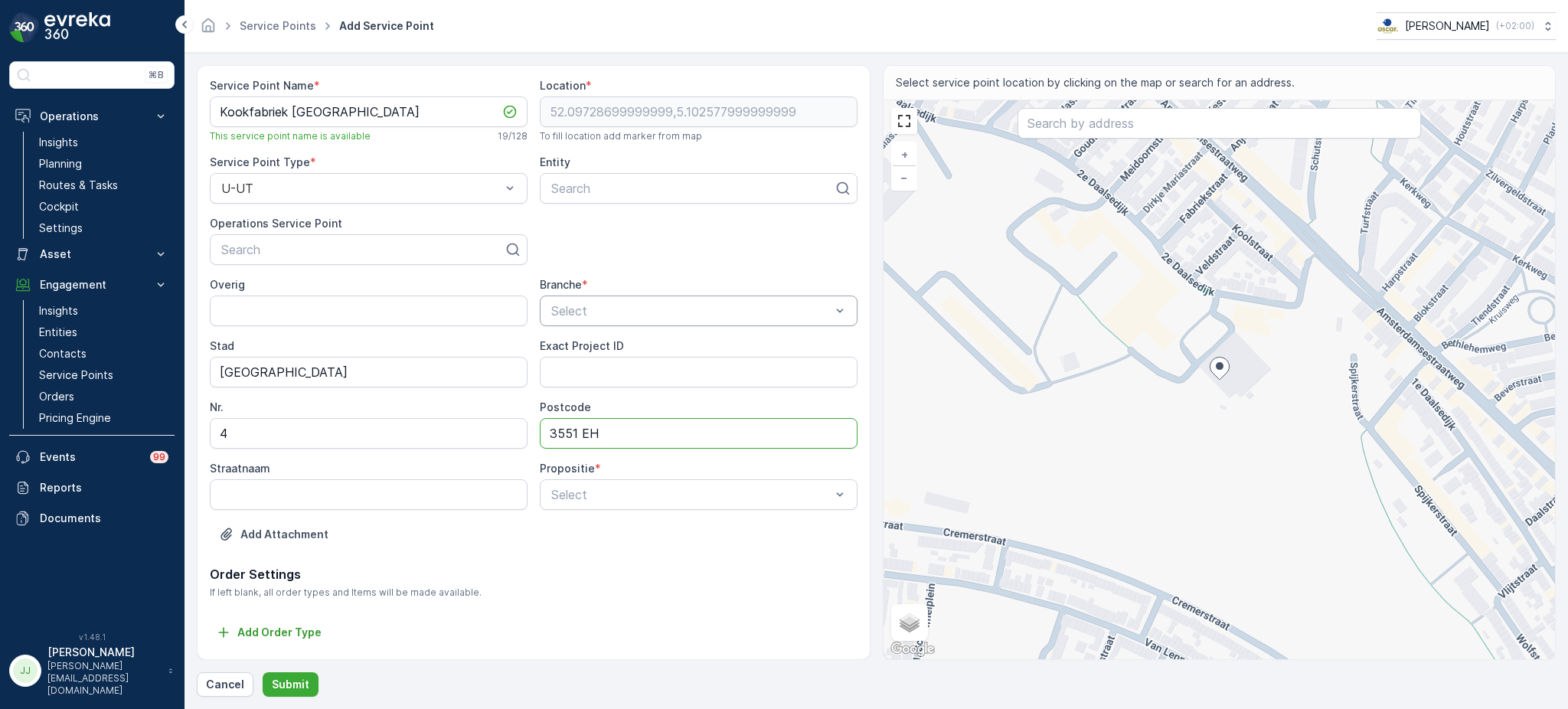
click at [591, 306] on div at bounding box center [691, 310] width 282 height 14
click at [593, 481] on div "ReCa" at bounding box center [698, 478] width 299 height 14
click at [259, 489] on input "Straatnaam" at bounding box center [368, 494] width 317 height 30
type input "2e daalsdijk"
click at [731, 506] on div "Select" at bounding box center [699, 494] width 317 height 30
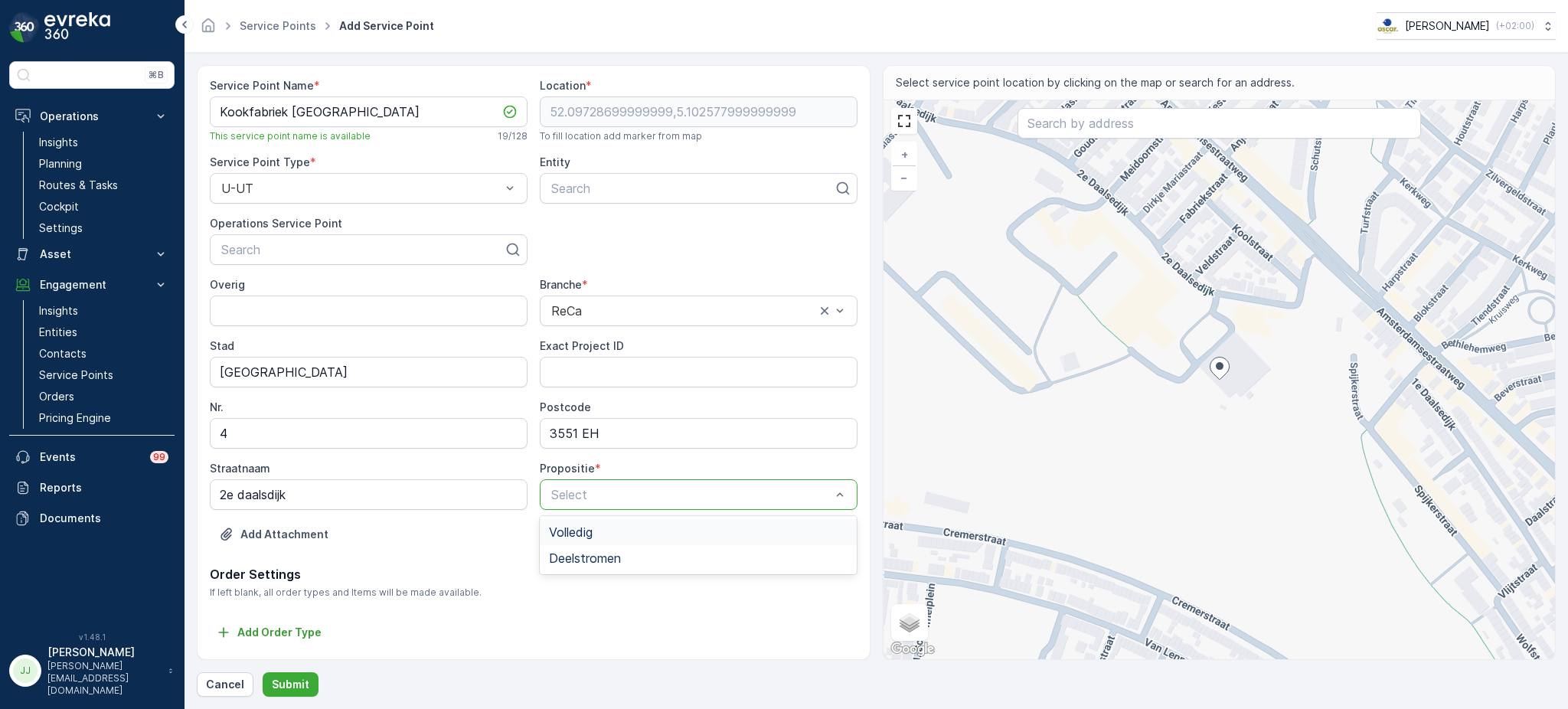
click at [724, 493] on div at bounding box center [691, 494] width 282 height 14
click at [715, 494] on div at bounding box center [691, 494] width 282 height 14
click at [624, 556] on div "Deelstromen" at bounding box center [698, 557] width 299 height 14
click at [627, 490] on div at bounding box center [683, 494] width 267 height 14
click at [610, 530] on div "Volledig" at bounding box center [698, 532] width 299 height 14
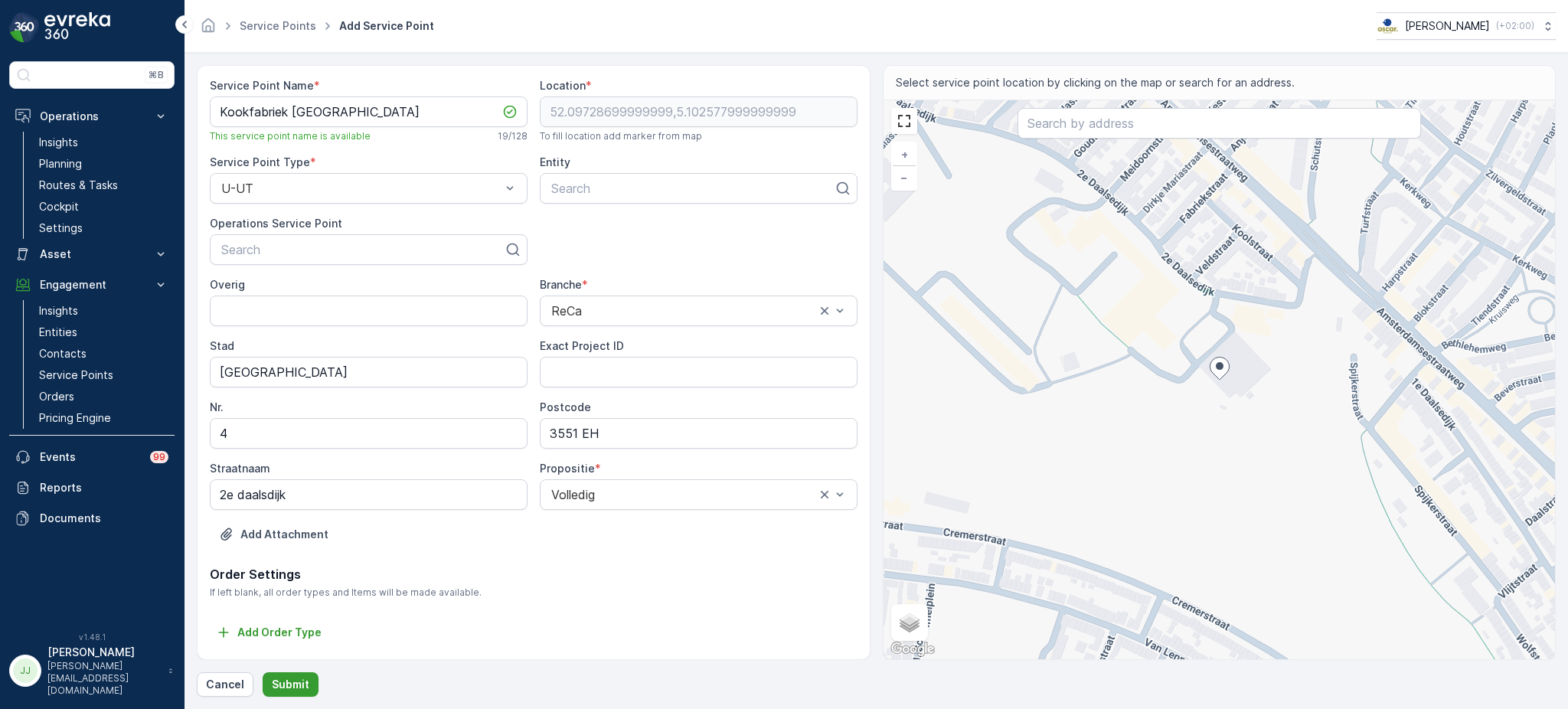
click at [307, 684] on button "Submit" at bounding box center [290, 684] width 56 height 25
drag, startPoint x: 683, startPoint y: 195, endPoint x: 669, endPoint y: 190, distance: 14.9
type input "kook"
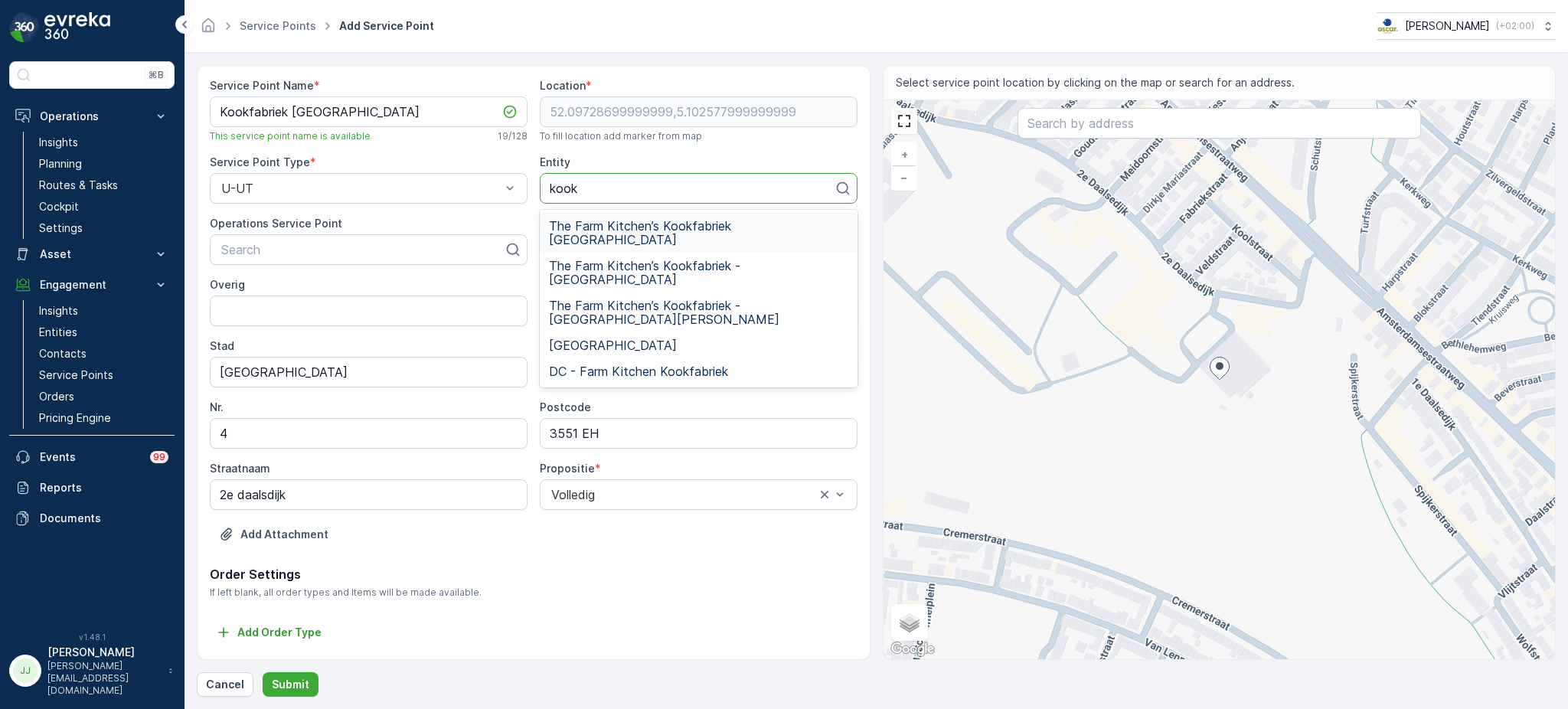
click at [617, 227] on span "The Farm Kitchen’s Kookfabriek [GEOGRAPHIC_DATA]" at bounding box center [698, 233] width 299 height 28
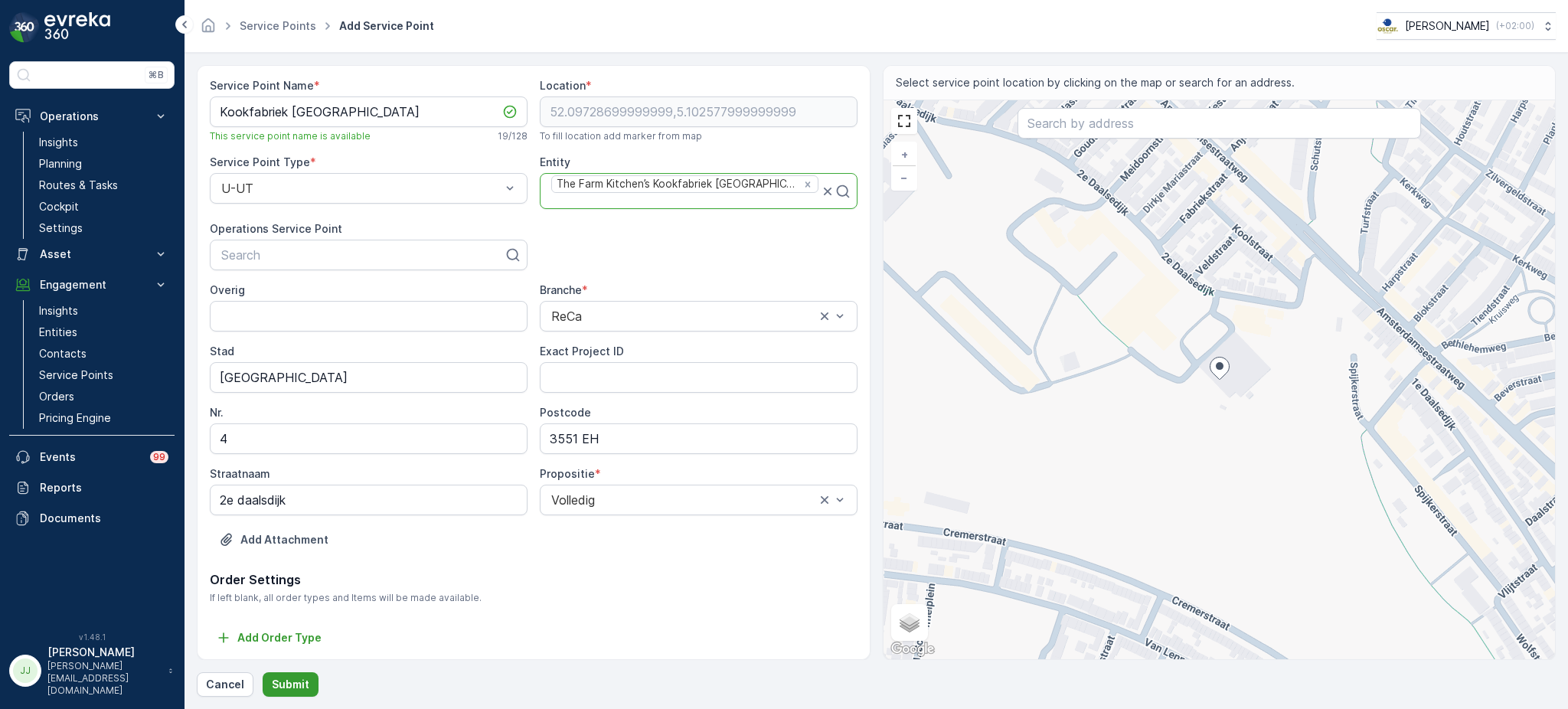
click at [305, 684] on p "Submit" at bounding box center [290, 684] width 37 height 15
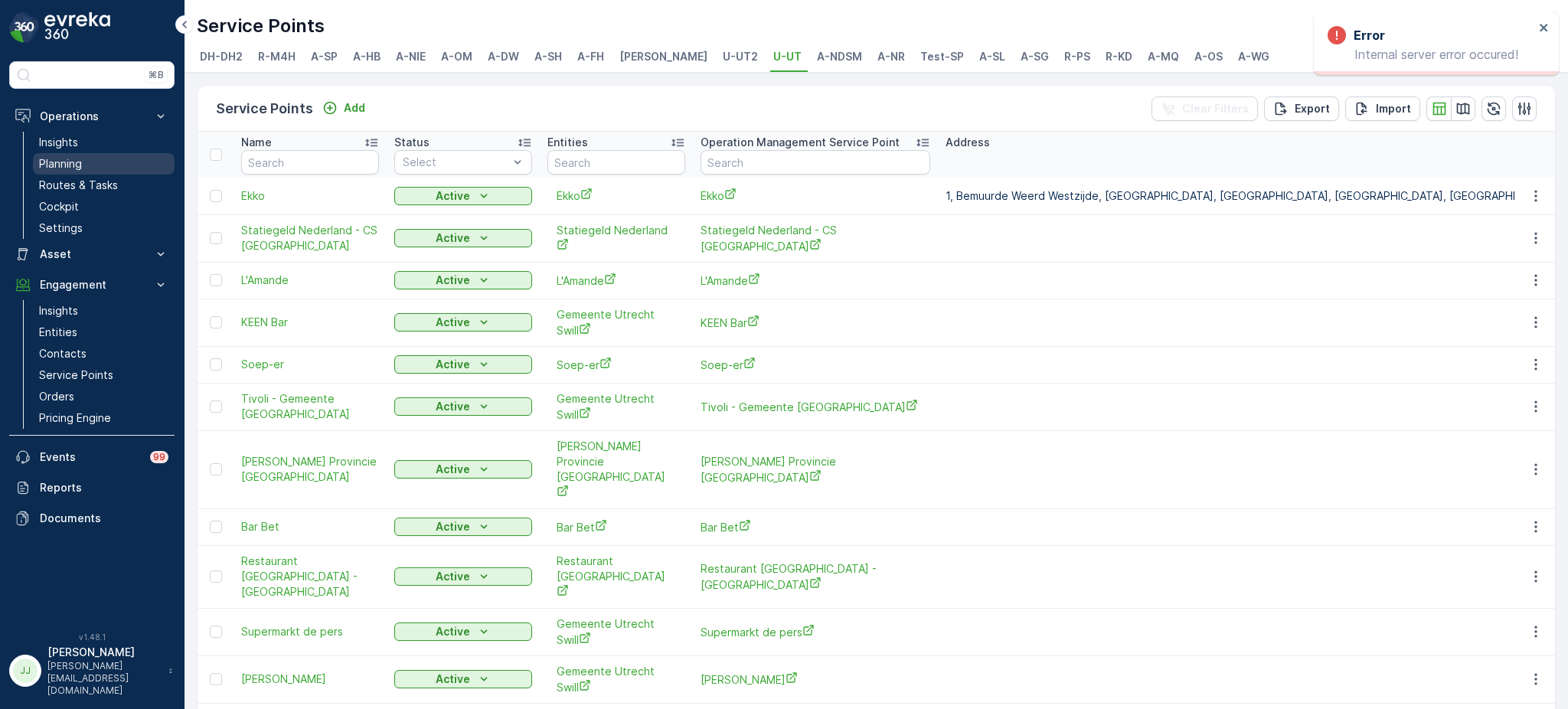
click at [129, 165] on link "Planning" at bounding box center [104, 163] width 142 height 22
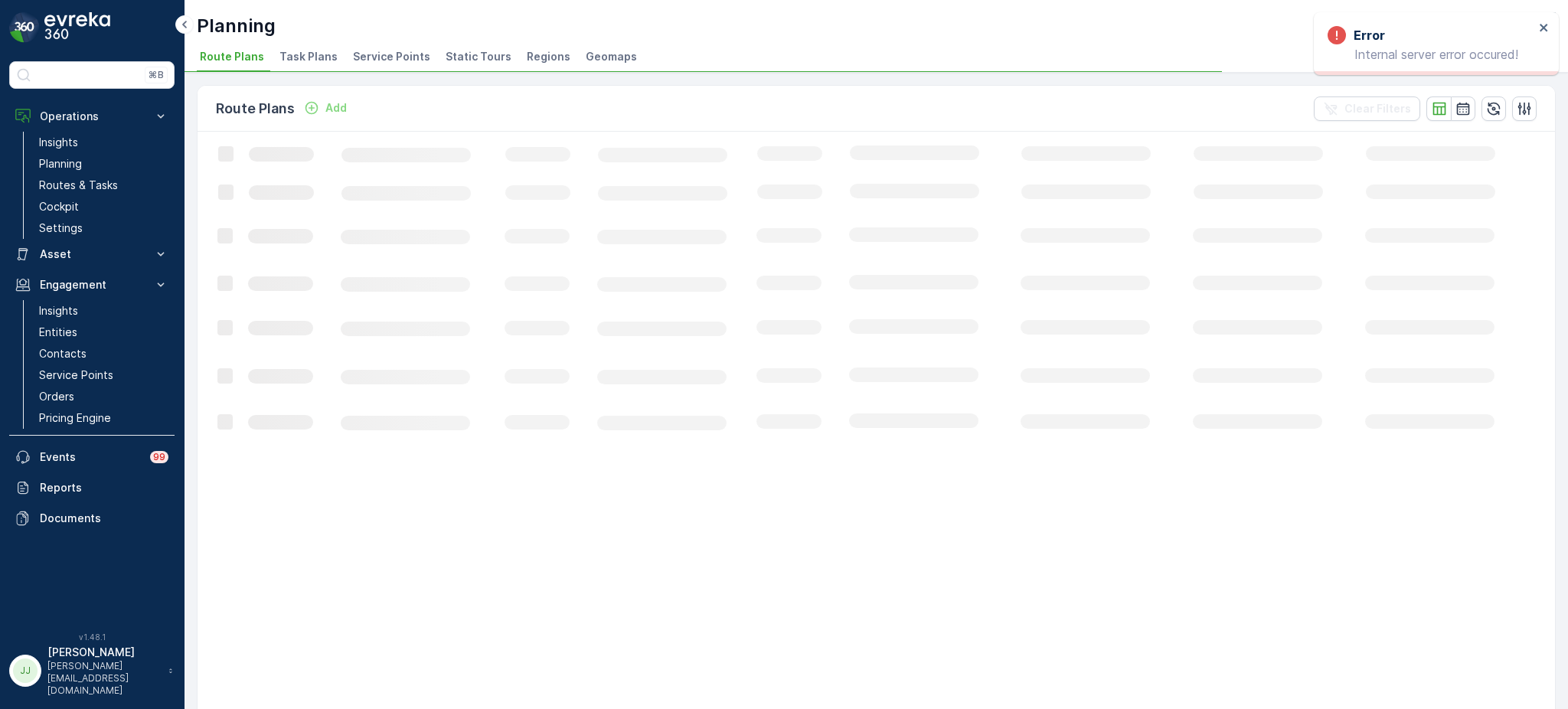
click at [310, 50] on span "Task Plans" at bounding box center [308, 56] width 58 height 15
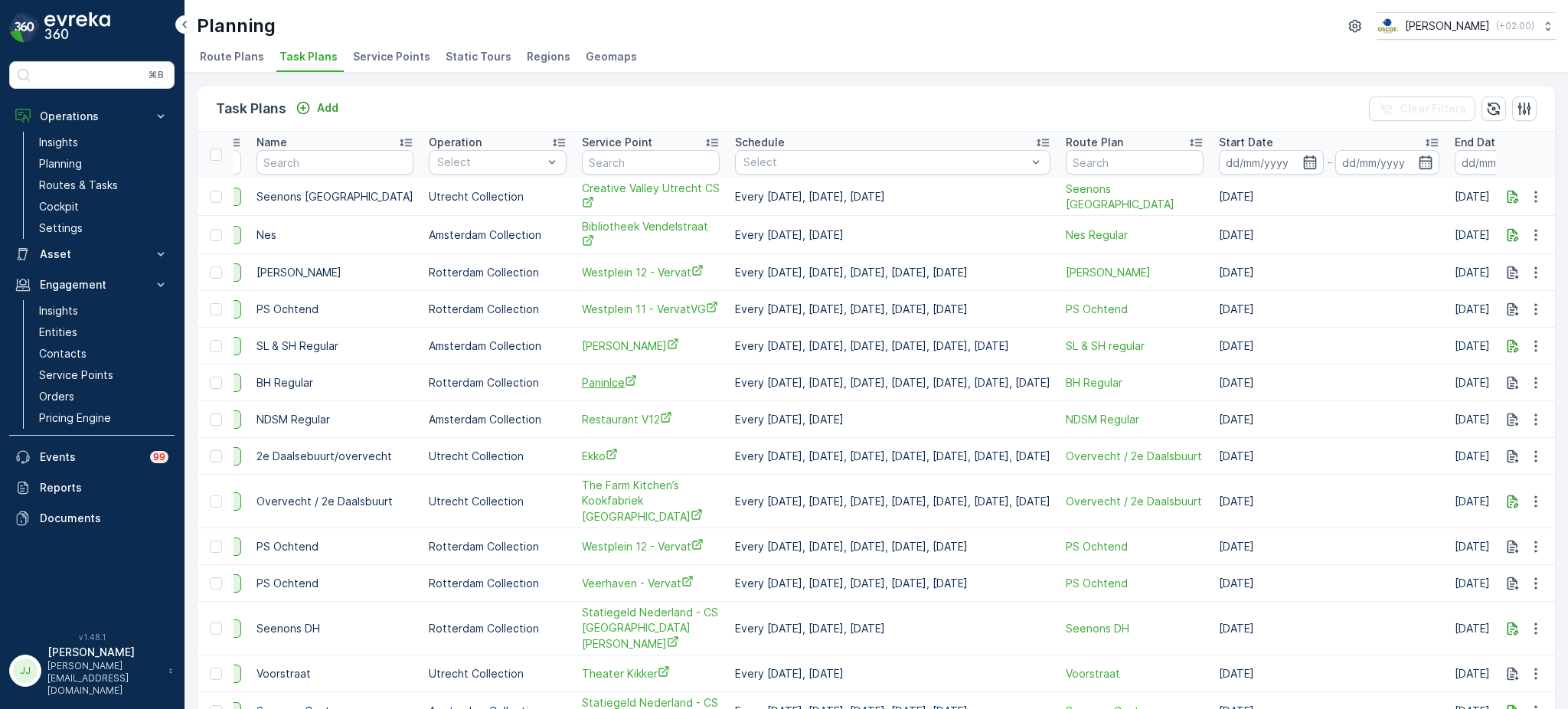
scroll to position [0, 290]
click at [325, 105] on p "Add" at bounding box center [328, 108] width 22 height 15
